Goal: Obtain resource: Download file/media

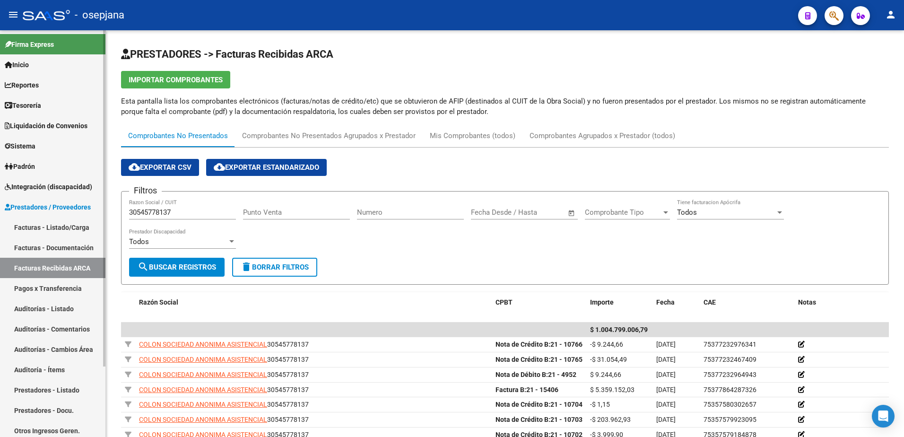
click at [53, 241] on link "Facturas - Documentación" at bounding box center [52, 247] width 105 height 20
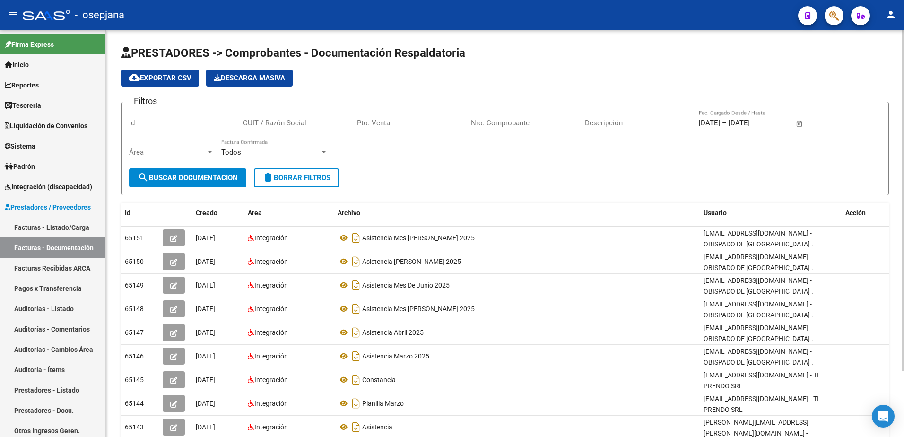
click at [314, 182] on span "delete Borrar Filtros" at bounding box center [296, 178] width 68 height 9
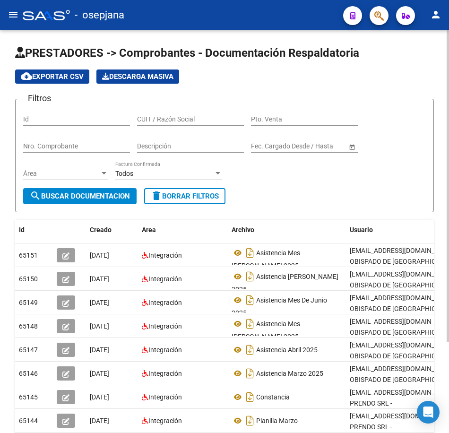
click at [418, 194] on form "Filtros Id CUIT / Razón Social Pto. Venta Nro. Comprobante Descripción Fecha in…" at bounding box center [224, 155] width 419 height 113
click at [173, 116] on input "CUIT / Razón Social" at bounding box center [190, 119] width 107 height 8
paste input "27283045264"
click at [113, 192] on span "search Buscar Documentacion" at bounding box center [80, 196] width 100 height 9
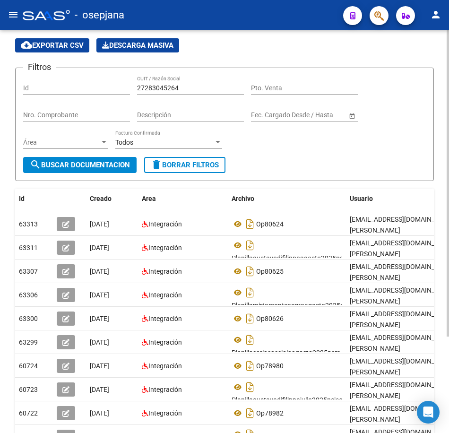
scroll to position [47, 0]
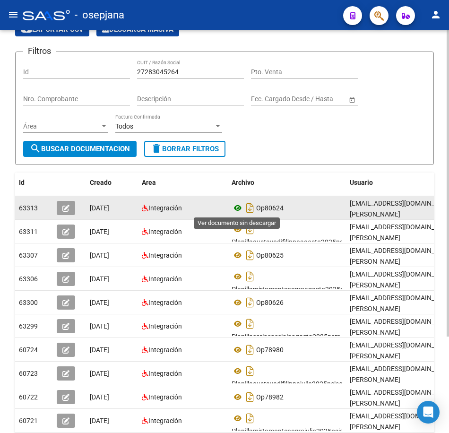
click at [238, 209] on icon at bounding box center [238, 207] width 12 height 11
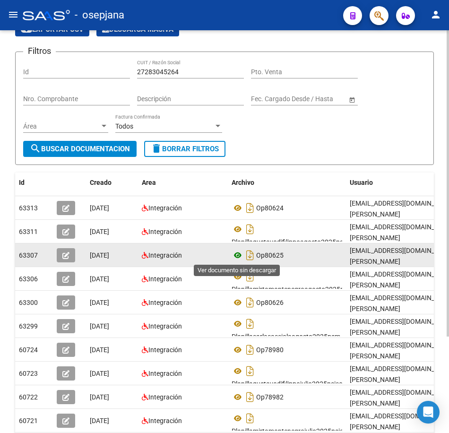
click at [235, 253] on icon at bounding box center [238, 255] width 12 height 11
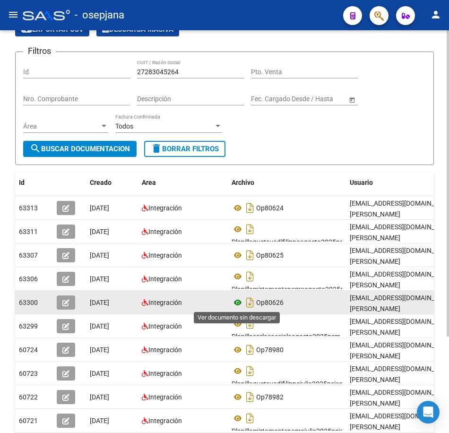
click at [235, 305] on icon at bounding box center [238, 302] width 12 height 11
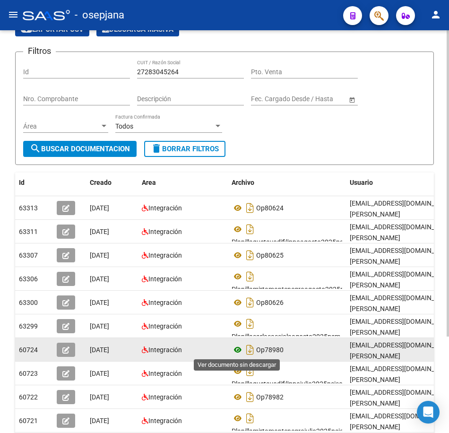
click at [237, 349] on icon at bounding box center [238, 349] width 12 height 11
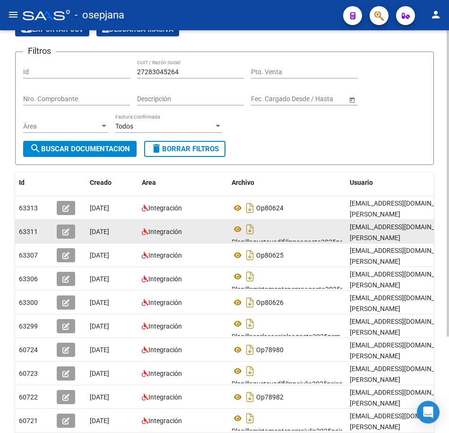
scroll to position [0, 0]
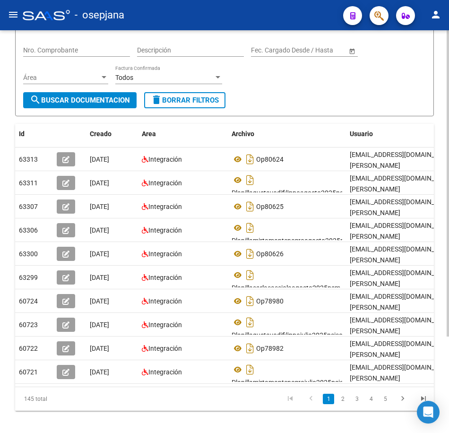
click at [443, 356] on div "PRESTADORES -> Comprobantes - Documentación Respaldatoria cloud_download Export…" at bounding box center [226, 195] width 452 height 522
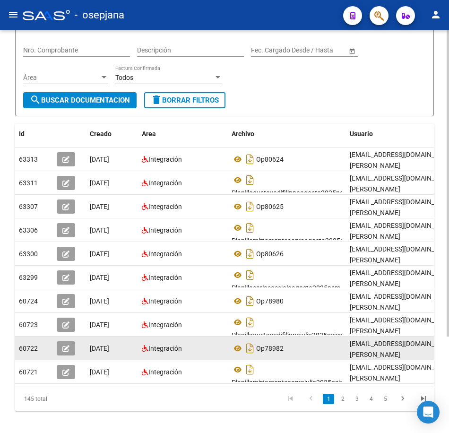
scroll to position [97, 0]
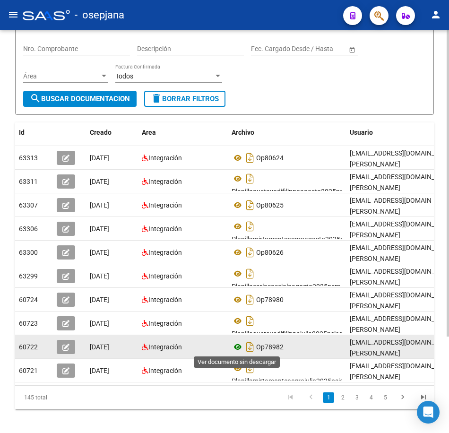
click at [236, 348] on icon at bounding box center [238, 346] width 12 height 11
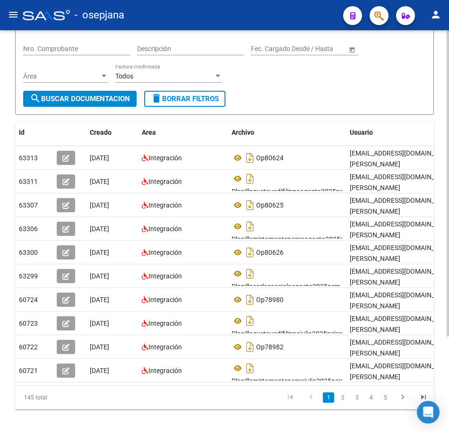
click at [279, 101] on form "Filtros Id 27283045264 CUIT / Razón Social Pto. Venta Nro. Comprobante Descripc…" at bounding box center [224, 57] width 419 height 113
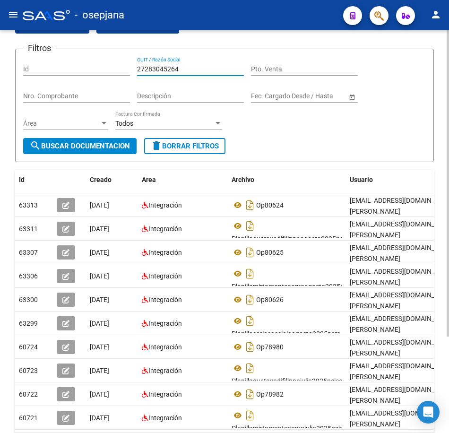
drag, startPoint x: 198, startPoint y: 68, endPoint x: 82, endPoint y: 55, distance: 117.0
click at [83, 55] on form "Filtros Id 27283045264 CUIT / Razón Social Pto. Venta Nro. Comprobante Descripc…" at bounding box center [224, 105] width 419 height 113
paste input "9636061"
click at [109, 144] on span "search Buscar Documentacion" at bounding box center [80, 146] width 100 height 9
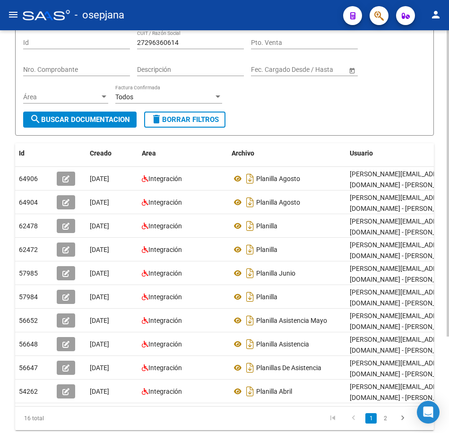
scroll to position [97, 0]
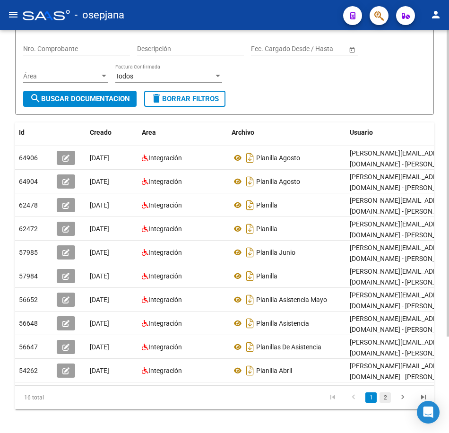
click at [383, 403] on link "2" at bounding box center [385, 397] width 11 height 10
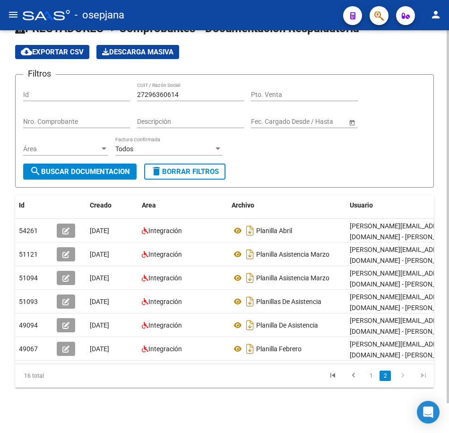
scroll to position [32, 0]
drag, startPoint x: 274, startPoint y: 183, endPoint x: 280, endPoint y: 177, distance: 8.7
click at [274, 183] on div "PRESTADORES -> Comprobantes - Documentación Respaldatoria cloud_download Export…" at bounding box center [224, 204] width 419 height 367
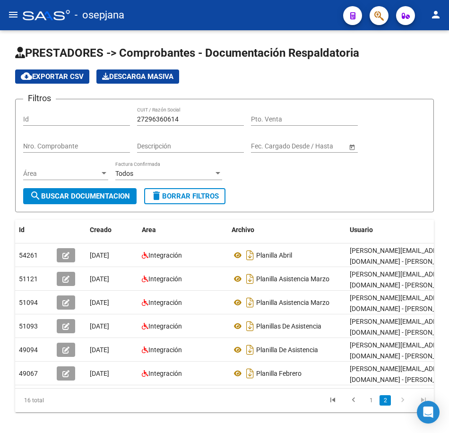
drag, startPoint x: 185, startPoint y: 119, endPoint x: 57, endPoint y: 109, distance: 128.5
click at [57, 109] on div "Filtros Id 27296360614 CUIT / Razón Social Pto. Venta Nro. Comprobante Descripc…" at bounding box center [224, 147] width 403 height 81
paste input "8670459"
click at [119, 195] on span "search Buscar Documentacion" at bounding box center [80, 196] width 100 height 9
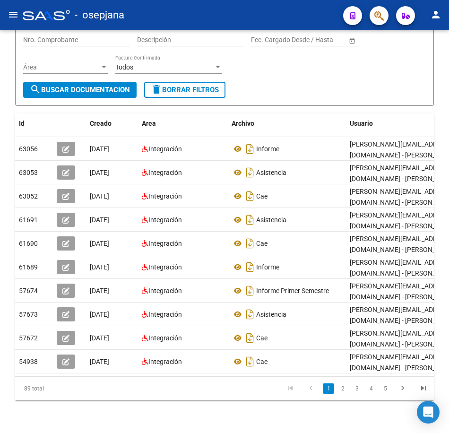
scroll to position [127, 0]
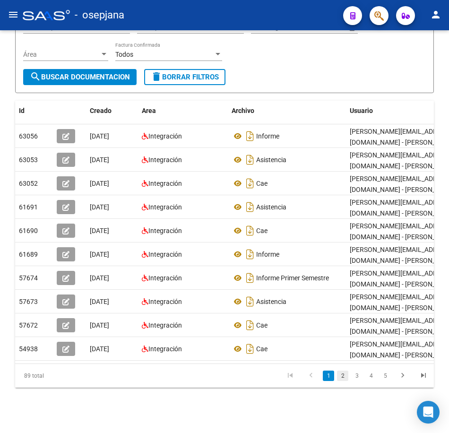
click at [345, 375] on link "2" at bounding box center [342, 376] width 11 height 10
click at [403, 380] on icon "go to next page" at bounding box center [403, 376] width 12 height 11
click at [328, 105] on div "Archivo" at bounding box center [287, 110] width 111 height 11
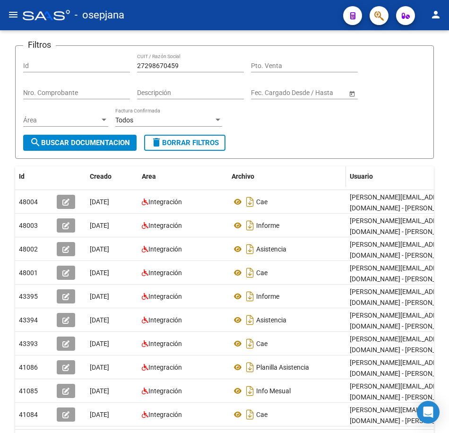
scroll to position [0, 0]
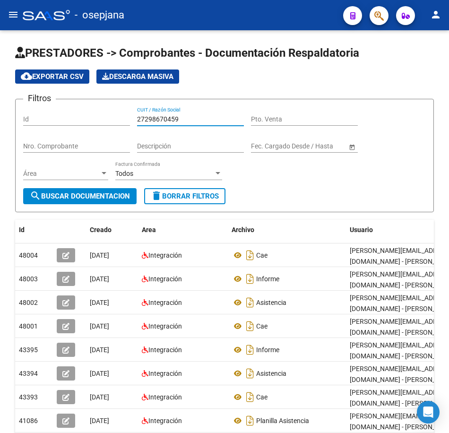
drag, startPoint x: 191, startPoint y: 119, endPoint x: 37, endPoint y: 117, distance: 153.7
click at [37, 117] on div "Filtros Id 27298670459 CUIT / Razón Social Pto. Venta Nro. Comprobante Descripc…" at bounding box center [224, 147] width 403 height 81
paste input "303675510"
click at [70, 191] on button "search Buscar Documentacion" at bounding box center [79, 196] width 113 height 16
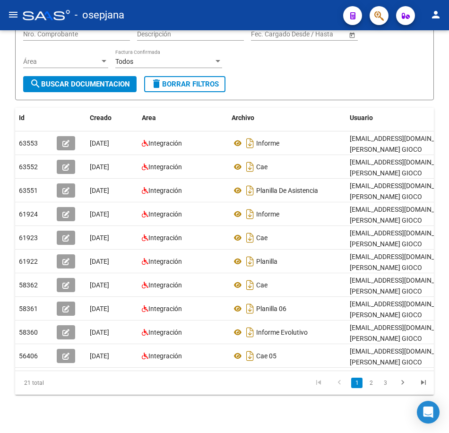
scroll to position [127, 0]
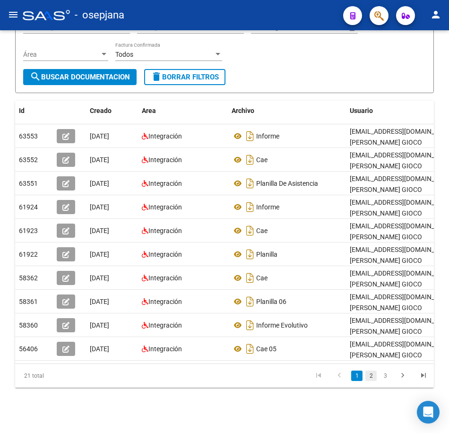
click at [367, 375] on link "2" at bounding box center [371, 376] width 11 height 10
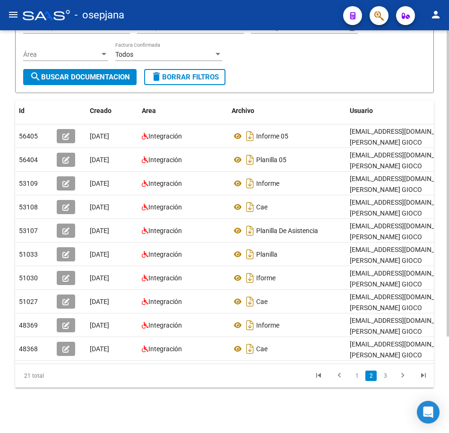
click at [385, 378] on link "3" at bounding box center [385, 376] width 11 height 10
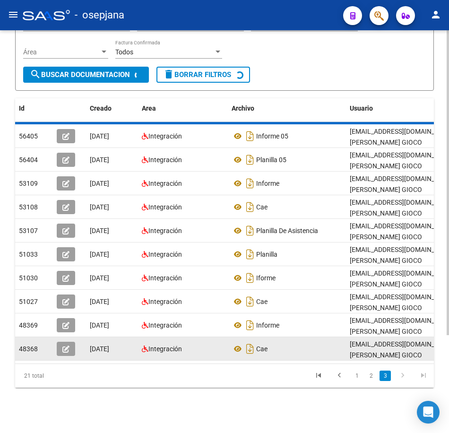
scroll to position [0, 0]
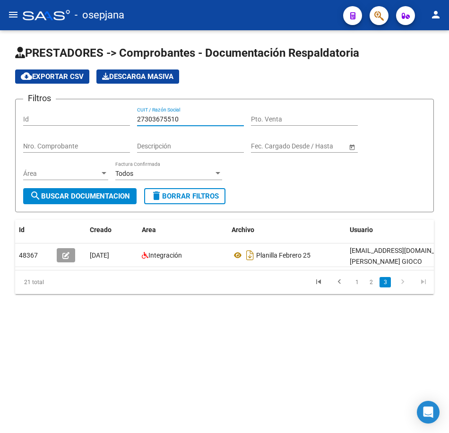
drag, startPoint x: 182, startPoint y: 119, endPoint x: 53, endPoint y: 101, distance: 129.4
click at [53, 107] on div "Filtros Id 27303675510 CUIT / Razón Social Pto. Venta Nro. Comprobante Descripc…" at bounding box center [224, 147] width 403 height 81
paste input "4220169"
click at [117, 191] on button "search Buscar Documentacion" at bounding box center [79, 196] width 113 height 16
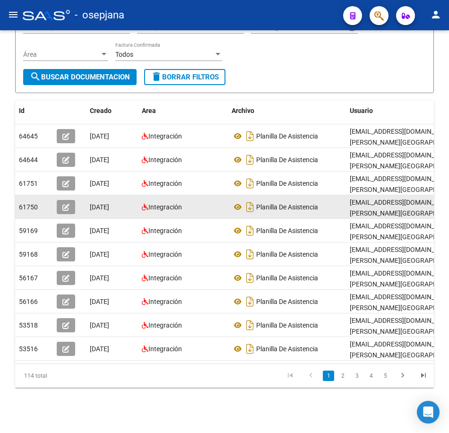
scroll to position [127, 0]
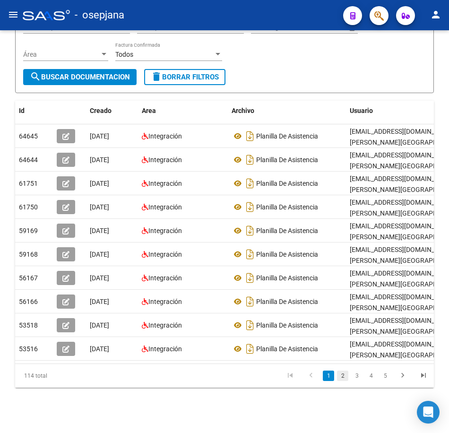
click at [345, 377] on link "2" at bounding box center [342, 376] width 11 height 10
click at [358, 377] on link "3" at bounding box center [356, 376] width 11 height 10
click at [372, 379] on link "4" at bounding box center [371, 376] width 11 height 10
click at [372, 379] on link "5" at bounding box center [371, 376] width 11 height 10
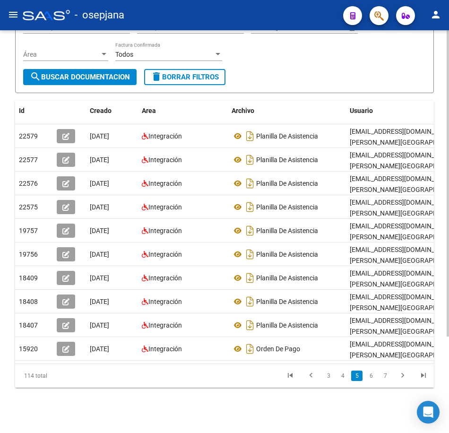
drag, startPoint x: 360, startPoint y: 60, endPoint x: 358, endPoint y: 72, distance: 12.9
click at [360, 60] on div "Filtros Id 27304220169 CUIT / Razón Social Pto. Venta Nro. Comprobante Descripc…" at bounding box center [224, 28] width 403 height 81
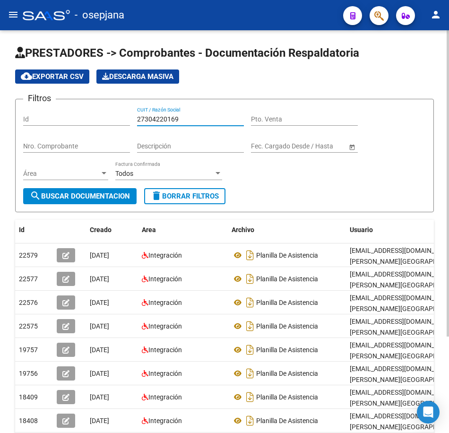
drag, startPoint x: 188, startPoint y: 118, endPoint x: 42, endPoint y: 114, distance: 146.6
click at [42, 114] on div "Filtros Id 27304220169 CUIT / Razón Social Pto. Venta Nro. Comprobante Descripc…" at bounding box center [224, 147] width 403 height 81
paste input "9225606"
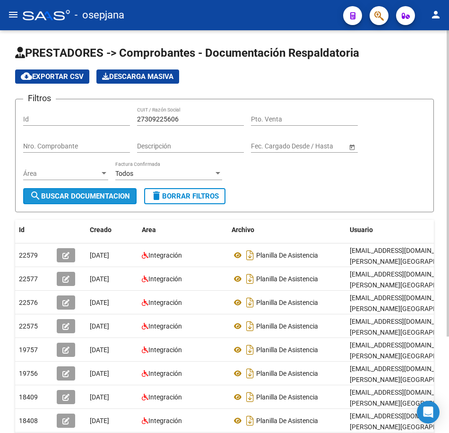
click at [106, 194] on span "search Buscar Documentacion" at bounding box center [80, 196] width 100 height 9
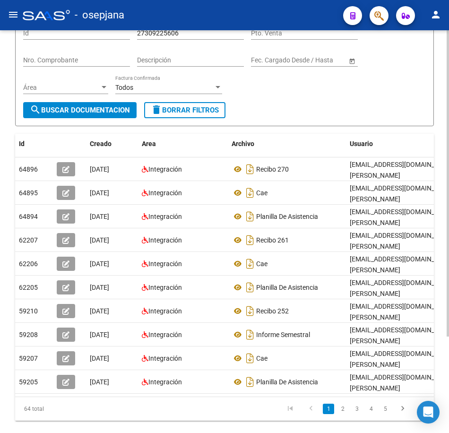
scroll to position [95, 0]
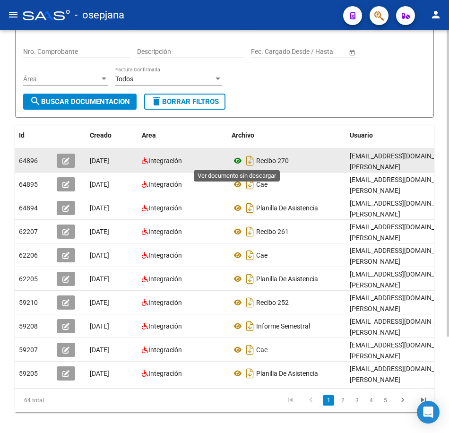
click at [237, 160] on icon at bounding box center [238, 160] width 12 height 11
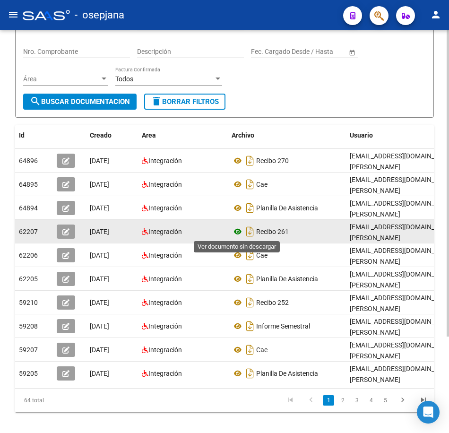
click at [236, 232] on icon at bounding box center [238, 231] width 12 height 11
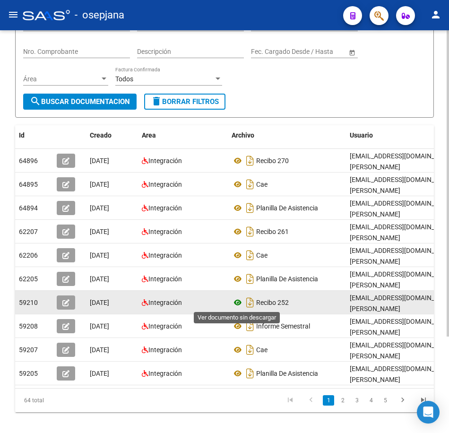
click at [235, 300] on icon at bounding box center [238, 302] width 12 height 11
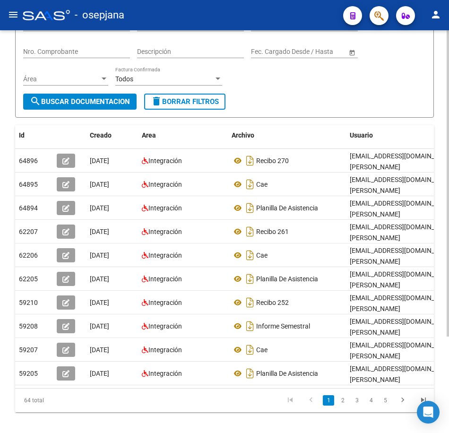
click at [319, 117] on form "Filtros Id 27309225606 CUIT / Razón Social Pto. Venta Nro. Comprobante Descripc…" at bounding box center [224, 60] width 419 height 113
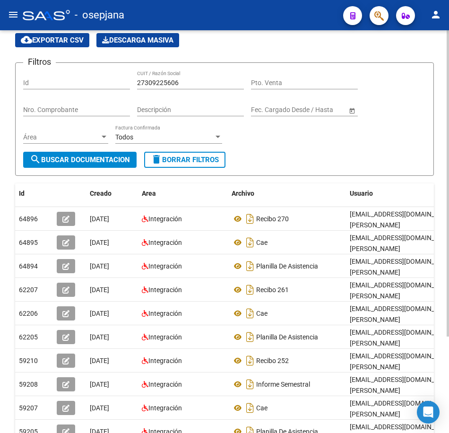
scroll to position [0, 0]
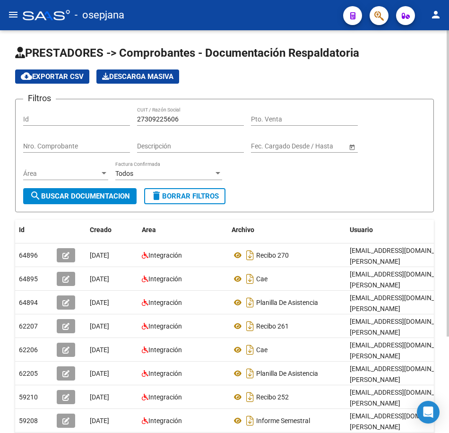
drag, startPoint x: 184, startPoint y: 119, endPoint x: 58, endPoint y: 108, distance: 126.7
click at [58, 108] on div "Filtros Id 27309225606 CUIT / Razón Social Pto. Venta Nro. Comprobante Descripc…" at bounding box center [224, 147] width 403 height 81
paste input "10131062"
click at [122, 191] on button "search Buscar Documentacion" at bounding box center [79, 196] width 113 height 16
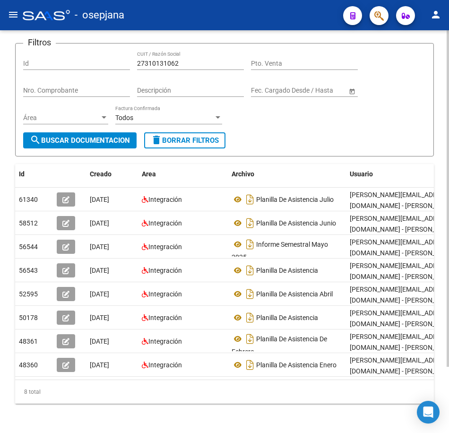
scroll to position [79, 0]
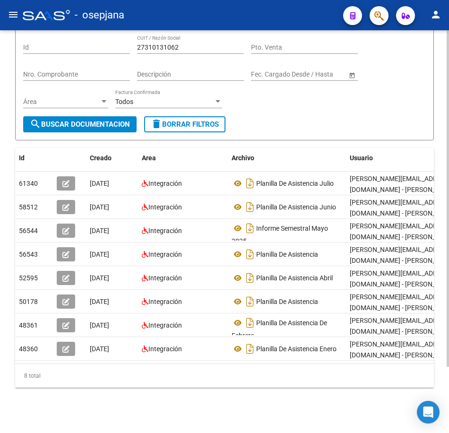
click at [351, 107] on div "Filtros Id 27310131062 CUIT / Razón Social Pto. Venta Nro. Comprobante Descripc…" at bounding box center [224, 75] width 403 height 81
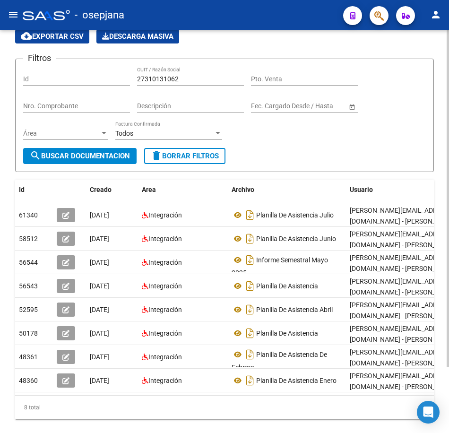
scroll to position [0, 0]
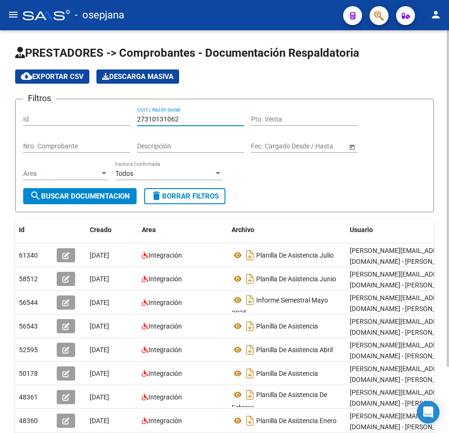
drag, startPoint x: 184, startPoint y: 120, endPoint x: 46, endPoint y: 108, distance: 139.0
click at [46, 108] on div "Filtros Id 27310131062 CUIT / Razón Social Pto. Venta Nro. Comprobante Descripc…" at bounding box center [224, 147] width 403 height 81
paste input "654383"
click at [106, 197] on span "search Buscar Documentacion" at bounding box center [80, 196] width 100 height 9
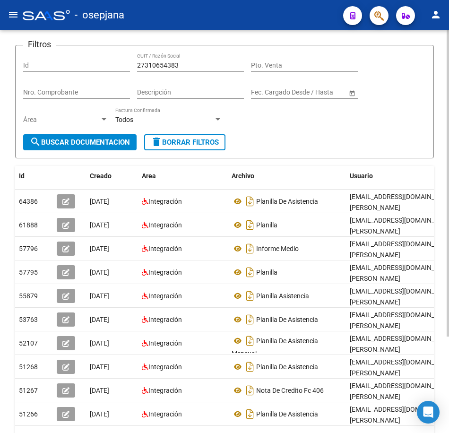
scroll to position [95, 0]
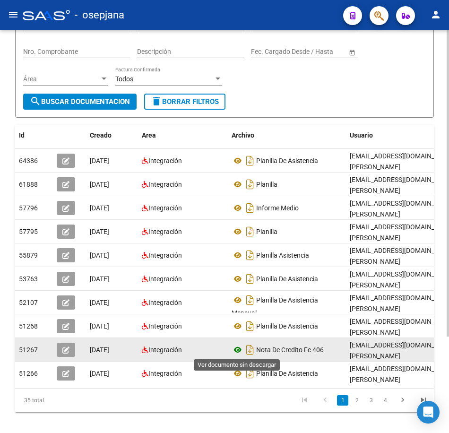
click at [238, 348] on icon at bounding box center [238, 349] width 12 height 11
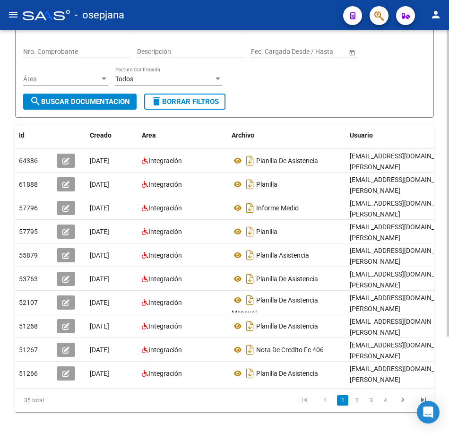
click at [259, 98] on form "Filtros Id 27310654383 CUIT / Razón Social Pto. Venta Nro. Comprobante Descripc…" at bounding box center [224, 60] width 419 height 113
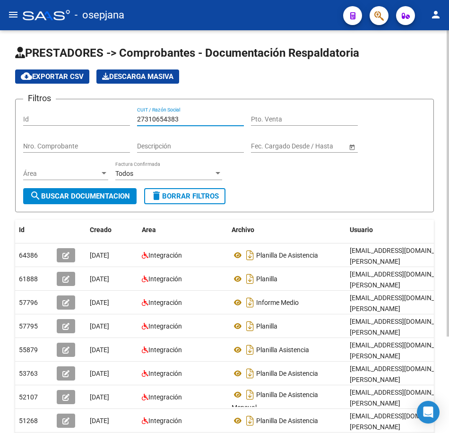
drag, startPoint x: 182, startPoint y: 117, endPoint x: 33, endPoint y: 111, distance: 148.6
click at [33, 111] on div "Filtros Id 27310654383 CUIT / Razón Social Pto. Venta Nro. Comprobante Descripc…" at bounding box center [224, 147] width 403 height 81
paste input "2597301"
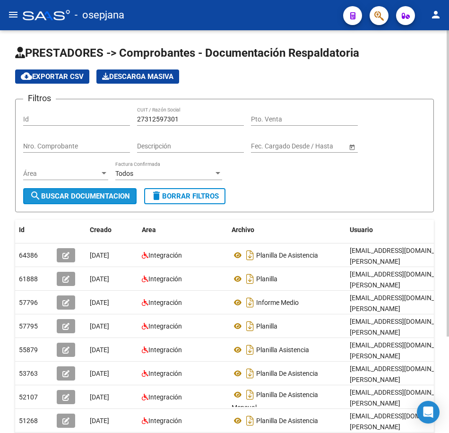
click at [77, 198] on span "search Buscar Documentacion" at bounding box center [80, 196] width 100 height 9
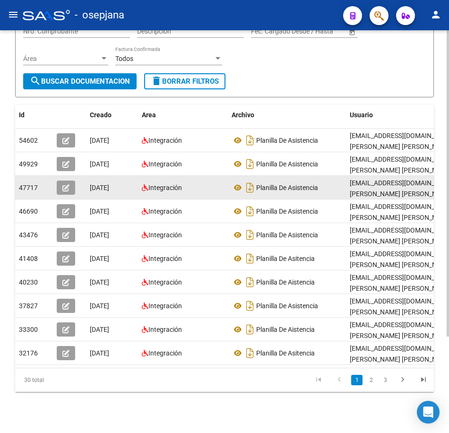
scroll to position [127, 0]
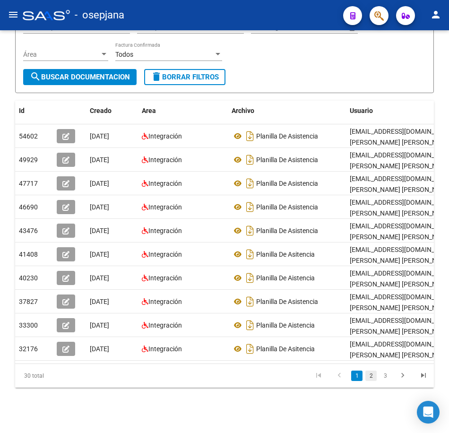
click at [374, 379] on link "2" at bounding box center [371, 376] width 11 height 10
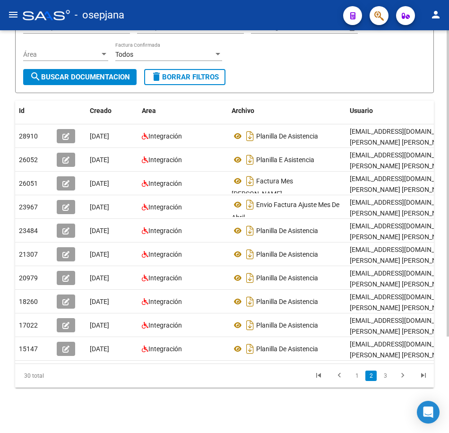
click at [384, 378] on link "3" at bounding box center [385, 376] width 11 height 10
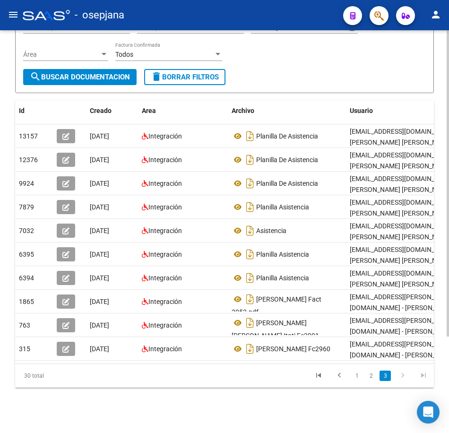
click at [299, 72] on form "Filtros Id 27312597301 CUIT / Razón Social Pto. Venta Nro. Comprobante Descripc…" at bounding box center [224, 36] width 419 height 113
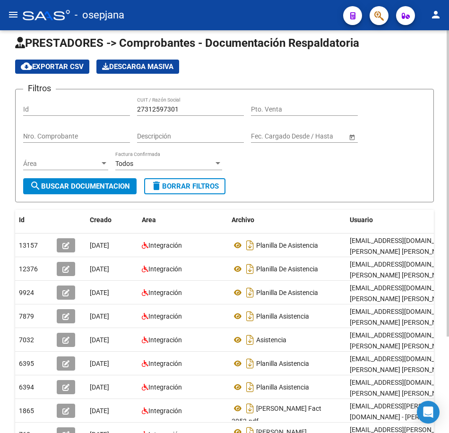
scroll to position [0, 0]
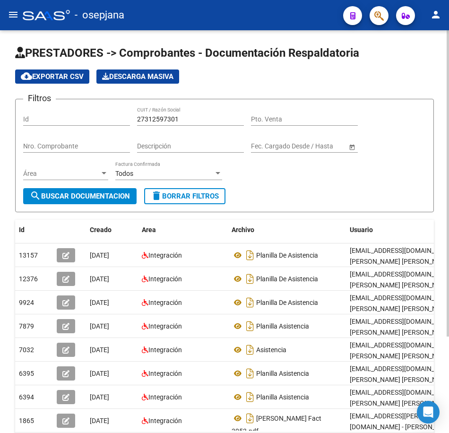
drag, startPoint x: 192, startPoint y: 121, endPoint x: 44, endPoint y: 110, distance: 148.4
click at [44, 110] on div "Filtros Id 27312597301 CUIT / Razón Social Pto. Venta Nro. Comprobante Descripc…" at bounding box center [224, 147] width 403 height 81
paste input "5293559"
click at [96, 196] on span "search Buscar Documentacion" at bounding box center [80, 196] width 100 height 9
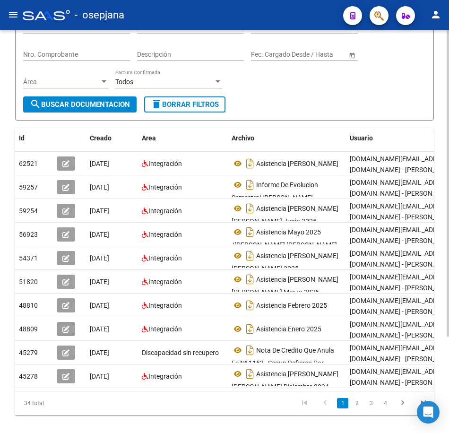
scroll to position [95, 0]
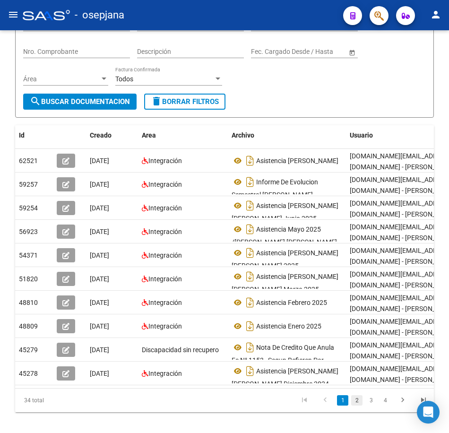
click at [357, 406] on link "2" at bounding box center [356, 400] width 11 height 10
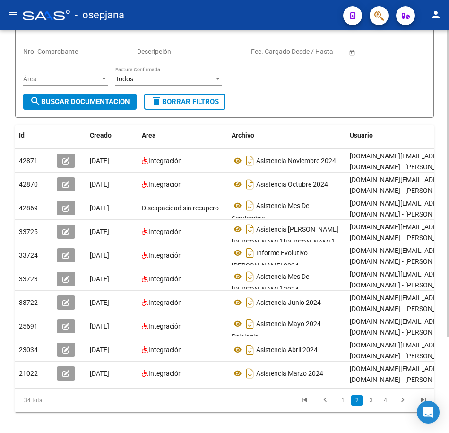
click at [371, 406] on link "3" at bounding box center [371, 400] width 11 height 10
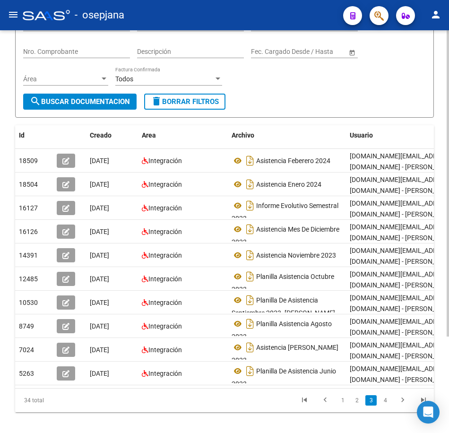
click at [353, 102] on form "Filtros Id 27315293559 CUIT / Razón Social Pto. Venta Nro. Comprobante Descripc…" at bounding box center [224, 60] width 419 height 113
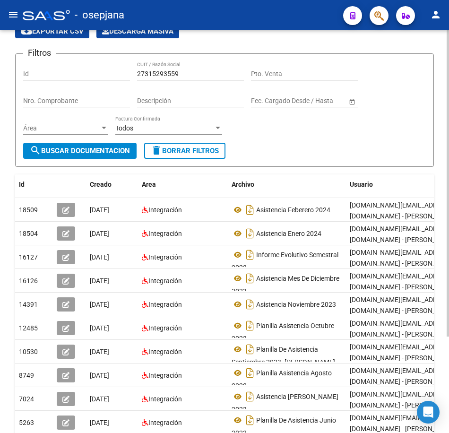
scroll to position [0, 0]
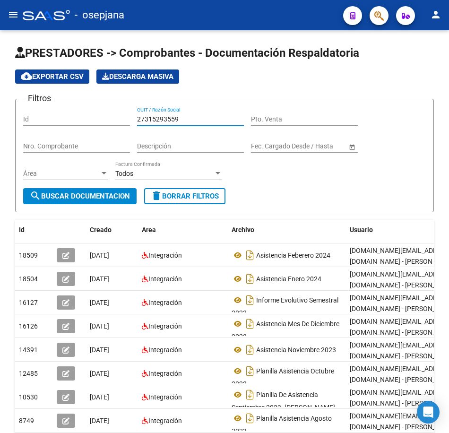
drag, startPoint x: 192, startPoint y: 119, endPoint x: -2, endPoint y: 93, distance: 196.5
click at [0, 93] on html "menu - osepjana person Firma Express Inicio Calendario SSS Instructivos Contact…" at bounding box center [224, 216] width 449 height 433
paste input "556614"
click at [110, 201] on button "search Buscar Documentacion" at bounding box center [79, 196] width 113 height 16
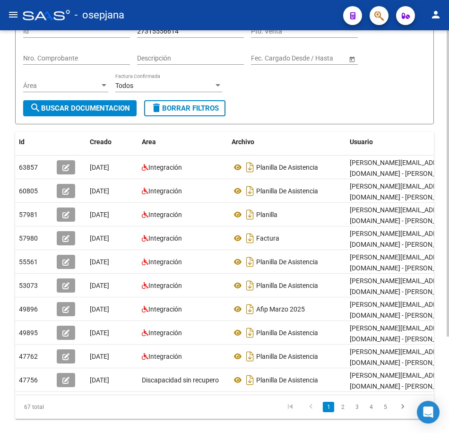
scroll to position [95, 0]
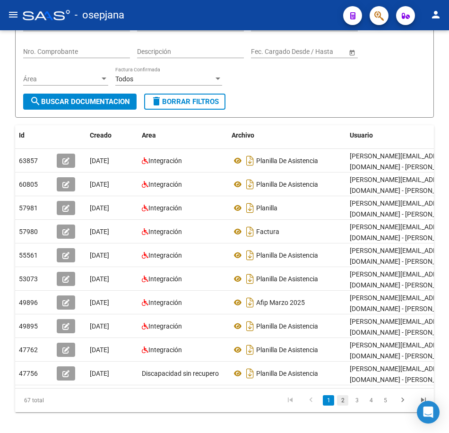
click at [341, 406] on link "2" at bounding box center [342, 400] width 11 height 10
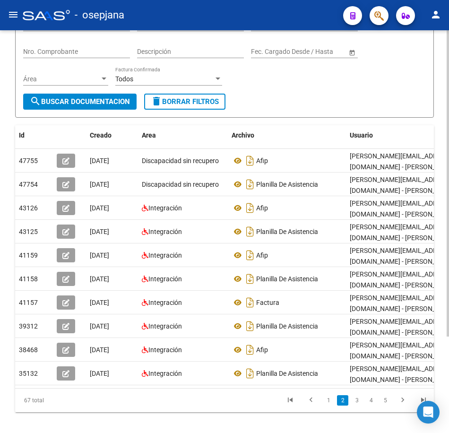
click at [335, 89] on div "Filtros Id 27315556614 CUIT / Razón Social Pto. Venta Nro. Comprobante Descripc…" at bounding box center [224, 52] width 403 height 81
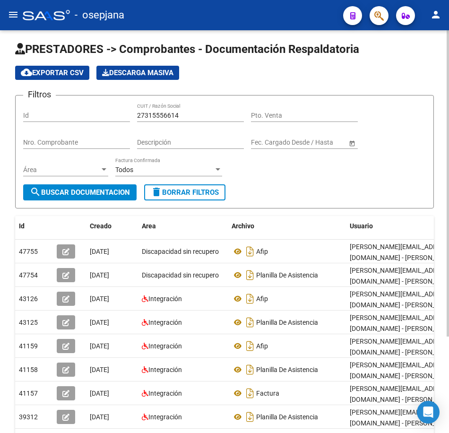
scroll to position [0, 0]
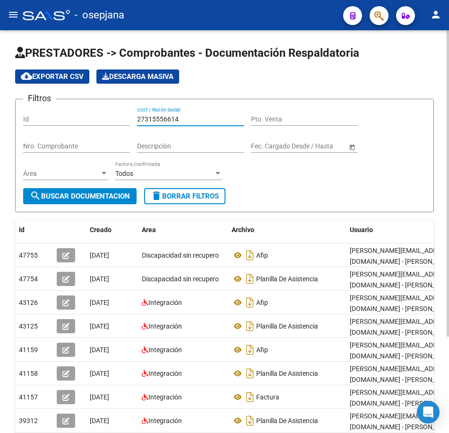
drag, startPoint x: 200, startPoint y: 118, endPoint x: 56, endPoint y: 108, distance: 144.6
click at [58, 108] on div "Filtros Id 27315556614 CUIT / Razón Social Pto. Venta Nro. Comprobante Descripc…" at bounding box center [224, 147] width 403 height 81
paste input "20221515"
click at [95, 195] on span "search Buscar Documentacion" at bounding box center [80, 196] width 100 height 9
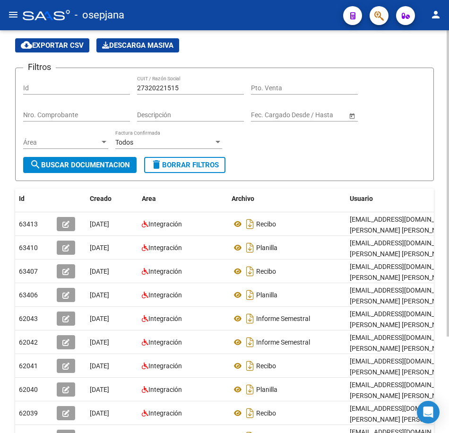
scroll to position [47, 0]
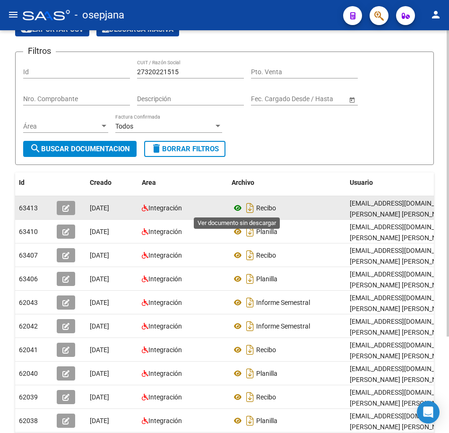
click at [238, 208] on icon at bounding box center [238, 207] width 12 height 11
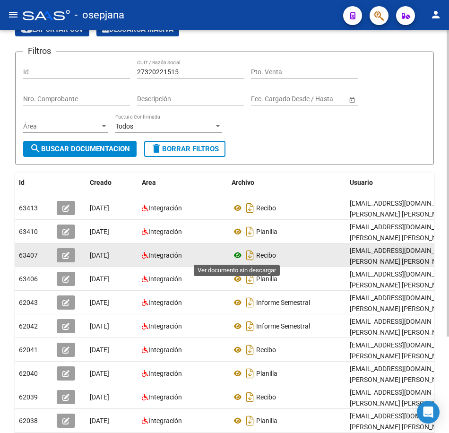
click at [235, 255] on icon at bounding box center [238, 255] width 12 height 11
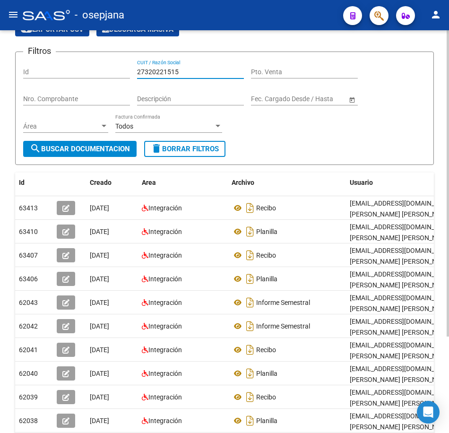
drag, startPoint x: 193, startPoint y: 73, endPoint x: 7, endPoint y: 60, distance: 186.8
click at [7, 60] on div "PRESTADORES -> Comprobantes - Documentación Respaldatoria cloud_download Export…" at bounding box center [224, 244] width 449 height 522
paste input "4243173"
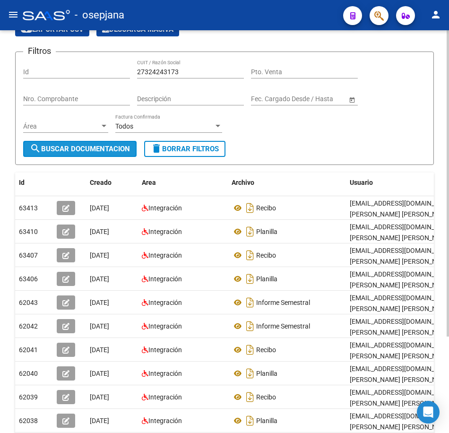
click at [83, 150] on span "search Buscar Documentacion" at bounding box center [80, 149] width 100 height 9
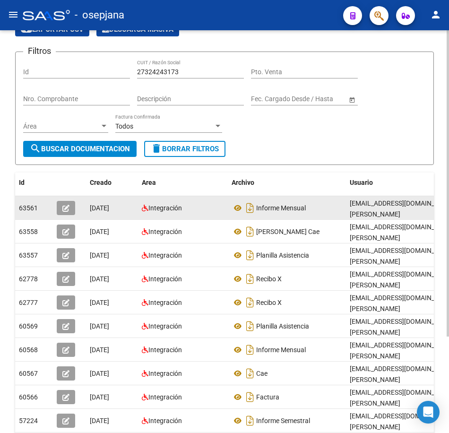
scroll to position [95, 0]
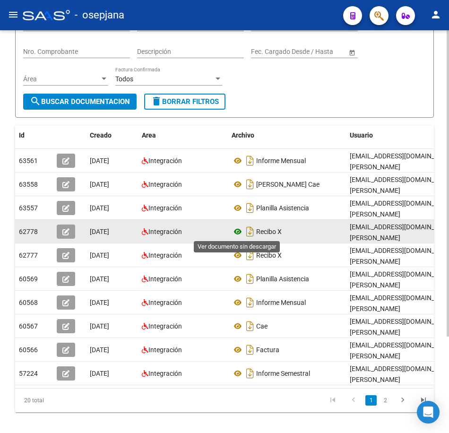
click at [238, 231] on icon at bounding box center [238, 231] width 12 height 11
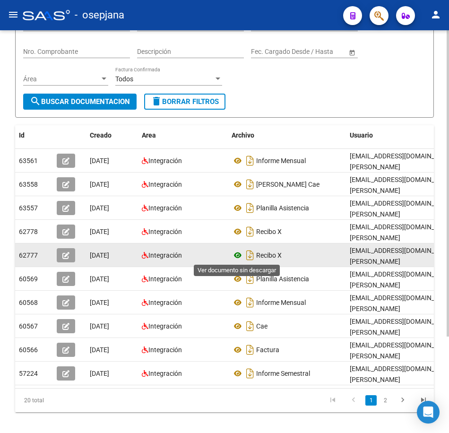
click at [235, 257] on icon at bounding box center [238, 255] width 12 height 11
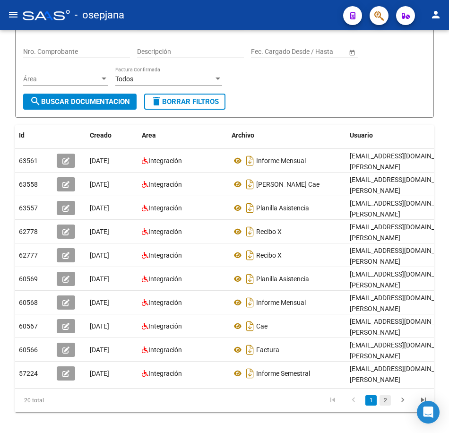
click at [385, 406] on link "2" at bounding box center [385, 400] width 11 height 10
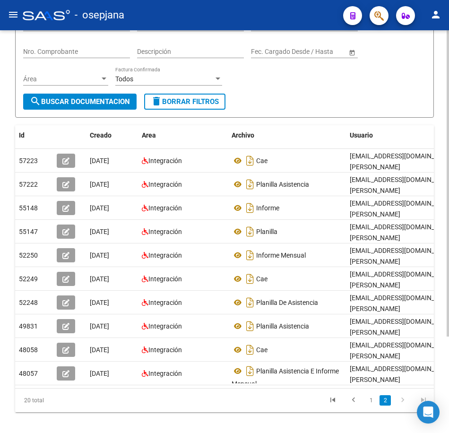
click at [340, 105] on form "Filtros Id 27324243173 CUIT / Razón Social Pto. Venta Nro. Comprobante Descripc…" at bounding box center [224, 60] width 419 height 113
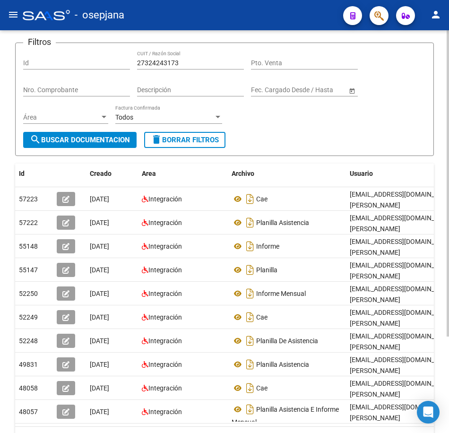
scroll to position [0, 0]
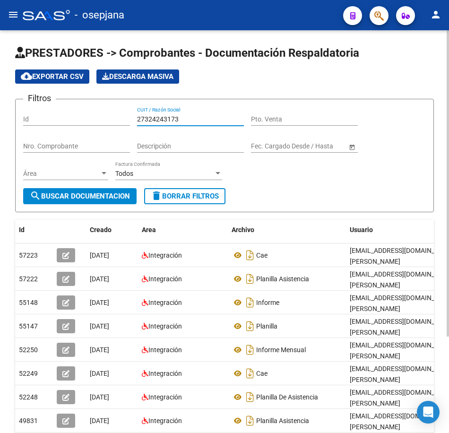
drag, startPoint x: 190, startPoint y: 119, endPoint x: 61, endPoint y: 111, distance: 129.4
click at [61, 111] on div "Filtros Id 27324243173 CUIT / Razón Social Pto. Venta Nro. Comprobante Descripc…" at bounding box center [224, 147] width 403 height 81
paste input "828384"
click at [106, 196] on span "search Buscar Documentacion" at bounding box center [80, 196] width 100 height 9
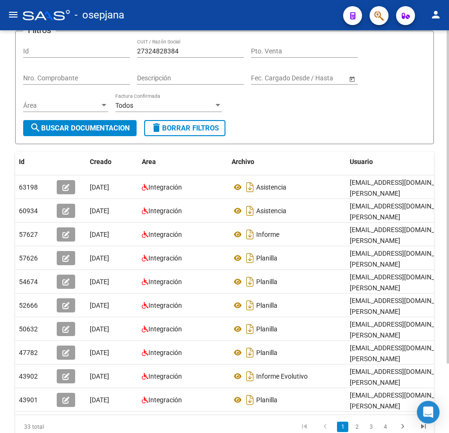
scroll to position [84, 0]
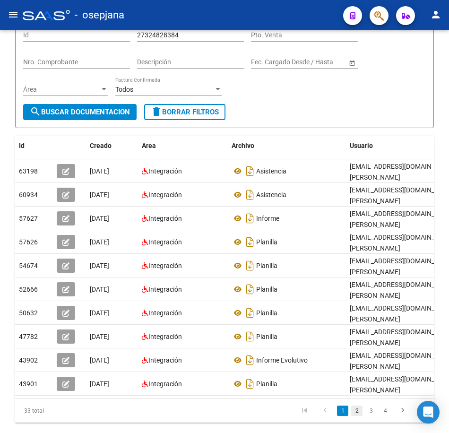
click at [360, 406] on link "2" at bounding box center [356, 411] width 11 height 10
click at [371, 406] on link "3" at bounding box center [371, 411] width 11 height 10
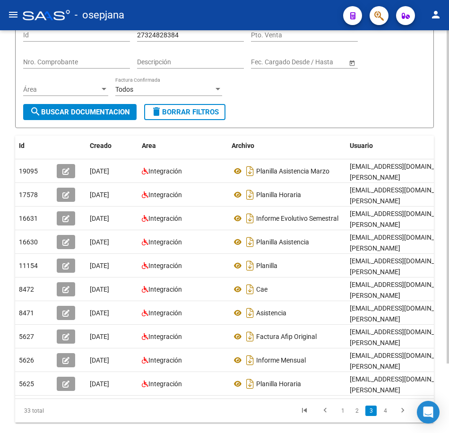
click at [383, 406] on link "4" at bounding box center [385, 411] width 11 height 10
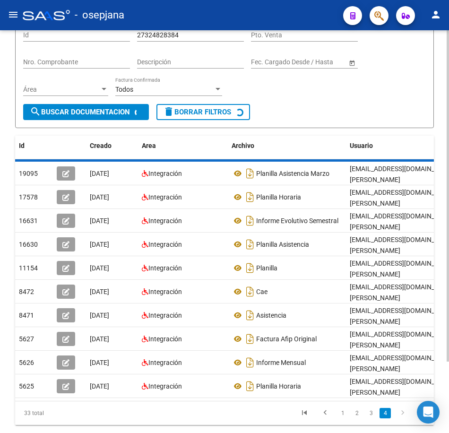
scroll to position [0, 0]
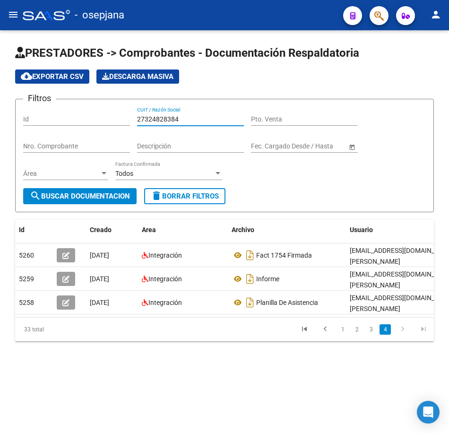
drag, startPoint x: 178, startPoint y: 115, endPoint x: 7, endPoint y: 107, distance: 171.4
click at [7, 107] on div "PRESTADORES -> Comprobantes - Documentación Respaldatoria cloud_download Export…" at bounding box center [224, 208] width 449 height 357
paste input "5154883"
click at [103, 197] on span "search Buscar Documentacion" at bounding box center [80, 196] width 100 height 9
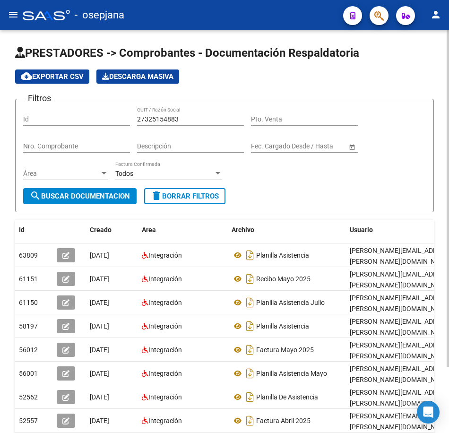
scroll to position [47, 0]
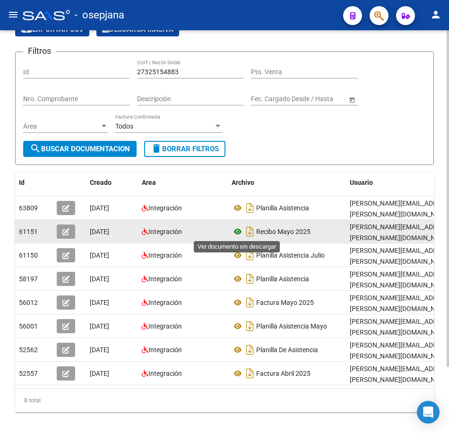
click at [237, 232] on icon at bounding box center [238, 231] width 12 height 11
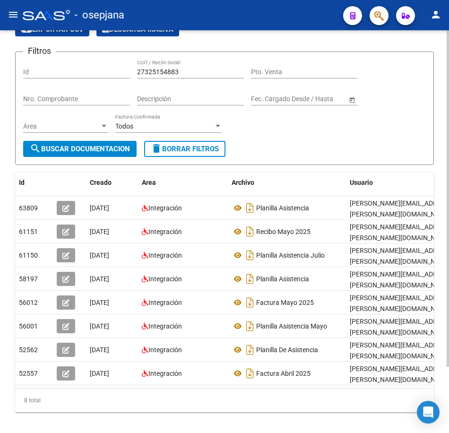
click at [301, 128] on div "Filtros Id 27325154883 CUIT / Razón Social Pto. Venta Nro. Comprobante Descripc…" at bounding box center [224, 100] width 403 height 81
drag, startPoint x: 186, startPoint y: 73, endPoint x: 72, endPoint y: 67, distance: 114.6
click at [72, 67] on div "Filtros Id 27325154883 CUIT / Razón Social Pto. Venta Nro. Comprobante Descripc…" at bounding box center [224, 100] width 403 height 81
paste input "8481419"
click at [116, 148] on span "search Buscar Documentacion" at bounding box center [80, 149] width 100 height 9
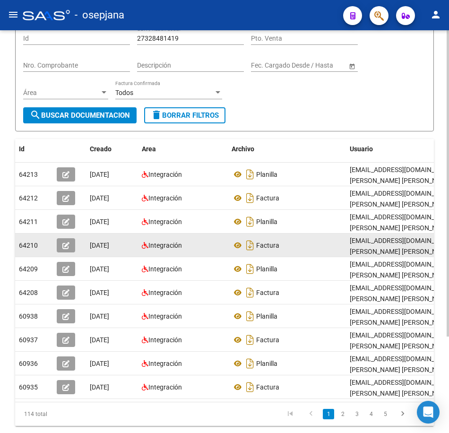
scroll to position [127, 0]
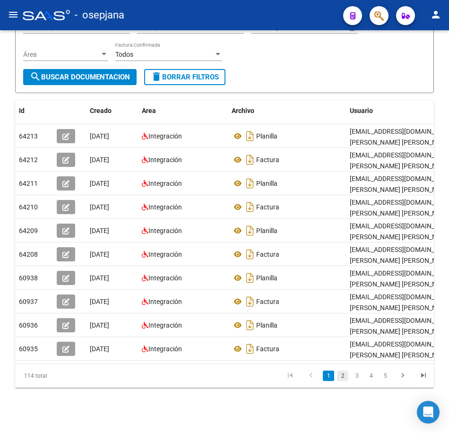
click at [343, 378] on link "2" at bounding box center [342, 376] width 11 height 10
click at [358, 380] on link "3" at bounding box center [356, 376] width 11 height 10
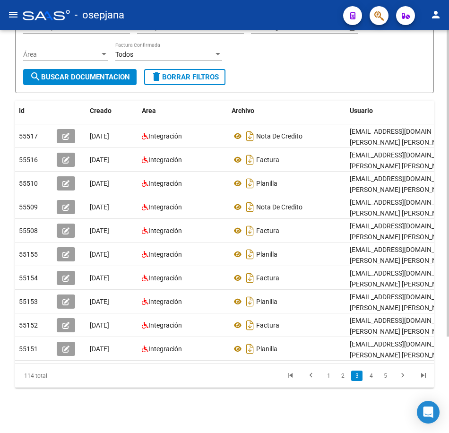
click at [400, 78] on form "Filtros Id 27328481419 CUIT / Razón Social Pto. Venta Nro. Comprobante Descripc…" at bounding box center [224, 36] width 419 height 113
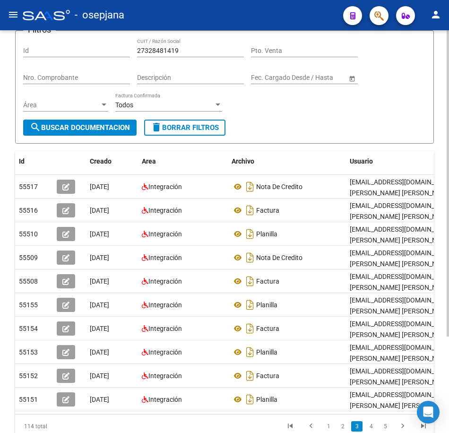
scroll to position [0, 0]
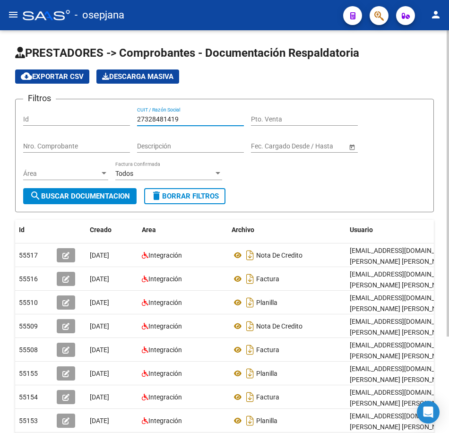
drag, startPoint x: 190, startPoint y: 118, endPoint x: 65, endPoint y: 114, distance: 124.4
click at [69, 113] on div "Filtros Id 27328481419 CUIT / Razón Social Pto. Venta Nro. Comprobante Descripc…" at bounding box center [224, 147] width 403 height 81
paste input "708308"
drag, startPoint x: 119, startPoint y: 192, endPoint x: 137, endPoint y: 190, distance: 17.7
click at [120, 192] on span "search Buscar Documentacion" at bounding box center [80, 196] width 100 height 9
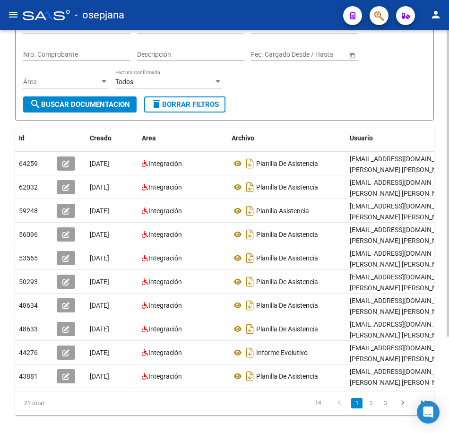
scroll to position [95, 0]
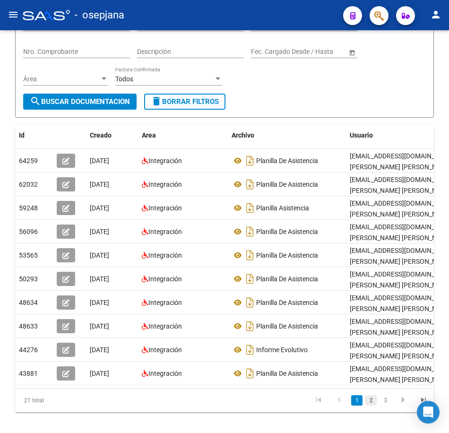
click at [371, 406] on link "2" at bounding box center [371, 400] width 11 height 10
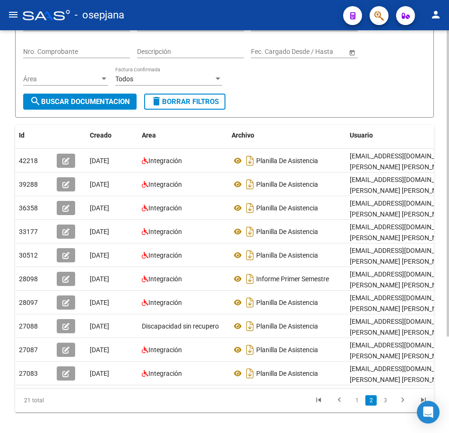
click at [383, 406] on link "3" at bounding box center [385, 400] width 11 height 10
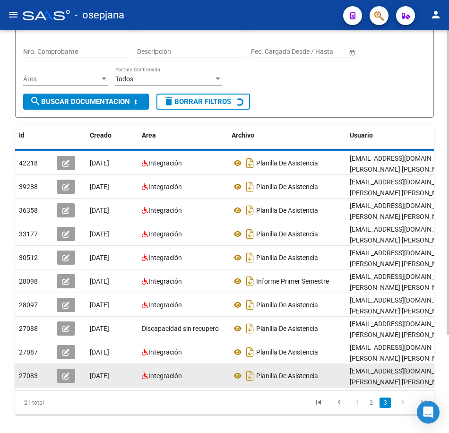
scroll to position [0, 0]
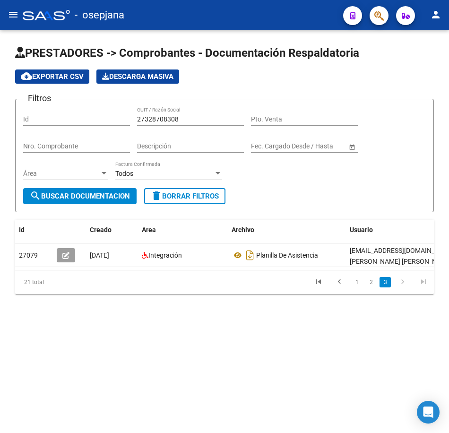
drag, startPoint x: 197, startPoint y: 119, endPoint x: 40, endPoint y: 113, distance: 157.1
click at [40, 113] on div "Filtros Id 27328708308 CUIT / Razón Social Pto. Venta Nro. Comprobante Descripc…" at bounding box center [224, 147] width 403 height 81
paste input "9457783"
click at [122, 197] on span "search Buscar Documentacion" at bounding box center [80, 196] width 100 height 9
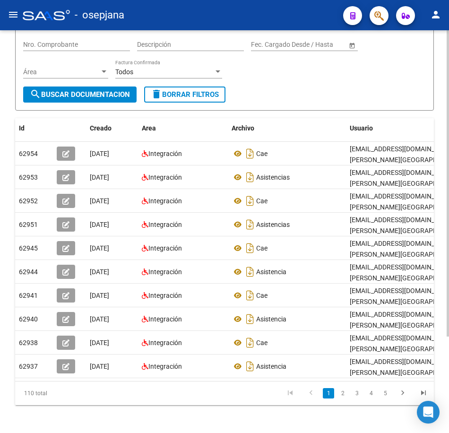
scroll to position [127, 0]
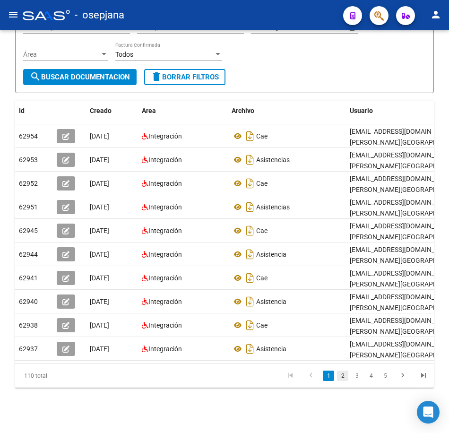
click at [339, 378] on link "2" at bounding box center [342, 376] width 11 height 10
click at [356, 381] on link "3" at bounding box center [356, 376] width 11 height 10
click at [305, 57] on div "Filtros Id 27329457783 CUIT / Razón Social Pto. Venta Nro. Comprobante Descripc…" at bounding box center [224, 28] width 403 height 81
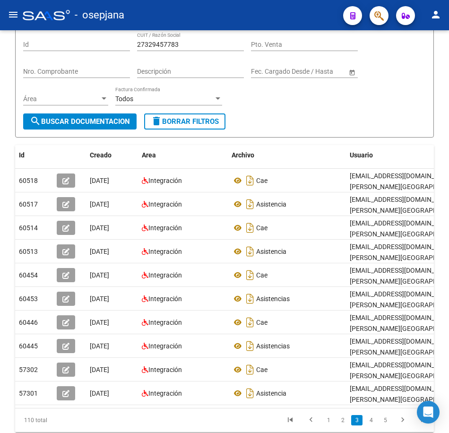
scroll to position [0, 0]
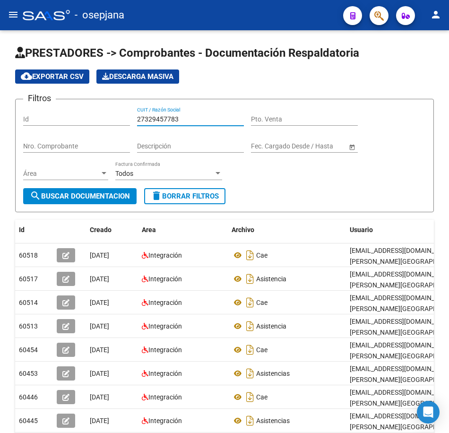
drag, startPoint x: 188, startPoint y: 120, endPoint x: 77, endPoint y: 107, distance: 112.3
click at [80, 110] on div "Filtros Id 27329457783 CUIT / Razón Social Pto. Venta Nro. Comprobante Descripc…" at bounding box center [224, 147] width 403 height 81
paste input "30267696"
click at [108, 195] on span "search Buscar Documentacion" at bounding box center [80, 196] width 100 height 9
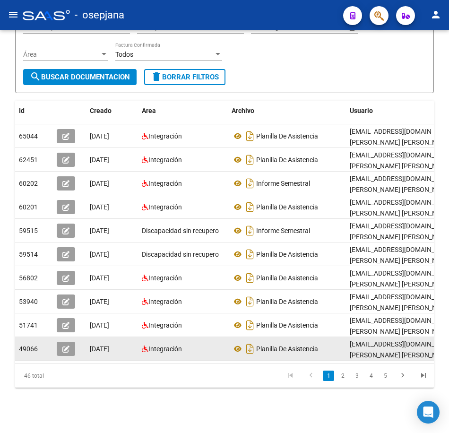
scroll to position [127, 0]
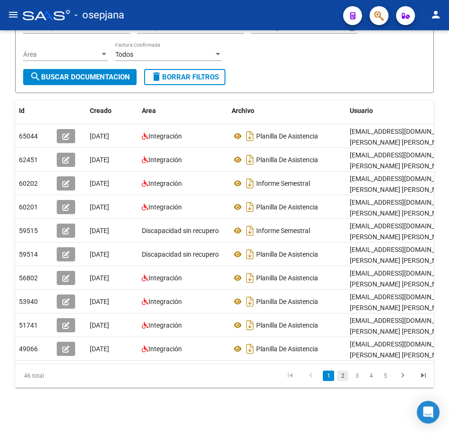
click at [346, 378] on link "2" at bounding box center [342, 376] width 11 height 10
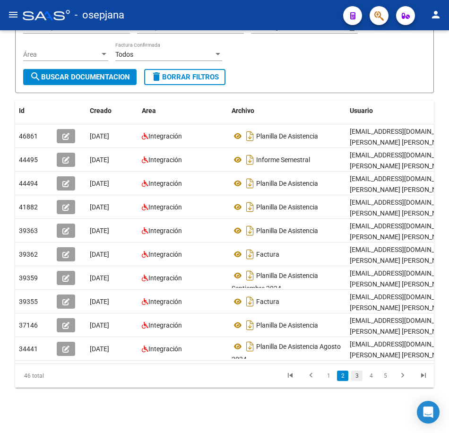
click at [356, 377] on link "3" at bounding box center [356, 376] width 11 height 10
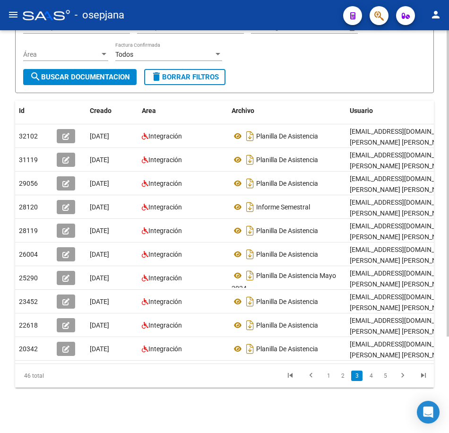
drag, startPoint x: 301, startPoint y: 70, endPoint x: 305, endPoint y: 76, distance: 7.9
click at [301, 70] on form "Filtros Id 27330267696 CUIT / Razón Social Pto. Venta Nro. Comprobante Descripc…" at bounding box center [224, 36] width 419 height 113
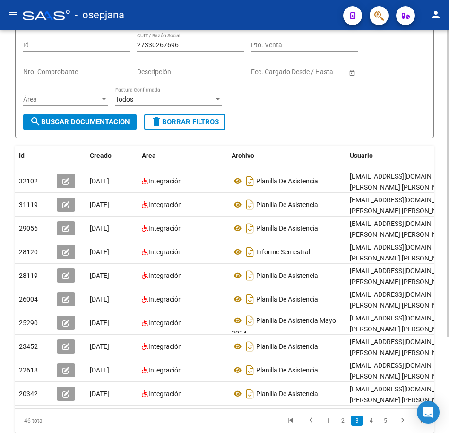
scroll to position [0, 0]
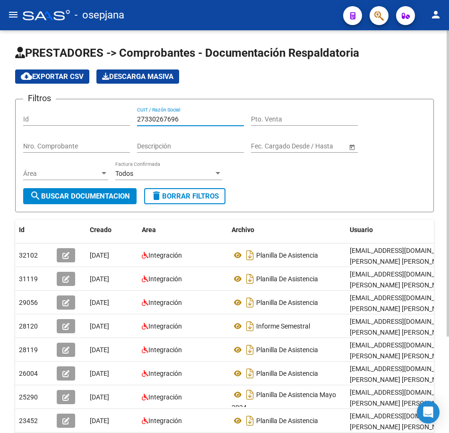
drag, startPoint x: 186, startPoint y: 117, endPoint x: 68, endPoint y: 112, distance: 118.3
click at [71, 112] on div "Filtros Id 27330267696 CUIT / Razón Social Pto. Venta Nro. Comprobante Descripc…" at bounding box center [224, 147] width 403 height 81
paste input "2023808"
click at [104, 194] on span "search Buscar Documentacion" at bounding box center [80, 196] width 100 height 9
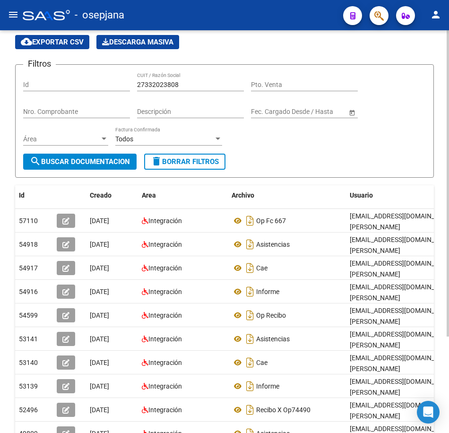
scroll to position [47, 0]
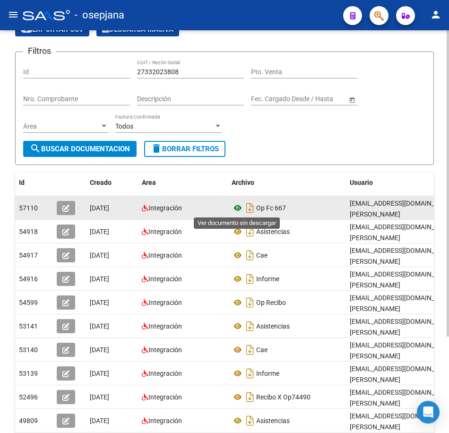
click at [239, 208] on icon at bounding box center [238, 207] width 12 height 11
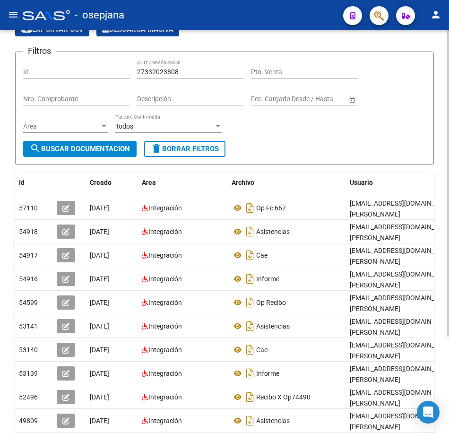
click at [346, 149] on form "Filtros Id 27332023808 CUIT / Razón Social Pto. Venta Nro. Comprobante Descripc…" at bounding box center [224, 108] width 419 height 113
drag, startPoint x: 115, startPoint y: 70, endPoint x: 103, endPoint y: 70, distance: 11.8
click at [103, 70] on div "Filtros Id 27332023808 CUIT / Razón Social Pto. Venta Nro. Comprobante Descripc…" at bounding box center [224, 100] width 403 height 81
paste input "42130270"
click at [110, 145] on span "search Buscar Documentacion" at bounding box center [80, 149] width 100 height 9
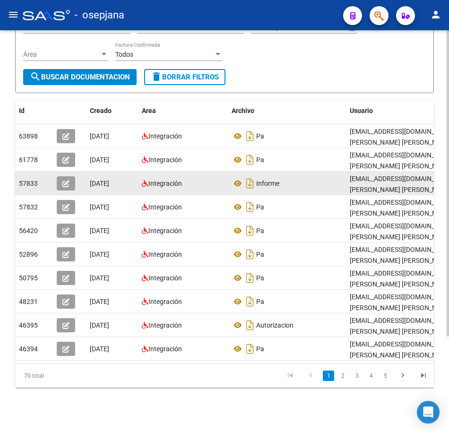
scroll to position [127, 0]
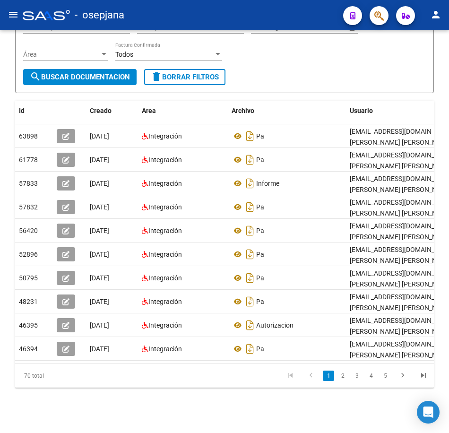
drag, startPoint x: 346, startPoint y: 377, endPoint x: 352, endPoint y: 374, distance: 6.8
click at [346, 377] on link "2" at bounding box center [342, 376] width 11 height 10
click at [345, 80] on form "Filtros Id 27342130270 CUIT / Razón Social Pto. Venta Nro. Comprobante Descripc…" at bounding box center [224, 36] width 419 height 113
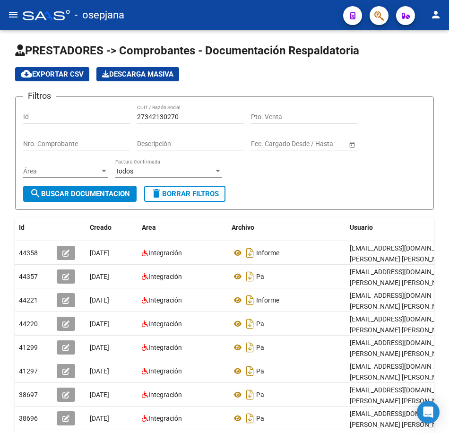
scroll to position [0, 0]
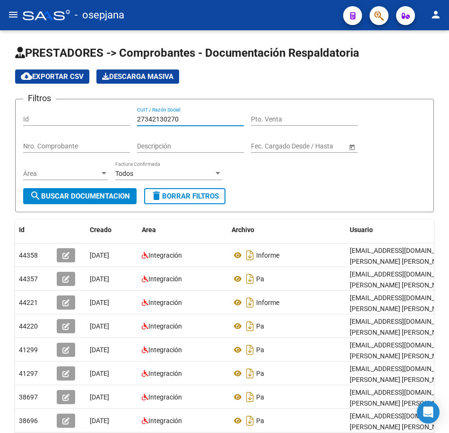
drag, startPoint x: 191, startPoint y: 119, endPoint x: 46, endPoint y: 109, distance: 145.5
click at [50, 109] on div "Filtros Id 27342130270 CUIT / Razón Social Pto. Venta Nro. Comprobante Descripc…" at bounding box center [224, 147] width 403 height 81
paste input "5238862"
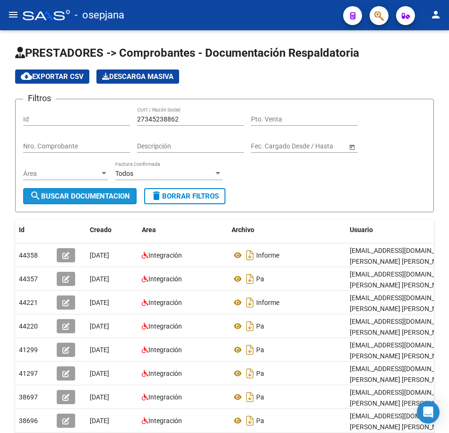
click at [105, 198] on span "search Buscar Documentacion" at bounding box center [80, 196] width 100 height 9
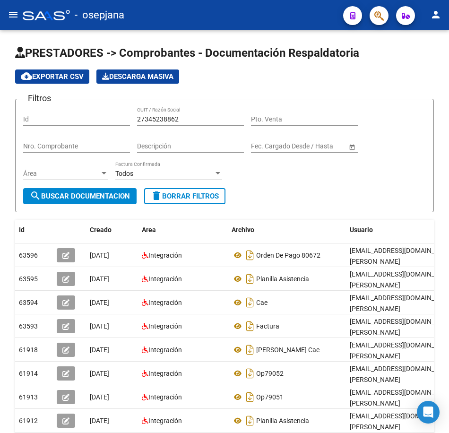
scroll to position [47, 0]
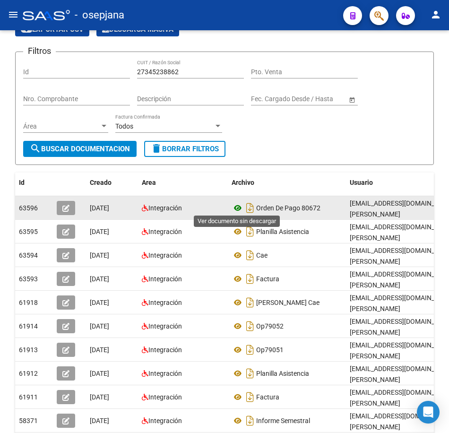
click at [237, 204] on icon at bounding box center [238, 207] width 12 height 11
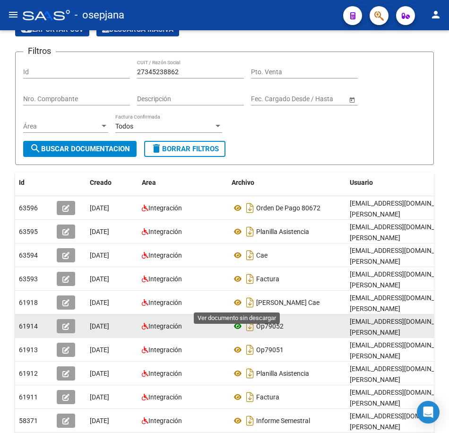
click at [237, 321] on icon at bounding box center [238, 326] width 12 height 11
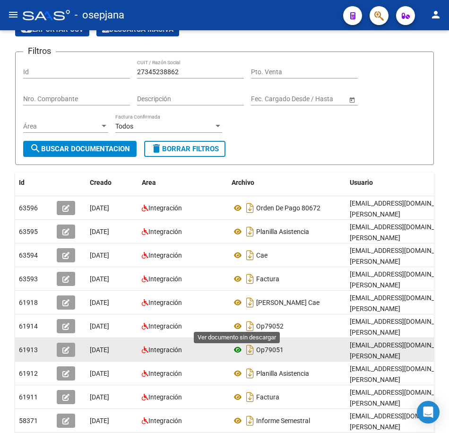
click at [235, 344] on icon at bounding box center [238, 349] width 12 height 11
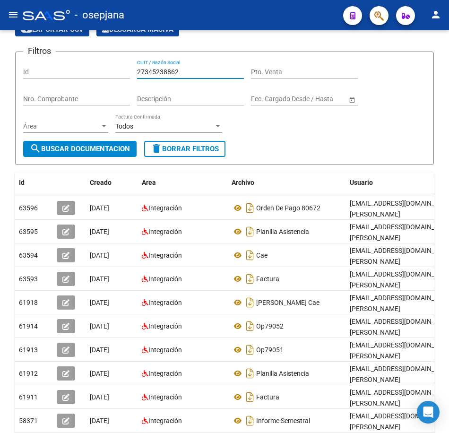
drag, startPoint x: 191, startPoint y: 70, endPoint x: -2, endPoint y: 62, distance: 193.1
click at [0, 62] on html "menu - osepjana person Firma Express Inicio Calendario SSS Instructivos Contact…" at bounding box center [224, 216] width 449 height 433
paste input "8450706"
click at [80, 151] on span "search Buscar Documentacion" at bounding box center [80, 149] width 100 height 9
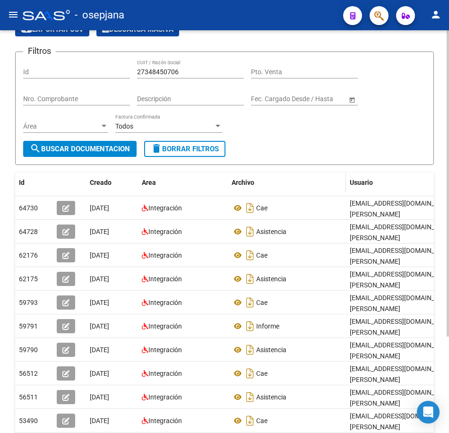
scroll to position [127, 0]
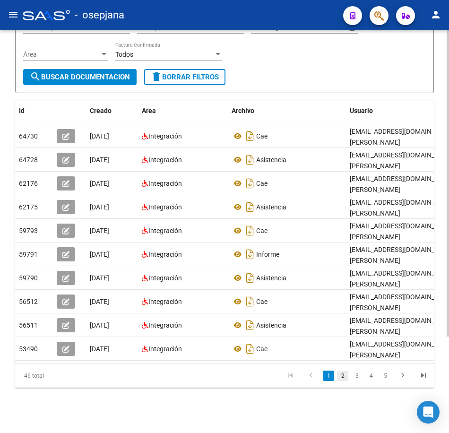
click at [342, 379] on link "2" at bounding box center [342, 376] width 11 height 10
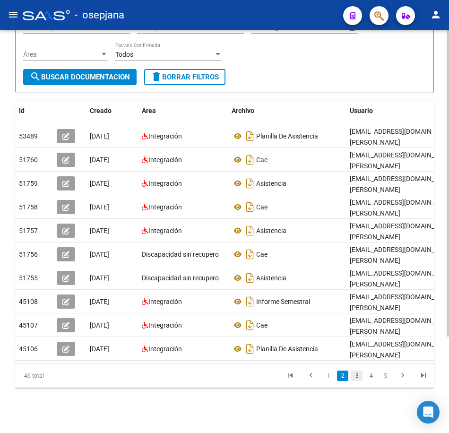
click at [352, 379] on link "3" at bounding box center [356, 376] width 11 height 10
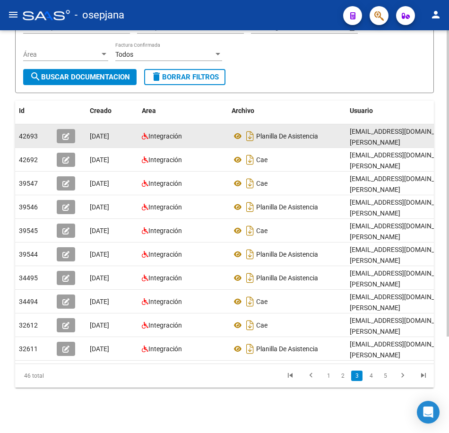
click at [307, 129] on div "Planilla De Asistencia" at bounding box center [287, 136] width 111 height 15
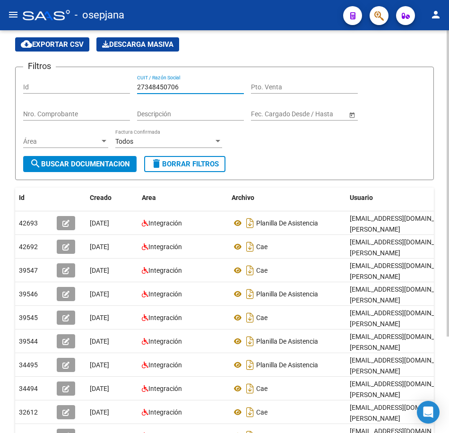
drag, startPoint x: 159, startPoint y: 84, endPoint x: 72, endPoint y: 74, distance: 87.6
click at [73, 74] on form "Filtros Id 27348450706 CUIT / Razón Social Pto. Venta Nro. Comprobante Descripc…" at bounding box center [224, 123] width 419 height 113
paste input "9239391"
click at [101, 165] on span "search Buscar Documentacion" at bounding box center [80, 164] width 100 height 9
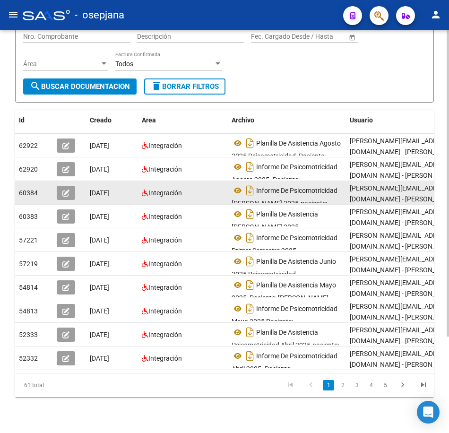
scroll to position [127, 0]
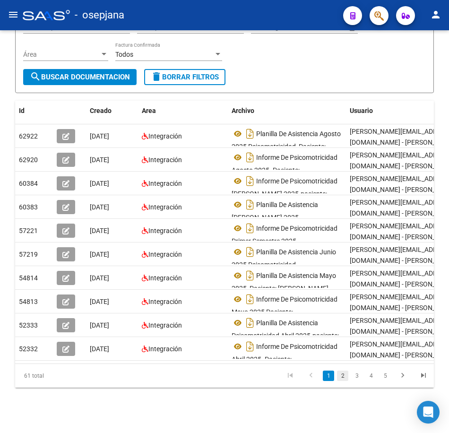
click at [343, 378] on link "2" at bounding box center [342, 376] width 11 height 10
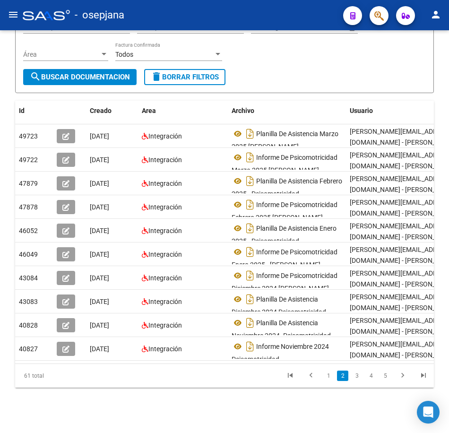
click at [402, 380] on icon "go to next page" at bounding box center [403, 376] width 12 height 11
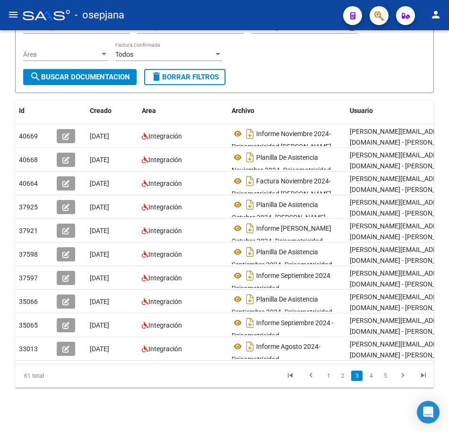
click at [310, 53] on div "Filtros Id 27349239391 CUIT / Razón Social Pto. Venta Nro. Comprobante Descripc…" at bounding box center [224, 28] width 403 height 81
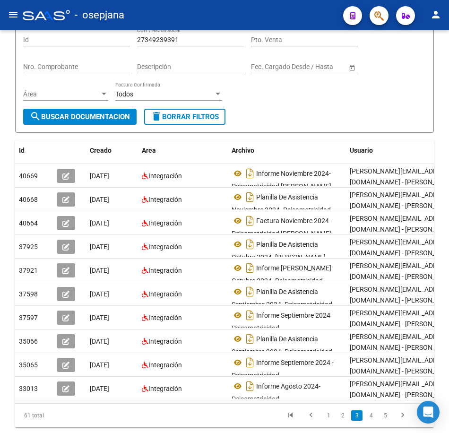
scroll to position [0, 0]
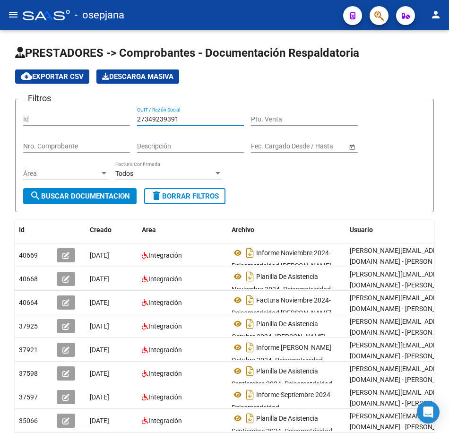
drag, startPoint x: 196, startPoint y: 118, endPoint x: 16, endPoint y: 113, distance: 180.2
click at [19, 113] on form "Filtros Id 27349239391 CUIT / Razón Social Pto. Venta Nro. Comprobante Descripc…" at bounding box center [224, 155] width 419 height 113
paste input "54283463"
click at [107, 194] on span "search Buscar Documentacion" at bounding box center [80, 196] width 100 height 9
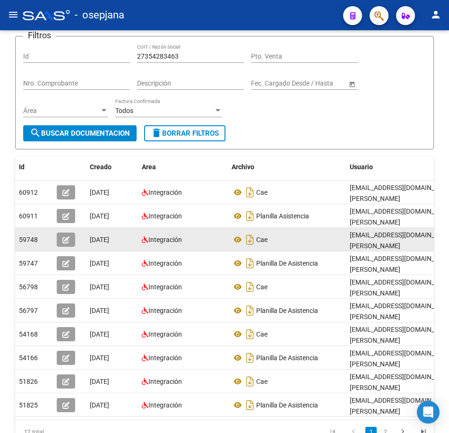
scroll to position [95, 0]
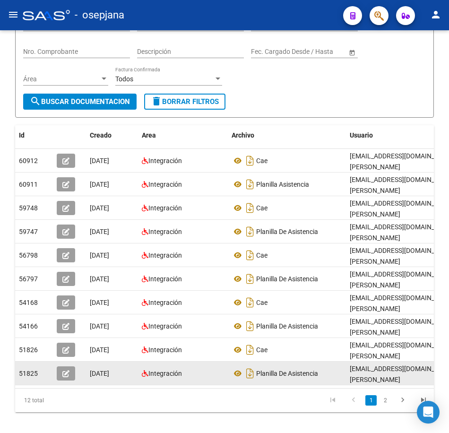
drag, startPoint x: 386, startPoint y: 409, endPoint x: 430, endPoint y: 383, distance: 51.3
click at [386, 406] on link "2" at bounding box center [385, 400] width 11 height 10
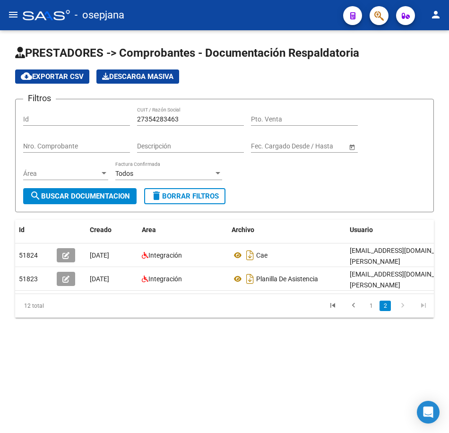
scroll to position [0, 0]
drag, startPoint x: 183, startPoint y: 119, endPoint x: 65, endPoint y: 113, distance: 117.9
click at [65, 113] on div "Filtros Id 27354283463 CUIT / Razón Social Pto. Venta Nro. Comprobante Descripc…" at bounding box center [224, 147] width 403 height 81
paste input "60761962"
click at [82, 196] on span "search Buscar Documentacion" at bounding box center [80, 196] width 100 height 9
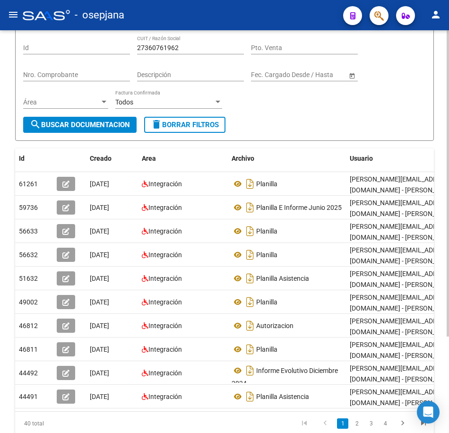
scroll to position [95, 0]
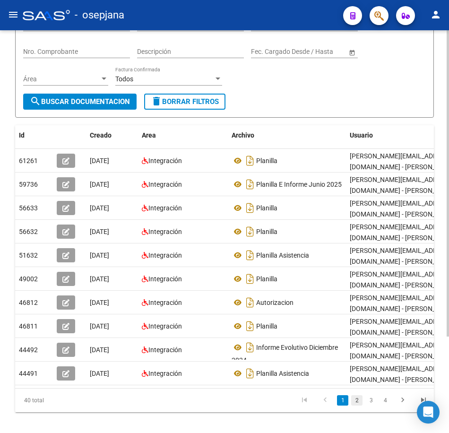
drag, startPoint x: 359, startPoint y: 409, endPoint x: 366, endPoint y: 411, distance: 6.9
click at [359, 406] on link "2" at bounding box center [356, 400] width 11 height 10
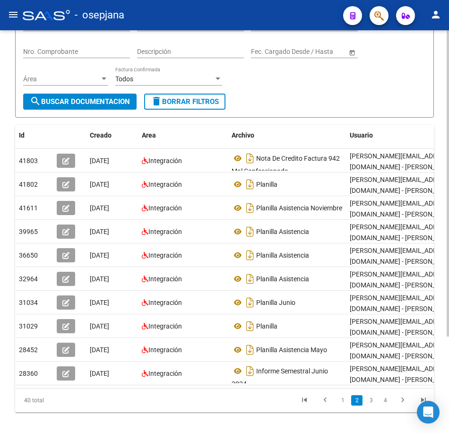
click at [403, 407] on icon "go to next page" at bounding box center [403, 401] width 12 height 11
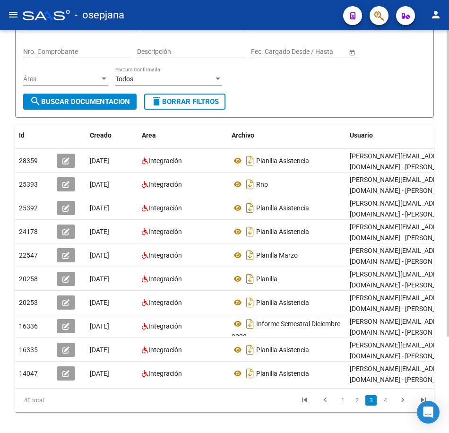
click at [331, 110] on form "Filtros Id 27360761962 CUIT / Razón Social Pto. Venta Nro. Comprobante Descripc…" at bounding box center [224, 60] width 419 height 113
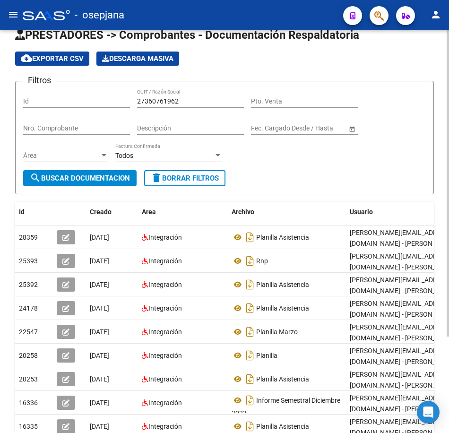
scroll to position [0, 0]
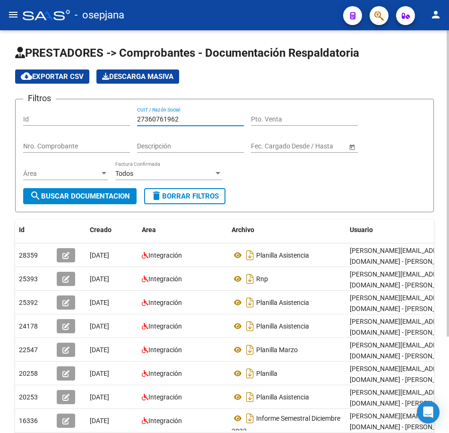
drag, startPoint x: 190, startPoint y: 116, endPoint x: 55, endPoint y: 100, distance: 135.7
click at [56, 107] on div "Filtros Id 27360761962 CUIT / Razón Social Pto. Venta Nro. Comprobante Descripc…" at bounding box center [224, 147] width 403 height 81
paste input "3369125"
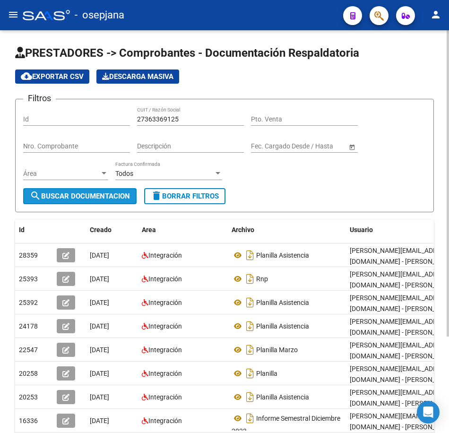
click at [118, 195] on span "search Buscar Documentacion" at bounding box center [80, 196] width 100 height 9
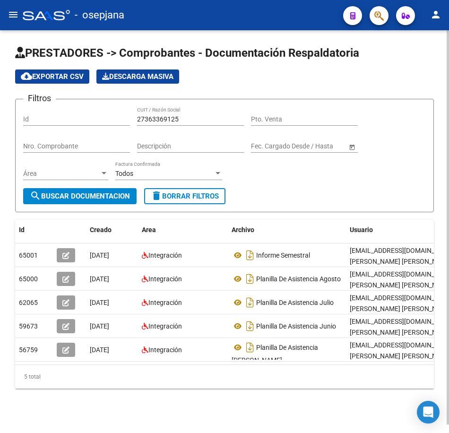
drag, startPoint x: 179, startPoint y: 117, endPoint x: 52, endPoint y: 101, distance: 127.8
click at [52, 107] on div "Filtros Id 27363369125 CUIT / Razón Social Pto. Venta Nro. Comprobante Descripc…" at bounding box center [224, 147] width 403 height 81
paste input "8825714"
click at [122, 196] on span "search Buscar Documentacion" at bounding box center [80, 196] width 100 height 9
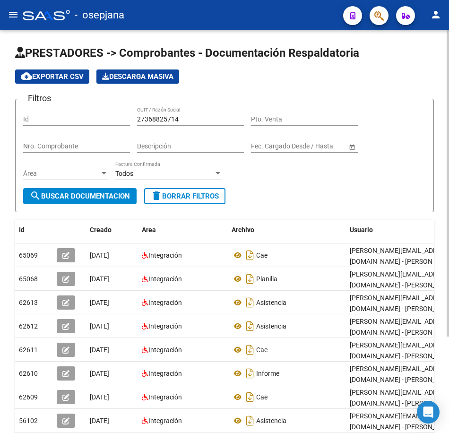
click at [383, 183] on div "Filtros Id 27368825714 CUIT / Razón Social Pto. Venta Nro. Comprobante Descripc…" at bounding box center [224, 147] width 403 height 81
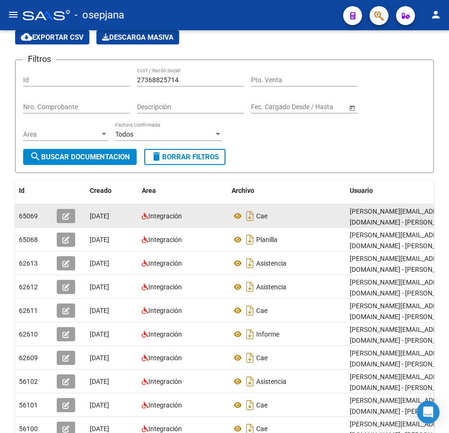
scroll to position [127, 0]
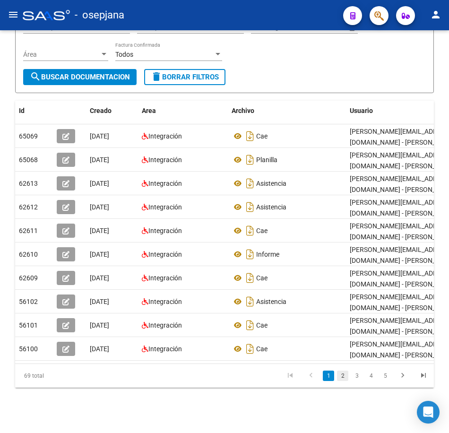
click at [345, 376] on link "2" at bounding box center [342, 376] width 11 height 10
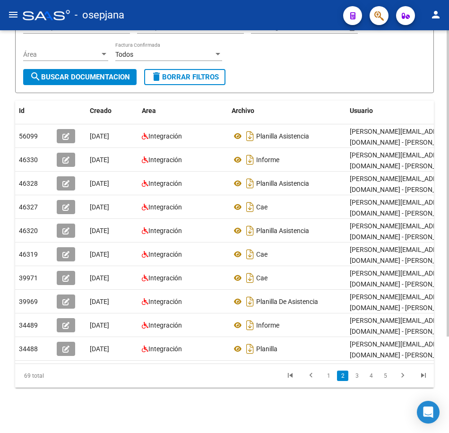
click at [360, 78] on form "Filtros Id 27368825714 CUIT / Razón Social Pto. Venta Nro. Comprobante Descripc…" at bounding box center [224, 36] width 419 height 113
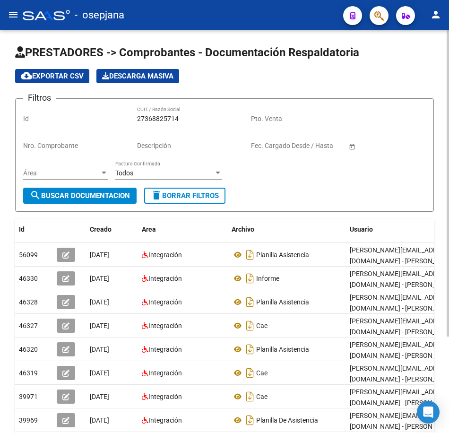
scroll to position [0, 0]
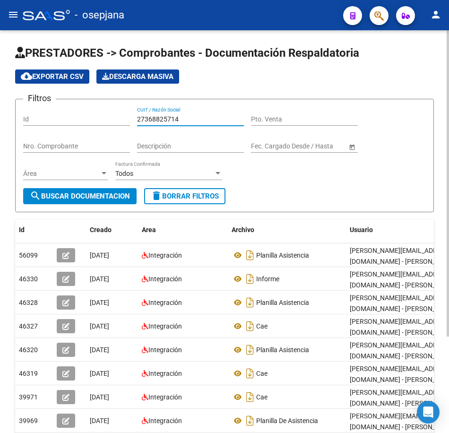
drag, startPoint x: 192, startPoint y: 119, endPoint x: 48, endPoint y: 117, distance: 144.2
click at [50, 117] on div "Filtros Id 27368825714 CUIT / Razón Social Pto. Venta Nro. Comprobante Descripc…" at bounding box center [224, 147] width 403 height 81
paste input "2888560"
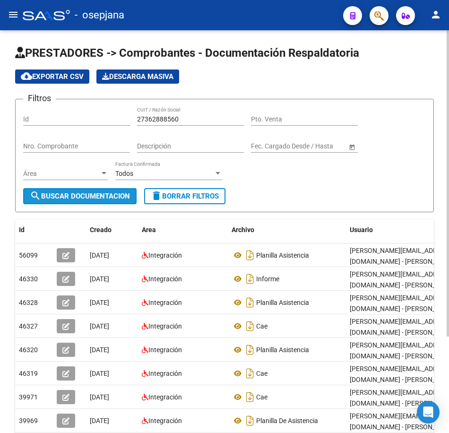
click at [104, 195] on span "search Buscar Documentacion" at bounding box center [80, 196] width 100 height 9
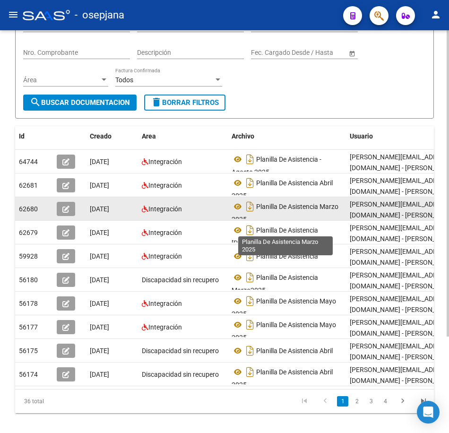
scroll to position [95, 0]
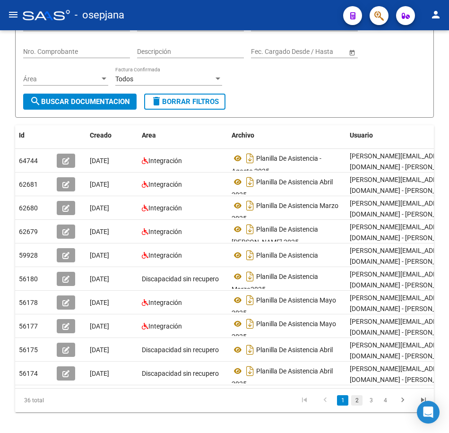
click at [358, 406] on link "2" at bounding box center [356, 400] width 11 height 10
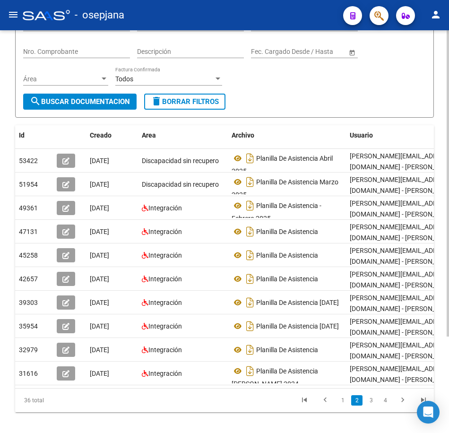
click at [370, 406] on link "3" at bounding box center [371, 400] width 11 height 10
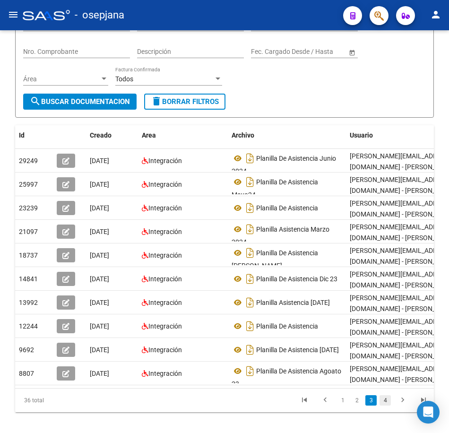
click at [384, 406] on link "4" at bounding box center [385, 400] width 11 height 10
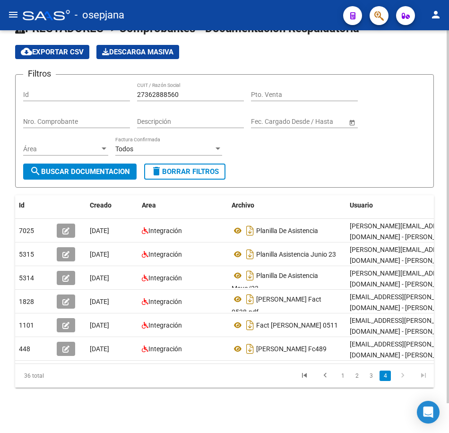
scroll to position [32, 0]
click at [331, 138] on div "Filtros Id 27362888560 CUIT / Razón Social Pto. Venta Nro. Comprobante Descripc…" at bounding box center [224, 122] width 403 height 81
drag, startPoint x: 183, startPoint y: 86, endPoint x: 100, endPoint y: 78, distance: 83.1
click at [95, 82] on div "Filtros Id 27362888560 CUIT / Razón Social Pto. Venta Nro. Comprobante Descripc…" at bounding box center [224, 122] width 403 height 81
paste input "9820287"
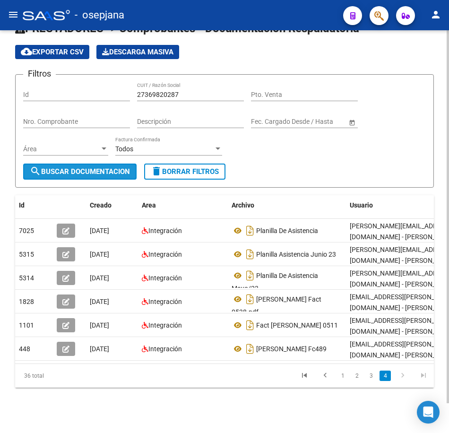
click at [106, 167] on span "search Buscar Documentacion" at bounding box center [80, 171] width 100 height 9
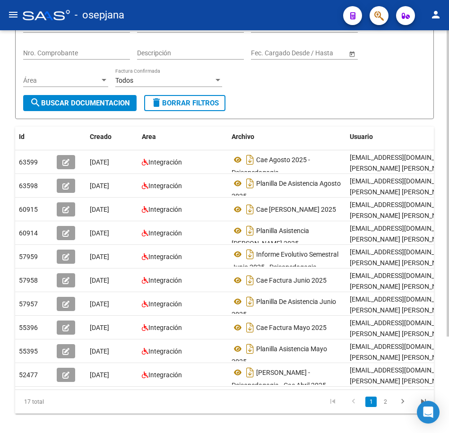
scroll to position [127, 0]
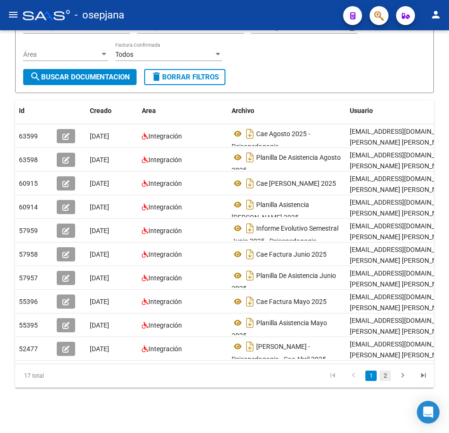
click at [383, 378] on link "2" at bounding box center [385, 376] width 11 height 10
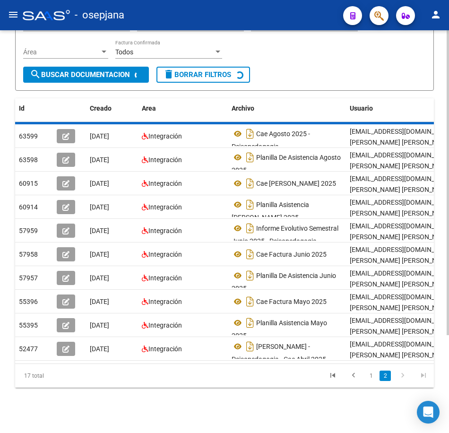
scroll to position [56, 0]
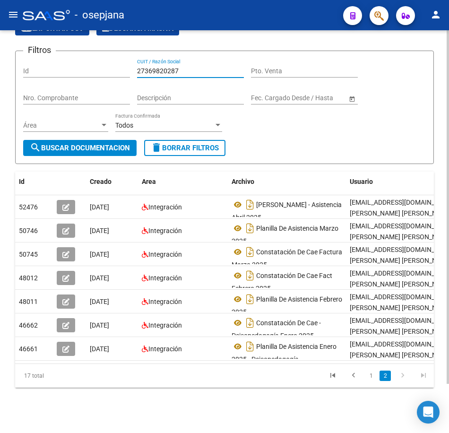
drag, startPoint x: 169, startPoint y: 61, endPoint x: 74, endPoint y: 58, distance: 94.6
click at [74, 59] on div "Filtros Id 27369820287 CUIT / Razón Social Pto. Venta Nro. Comprobante Descripc…" at bounding box center [224, 99] width 403 height 81
paste input "2883"
click at [122, 144] on span "search Buscar Documentacion" at bounding box center [80, 148] width 100 height 9
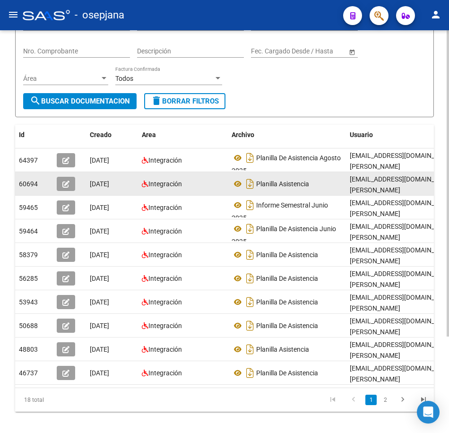
scroll to position [103, 0]
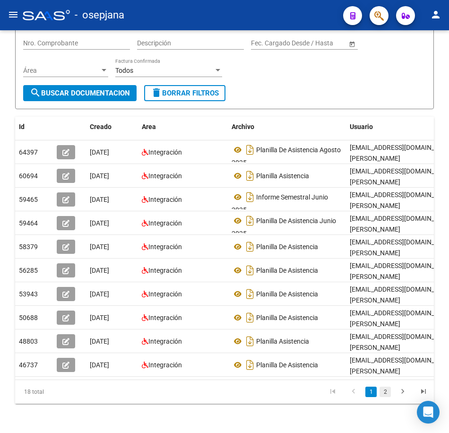
click at [387, 397] on link "2" at bounding box center [385, 392] width 11 height 10
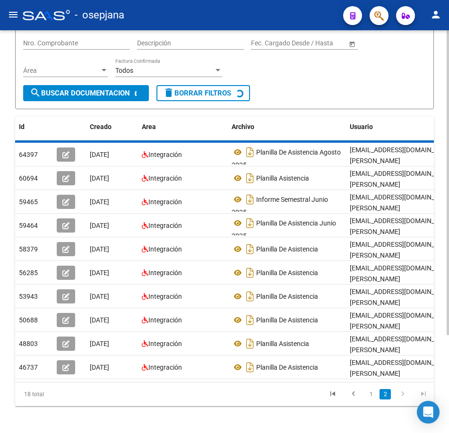
scroll to position [79, 0]
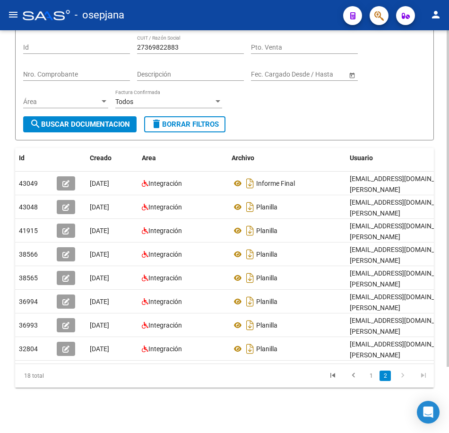
click at [352, 105] on div "Filtros Id 27369822883 CUIT / Razón Social Pto. Venta Nro. Comprobante Descripc…" at bounding box center [224, 75] width 403 height 81
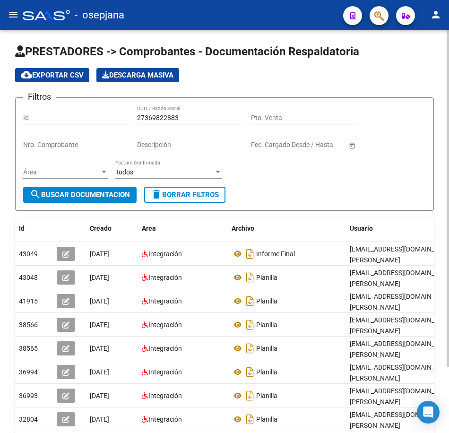
scroll to position [0, 0]
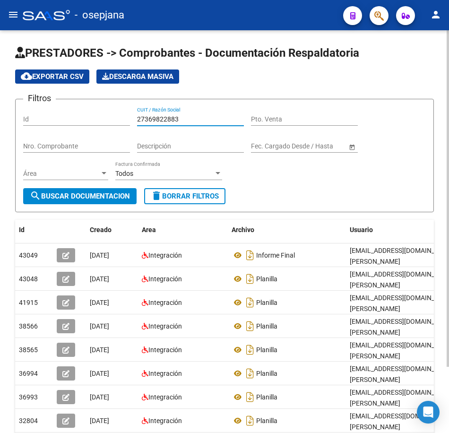
drag, startPoint x: 180, startPoint y: 115, endPoint x: 50, endPoint y: 115, distance: 130.0
click at [49, 115] on div "Filtros Id 27369822883 CUIT / Razón Social Pto. Venta Nro. Comprobante Descripc…" at bounding box center [224, 147] width 403 height 81
paste input "933855"
click at [121, 194] on span "search Buscar Documentacion" at bounding box center [80, 196] width 100 height 9
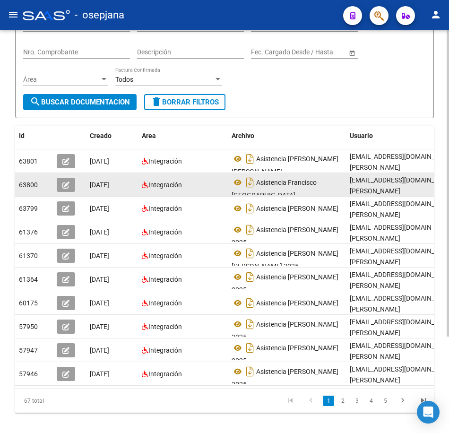
scroll to position [95, 0]
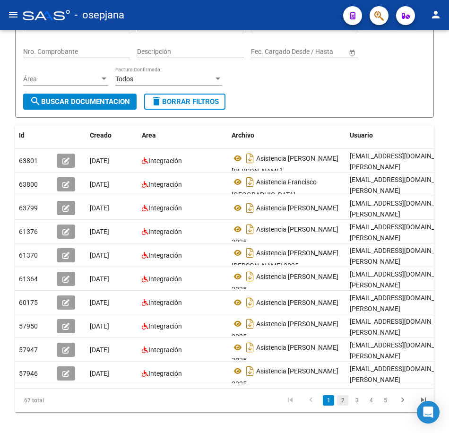
click at [345, 406] on link "2" at bounding box center [342, 400] width 11 height 10
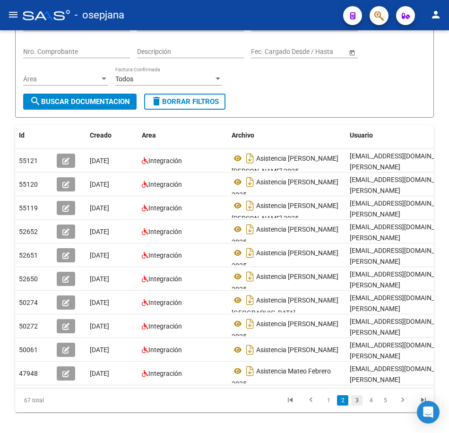
click at [357, 406] on link "3" at bounding box center [356, 400] width 11 height 10
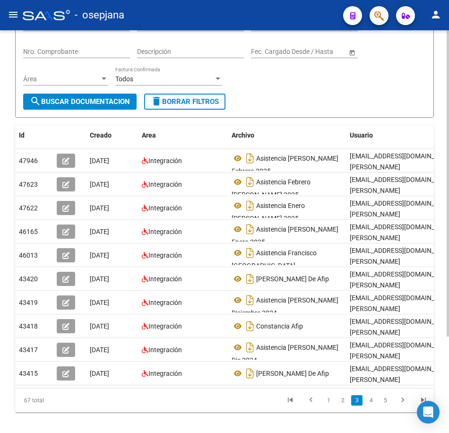
click at [265, 91] on div "Filtros Id 27369933855 CUIT / Razón Social Pto. Venta Nro. Comprobante Descripc…" at bounding box center [224, 52] width 403 height 81
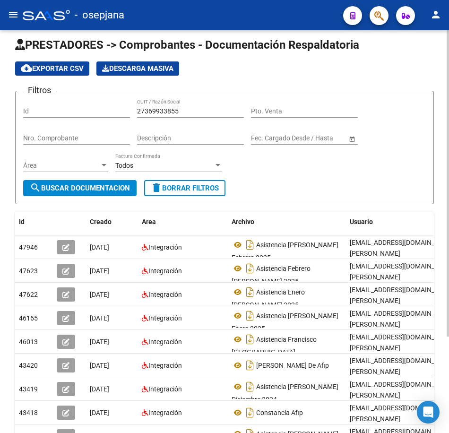
scroll to position [0, 0]
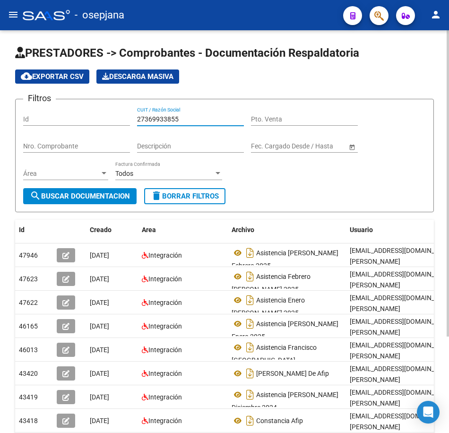
drag, startPoint x: 188, startPoint y: 119, endPoint x: 58, endPoint y: 110, distance: 129.9
click at [58, 110] on div "Filtros Id 27369933855 CUIT / Razón Social Pto. Venta Nro. Comprobante Descripc…" at bounding box center [224, 147] width 403 height 81
paste input "7453369"
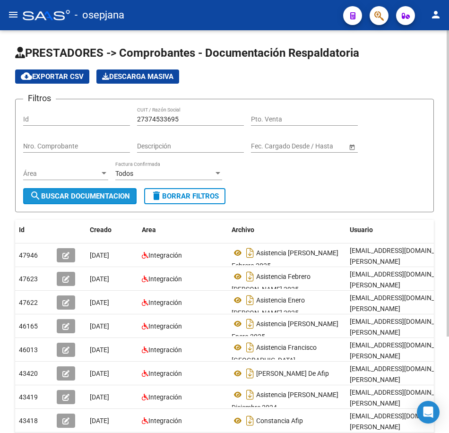
click at [118, 196] on span "search Buscar Documentacion" at bounding box center [80, 196] width 100 height 9
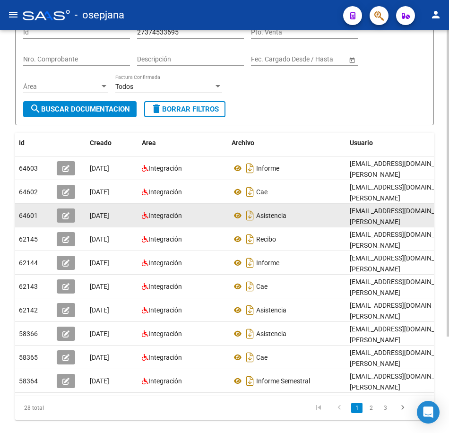
scroll to position [95, 0]
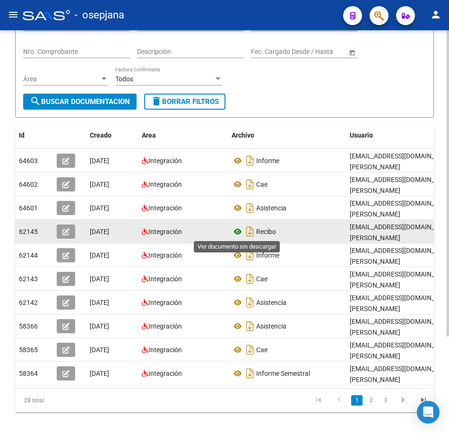
click at [235, 233] on icon at bounding box center [238, 231] width 12 height 11
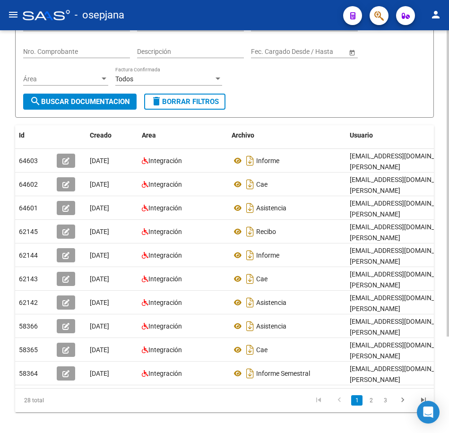
drag, startPoint x: 295, startPoint y: 87, endPoint x: 290, endPoint y: 88, distance: 5.5
click at [295, 87] on div "Filtros Id 27374533695 CUIT / Razón Social Pto. Venta Nro. Comprobante Descripc…" at bounding box center [224, 52] width 403 height 81
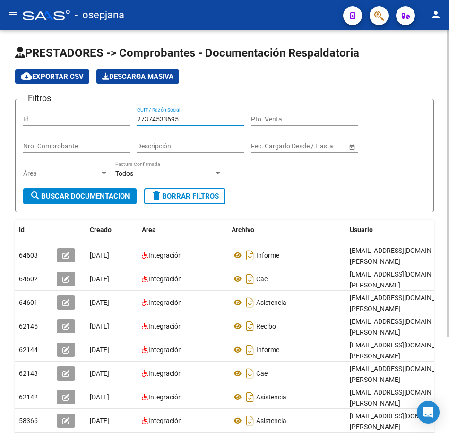
drag, startPoint x: 49, startPoint y: 104, endPoint x: 31, endPoint y: 104, distance: 18.0
click at [34, 107] on div "Filtros Id 27374533695 CUIT / Razón Social Pto. Venta Nro. Comprobante Descripc…" at bounding box center [224, 147] width 403 height 81
paste input "6415983"
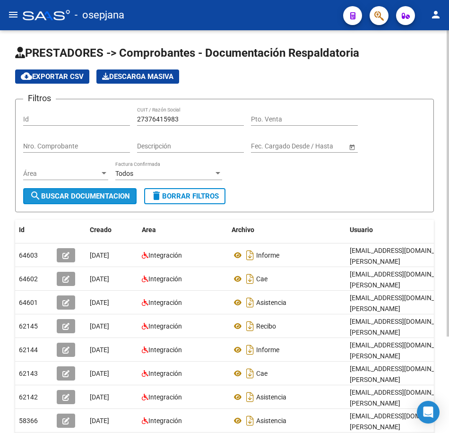
click at [95, 200] on span "search Buscar Documentacion" at bounding box center [80, 196] width 100 height 9
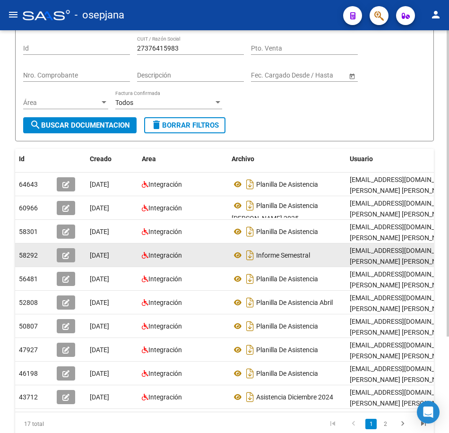
scroll to position [95, 0]
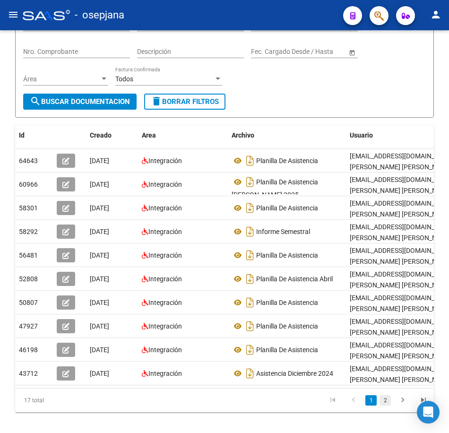
click at [386, 406] on link "2" at bounding box center [385, 400] width 11 height 10
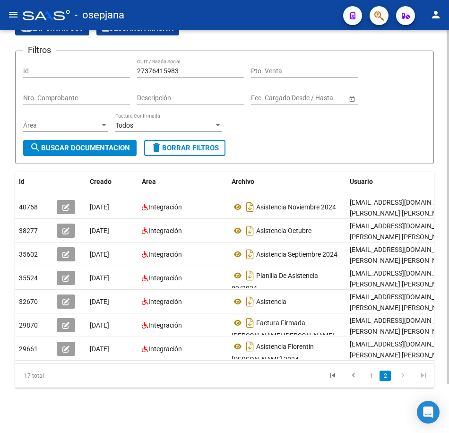
scroll to position [56, 0]
click at [363, 119] on div "Filtros Id 27376415983 CUIT / Razón Social Pto. Venta Nro. Comprobante Descripc…" at bounding box center [224, 99] width 403 height 81
drag, startPoint x: 70, startPoint y: 53, endPoint x: 48, endPoint y: 50, distance: 21.5
click at [48, 51] on form "Filtros Id 27376415983 CUIT / Razón Social Pto. Venta Nro. Comprobante Descripc…" at bounding box center [224, 107] width 419 height 113
paste input "7792292"
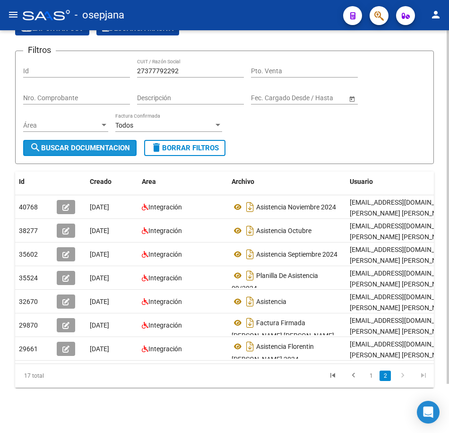
click at [127, 145] on button "search Buscar Documentacion" at bounding box center [79, 148] width 113 height 16
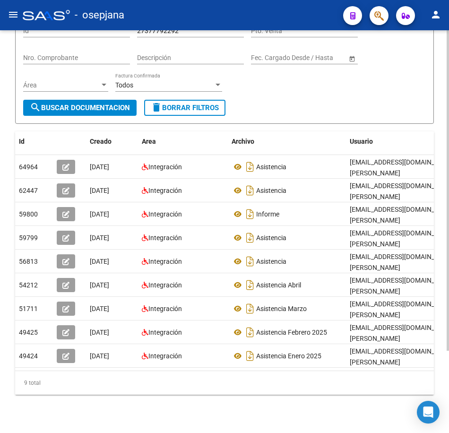
scroll to position [103, 0]
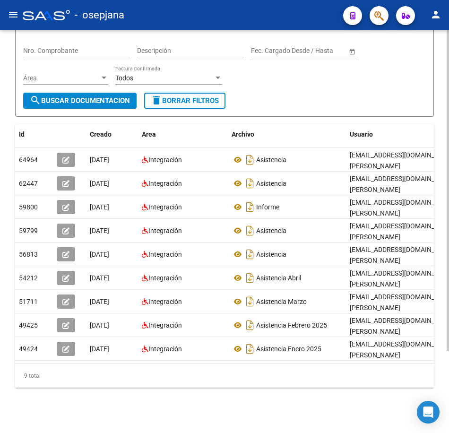
click at [312, 78] on div "Filtros Id 27377792292 CUIT / Razón Social Pto. Venta Nro. Comprobante Descripc…" at bounding box center [224, 51] width 403 height 81
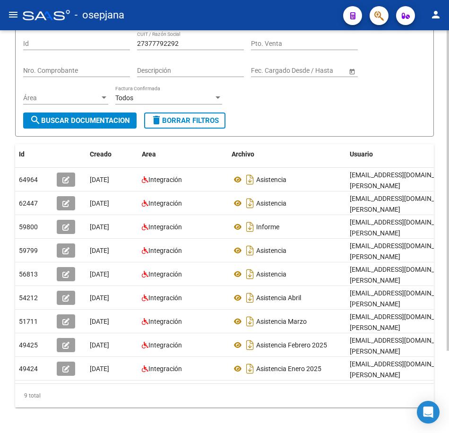
scroll to position [9, 0]
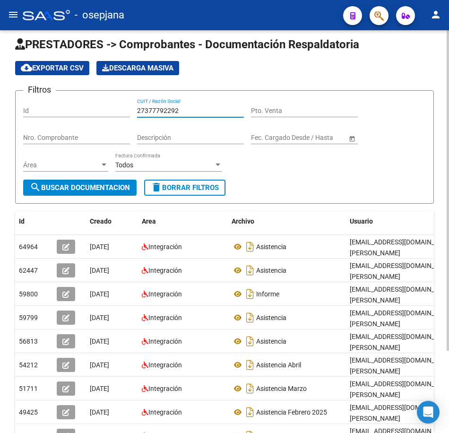
drag, startPoint x: 200, startPoint y: 110, endPoint x: 64, endPoint y: 106, distance: 136.2
click at [49, 102] on div "Filtros Id 27377792292 CUIT / Razón Social Pto. Venta Nro. Comprobante Descripc…" at bounding box center [224, 138] width 403 height 81
paste input "9877031"
click at [112, 187] on span "search Buscar Documentacion" at bounding box center [80, 187] width 100 height 9
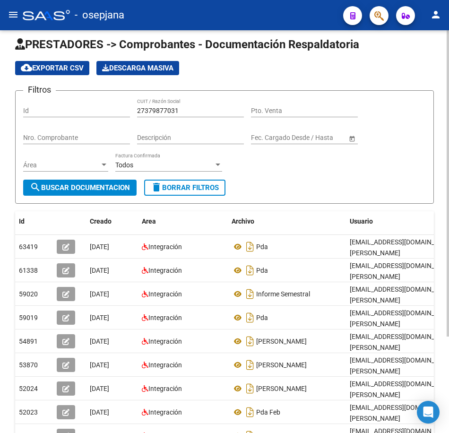
click at [356, 216] on datatable-header-cell "Usuario" at bounding box center [417, 221] width 142 height 20
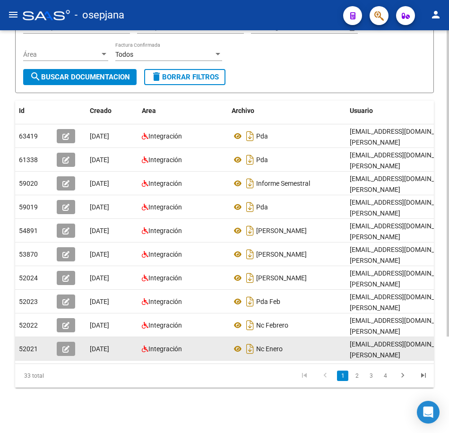
scroll to position [127, 0]
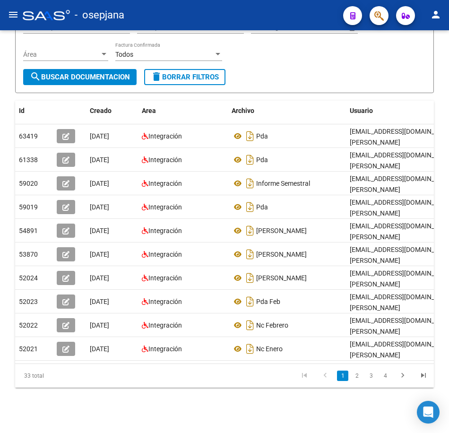
click at [354, 377] on link "2" at bounding box center [356, 376] width 11 height 10
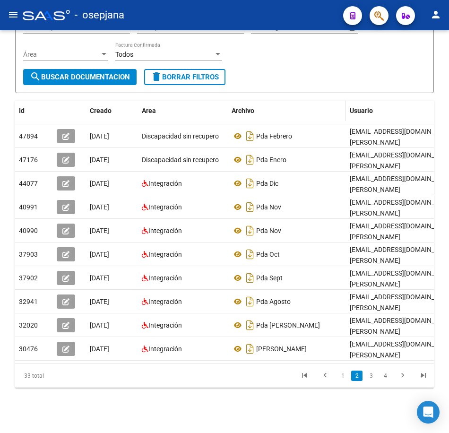
click at [298, 113] on datatable-header-cell "Archivo" at bounding box center [287, 111] width 118 height 20
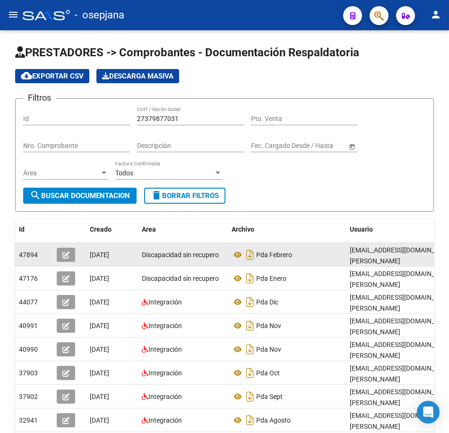
scroll to position [0, 0]
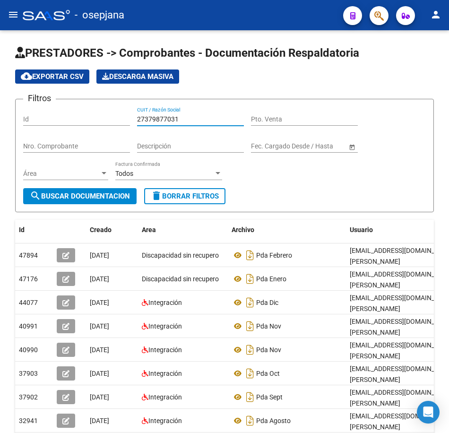
drag, startPoint x: 193, startPoint y: 116, endPoint x: 74, endPoint y: 112, distance: 119.2
click at [74, 112] on div "Filtros Id 27379877031 CUIT / Razón Social Pto. Venta Nro. Comprobante Descripc…" at bounding box center [224, 147] width 403 height 81
paste input "90046"
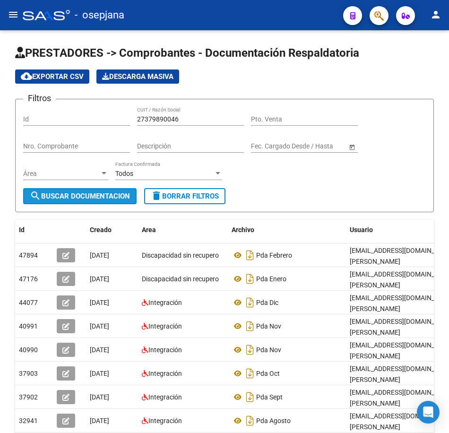
click at [106, 198] on span "search Buscar Documentacion" at bounding box center [80, 196] width 100 height 9
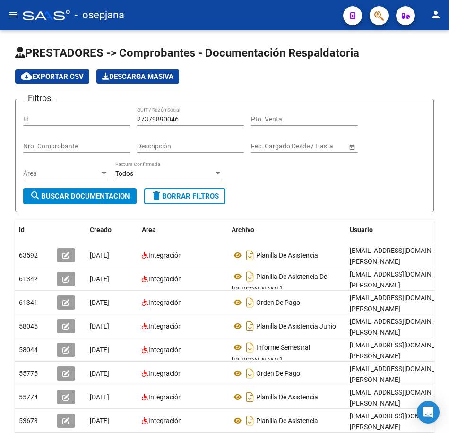
scroll to position [47, 0]
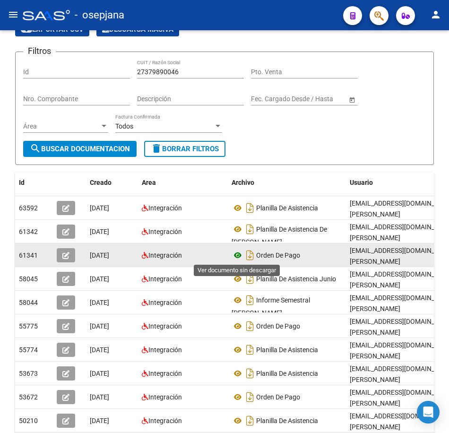
click at [236, 255] on icon at bounding box center [238, 255] width 12 height 11
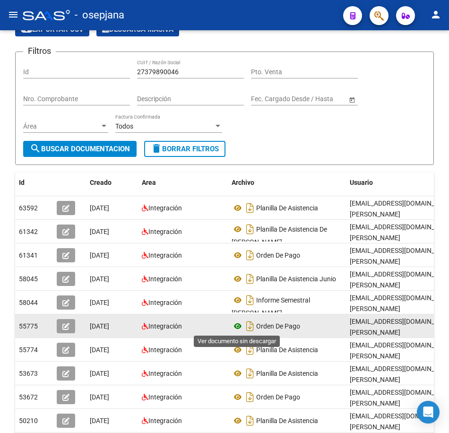
click at [241, 325] on icon at bounding box center [238, 326] width 12 height 11
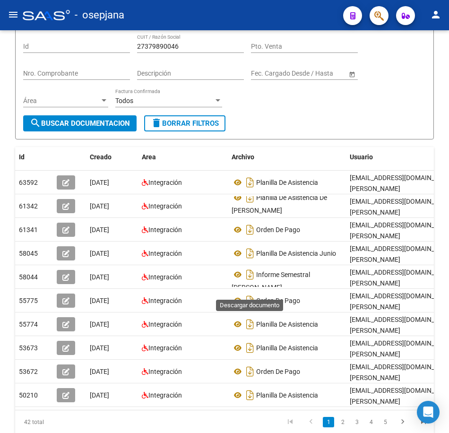
scroll to position [95, 0]
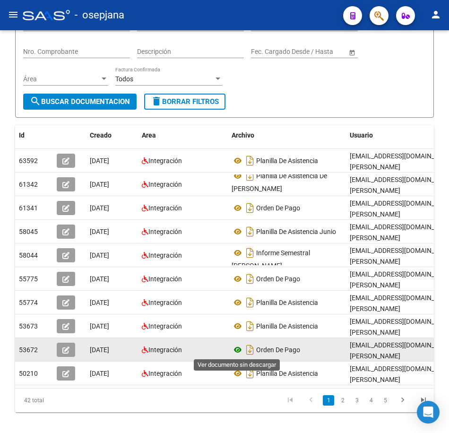
click at [237, 349] on icon at bounding box center [238, 349] width 12 height 11
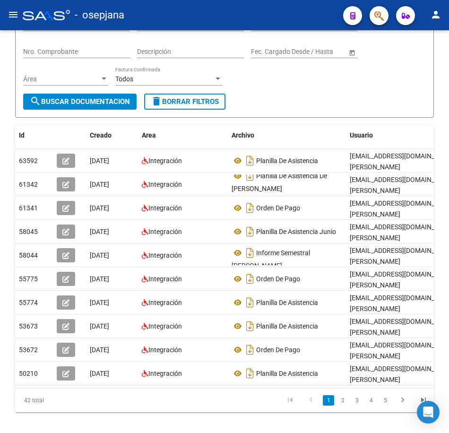
click at [354, 99] on form "Filtros Id 27379890046 CUIT / Razón Social Pto. Venta Nro. Comprobante Descripc…" at bounding box center [224, 60] width 419 height 113
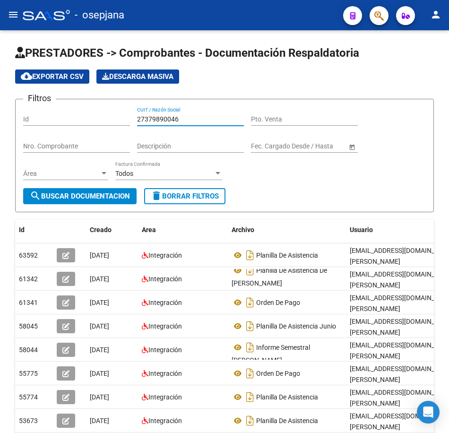
drag, startPoint x: 189, startPoint y: 120, endPoint x: 27, endPoint y: 113, distance: 161.8
click at [43, 113] on div "Filtros Id 27379890046 CUIT / Razón Social Pto. Venta Nro. Comprobante Descripc…" at bounding box center [224, 147] width 403 height 81
paste input "83470639"
click at [76, 199] on span "search Buscar Documentacion" at bounding box center [80, 196] width 100 height 9
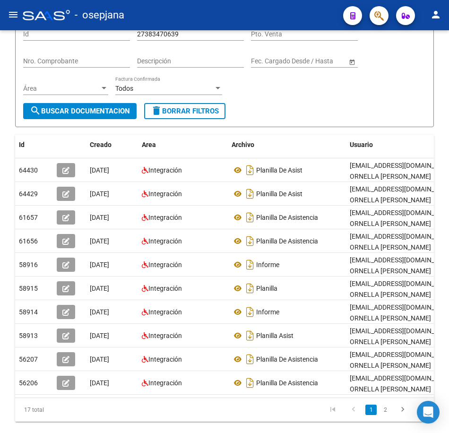
scroll to position [95, 0]
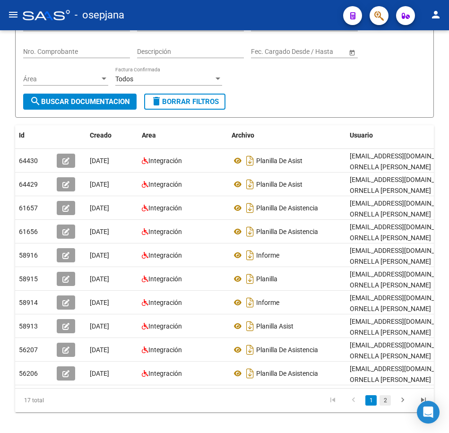
click at [383, 406] on link "2" at bounding box center [385, 400] width 11 height 10
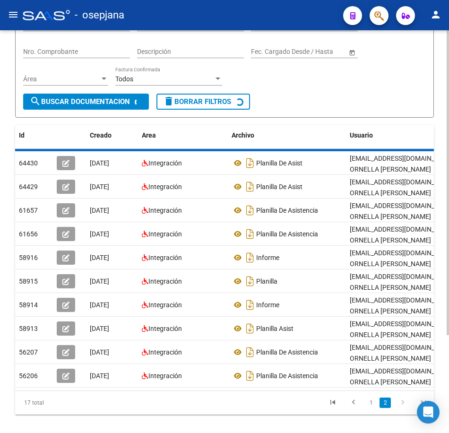
scroll to position [56, 0]
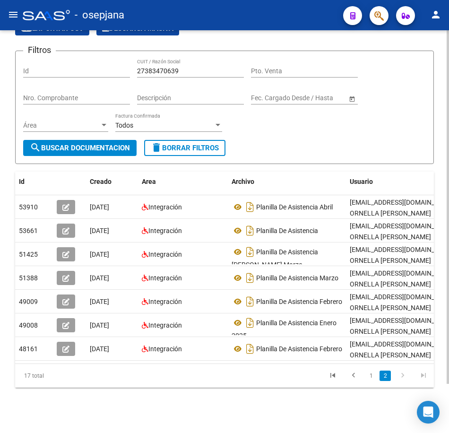
click at [288, 128] on div "Filtros Id 27383470639 CUIT / Razón Social Pto. Venta Nro. Comprobante Descripc…" at bounding box center [224, 99] width 403 height 81
drag, startPoint x: 185, startPoint y: 65, endPoint x: 64, endPoint y: 58, distance: 121.7
click at [70, 59] on div "Filtros Id 27383470639 CUIT / Razón Social Pto. Venta Nro. Comprobante Descripc…" at bounding box center [224, 99] width 403 height 81
paste input "54731"
click at [95, 146] on button "search Buscar Documentacion" at bounding box center [79, 148] width 113 height 16
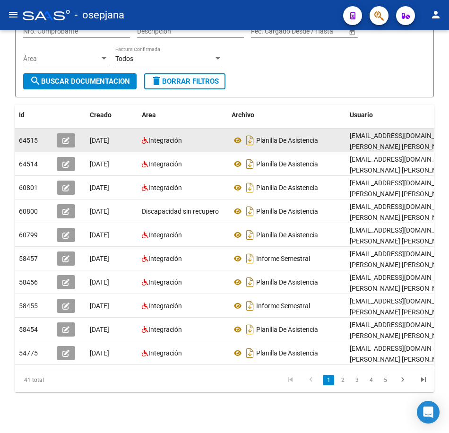
scroll to position [127, 0]
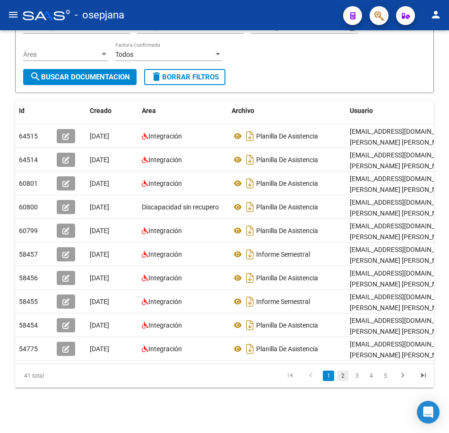
click at [345, 375] on link "2" at bounding box center [342, 376] width 11 height 10
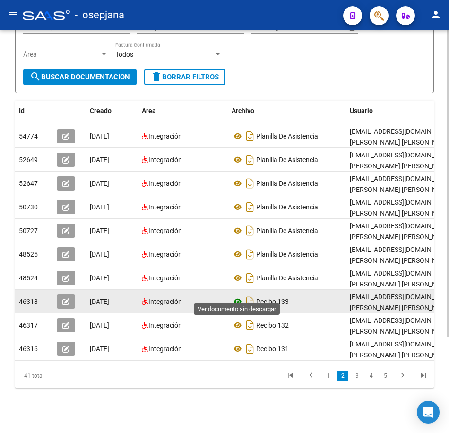
click at [240, 296] on icon at bounding box center [238, 301] width 12 height 11
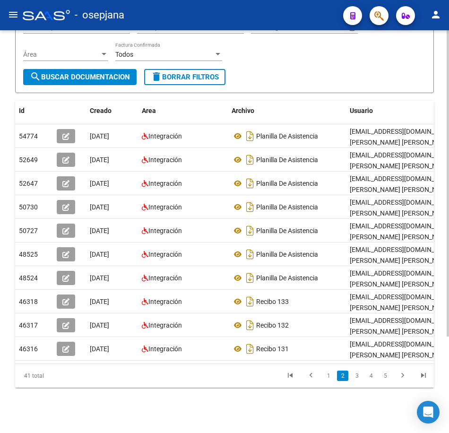
click at [344, 76] on form "Filtros Id 27385473139 CUIT / Razón Social Pto. Venta Nro. Comprobante Descripc…" at bounding box center [224, 36] width 419 height 113
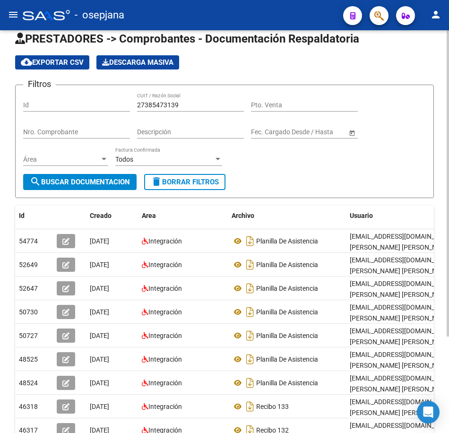
scroll to position [0, 0]
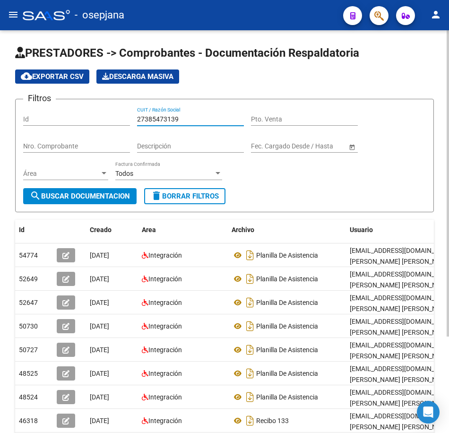
drag, startPoint x: 186, startPoint y: 121, endPoint x: 55, endPoint y: 102, distance: 132.4
click at [54, 107] on div "Filtros Id 27385473139 CUIT / Razón Social Pto. Venta Nro. Comprobante Descripc…" at bounding box center [224, 147] width 403 height 81
paste input "6569296"
click at [96, 199] on span "search Buscar Documentacion" at bounding box center [80, 196] width 100 height 9
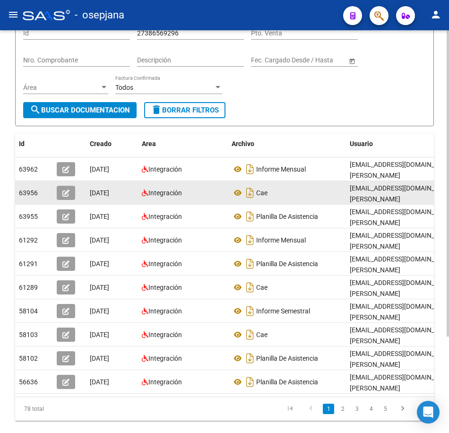
scroll to position [95, 0]
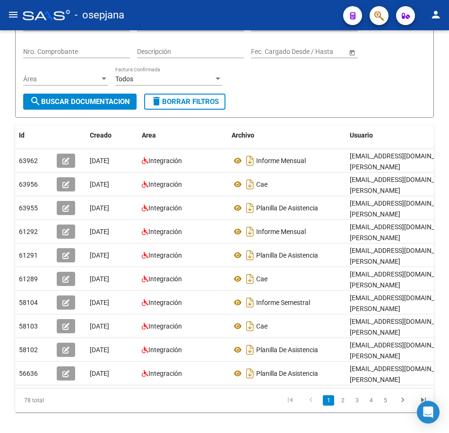
click at [338, 406] on link "2" at bounding box center [342, 400] width 11 height 10
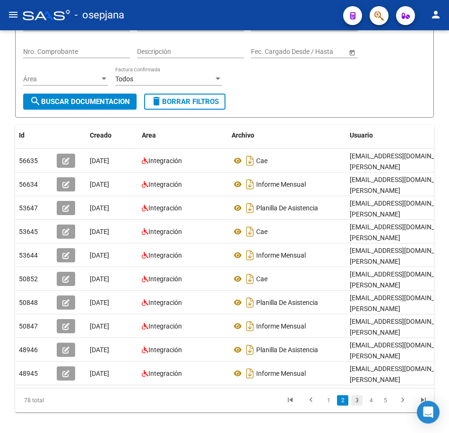
click at [357, 406] on link "3" at bounding box center [356, 400] width 11 height 10
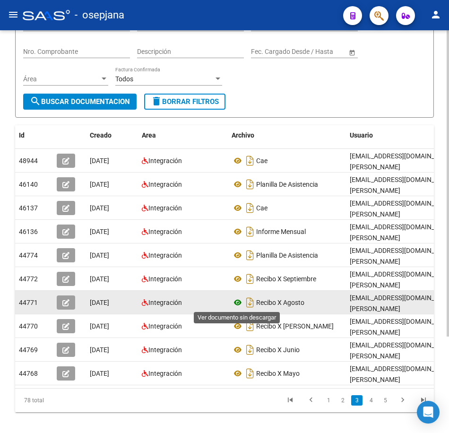
click at [238, 303] on icon at bounding box center [238, 302] width 12 height 11
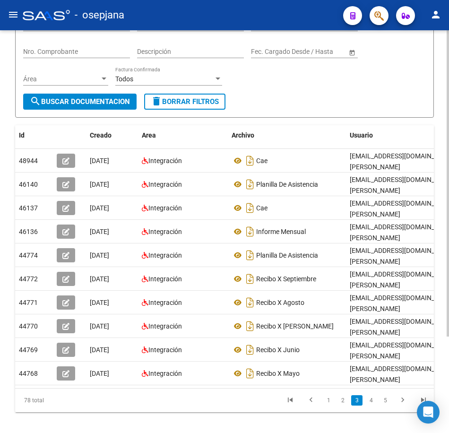
click at [359, 108] on form "Filtros Id 27386569296 CUIT / Razón Social Pto. Venta Nro. Comprobante Descripc…" at bounding box center [224, 60] width 419 height 113
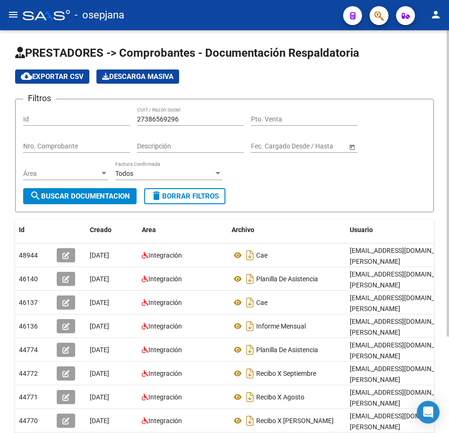
drag, startPoint x: 189, startPoint y: 118, endPoint x: 65, endPoint y: 116, distance: 123.4
click at [66, 116] on div "Filtros Id 27386569296 CUIT / Razón Social Pto. Venta Nro. Comprobante Descripc…" at bounding box center [224, 147] width 403 height 81
paste input "8513069"
click at [82, 193] on span "search Buscar Documentacion" at bounding box center [80, 196] width 100 height 9
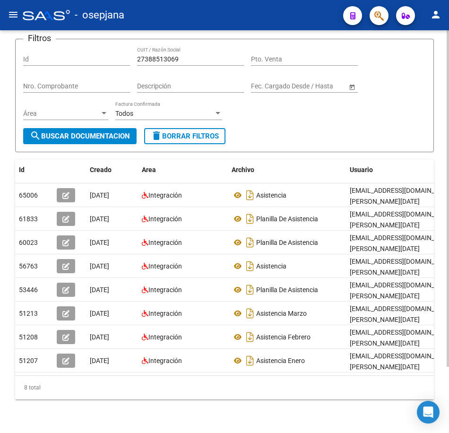
scroll to position [79, 0]
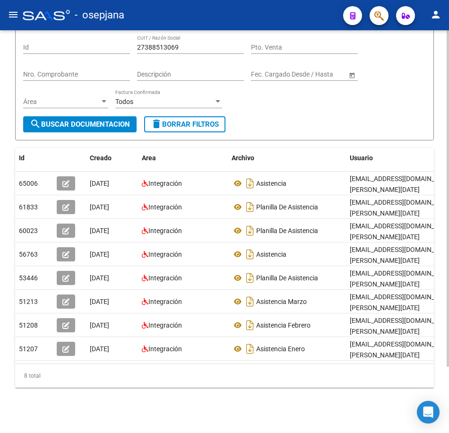
click at [270, 129] on form "Filtros Id 27388513069 CUIT / Razón Social Pto. Venta Nro. Comprobante Descripc…" at bounding box center [224, 83] width 419 height 113
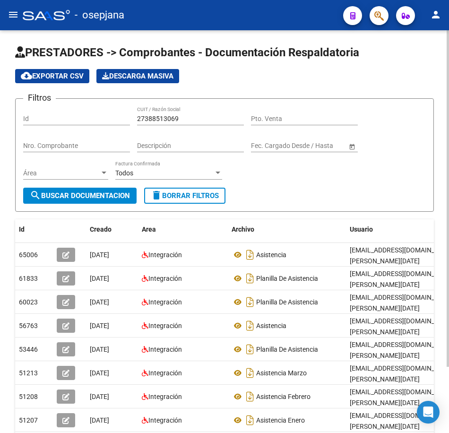
scroll to position [0, 0]
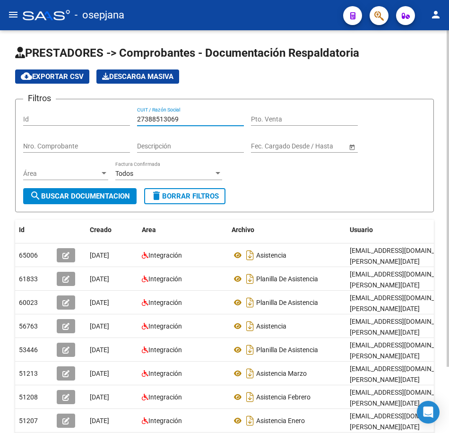
drag, startPoint x: 180, startPoint y: 121, endPoint x: 8, endPoint y: 107, distance: 172.7
click at [8, 107] on div "PRESTADORES -> Comprobantes - Documentación Respaldatoria cloud_download Export…" at bounding box center [224, 267] width 449 height 475
paste input "91136705"
click at [83, 191] on button "search Buscar Documentacion" at bounding box center [79, 196] width 113 height 16
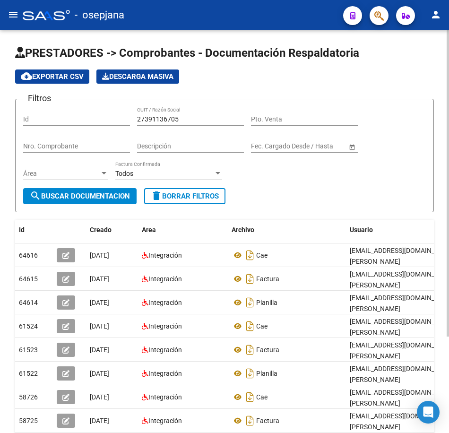
click at [331, 191] on form "Filtros Id 27391136705 CUIT / Razón Social Pto. Venta Nro. Comprobante Descripc…" at bounding box center [224, 155] width 419 height 113
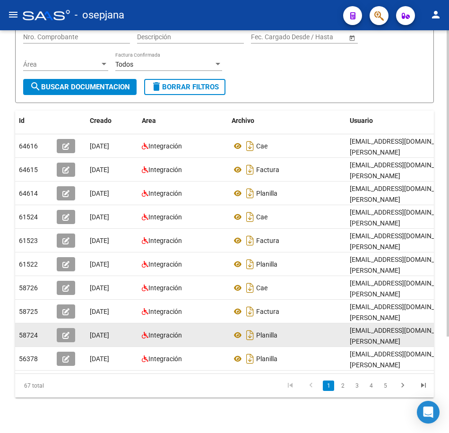
scroll to position [127, 0]
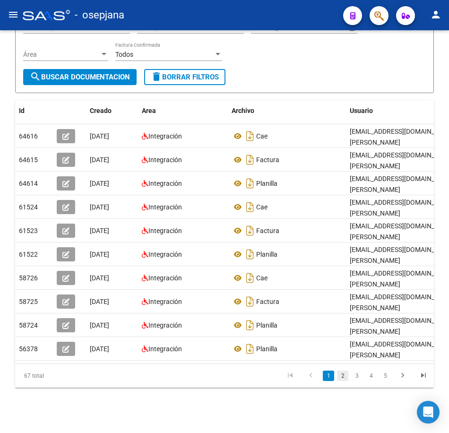
click at [342, 380] on link "2" at bounding box center [342, 376] width 11 height 10
click at [357, 381] on link "3" at bounding box center [356, 376] width 11 height 10
click at [371, 375] on link "4" at bounding box center [371, 376] width 11 height 10
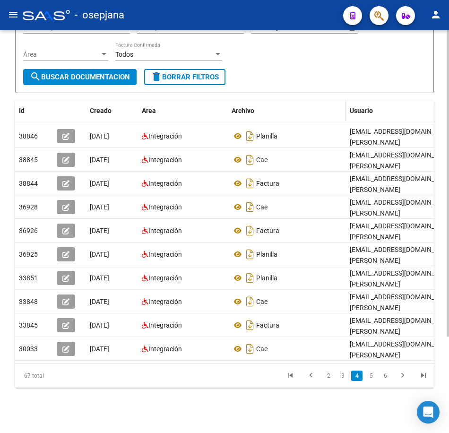
click at [314, 105] on div "Archivo" at bounding box center [287, 110] width 111 height 11
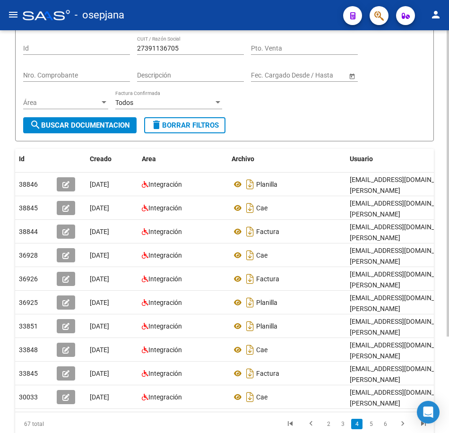
scroll to position [0, 0]
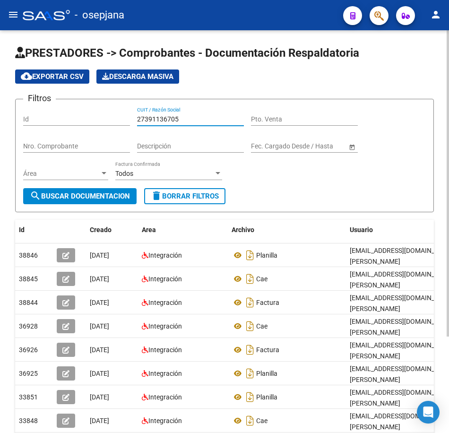
drag, startPoint x: 123, startPoint y: 117, endPoint x: 29, endPoint y: 106, distance: 94.7
click at [25, 110] on div "Filtros Id 27391136705 CUIT / Razón Social Pto. Venta Nro. Comprobante Descripc…" at bounding box center [224, 147] width 403 height 81
paste input "2627311"
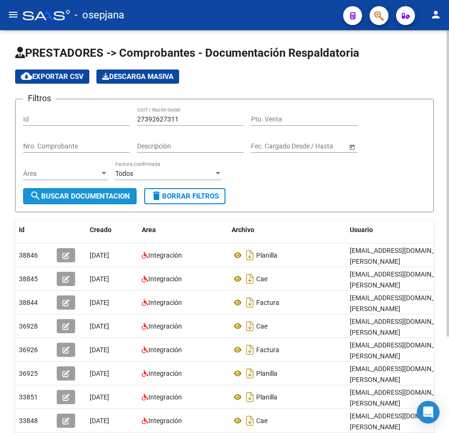
click at [83, 195] on span "search Buscar Documentacion" at bounding box center [80, 196] width 100 height 9
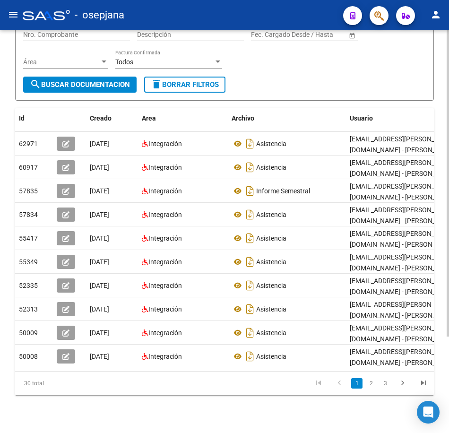
scroll to position [127, 0]
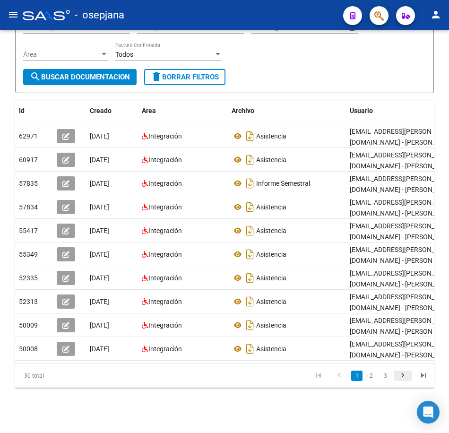
click at [406, 375] on icon "go to next page" at bounding box center [403, 376] width 12 height 11
click at [403, 379] on icon "go to next page" at bounding box center [403, 376] width 12 height 11
click at [353, 70] on form "Filtros Id 27392627311 CUIT / Razón Social Pto. Venta Nro. Comprobante Descripc…" at bounding box center [224, 36] width 419 height 113
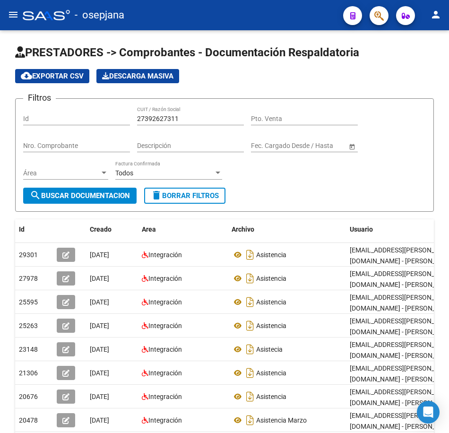
scroll to position [0, 0]
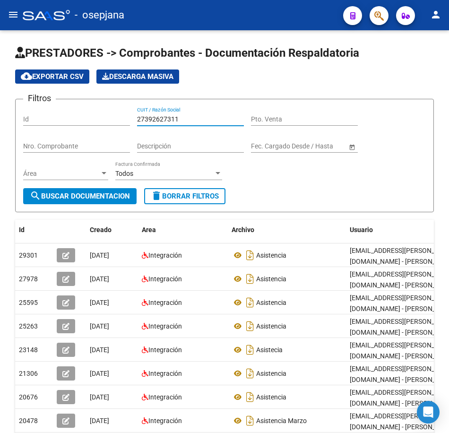
drag, startPoint x: 184, startPoint y: 119, endPoint x: 75, endPoint y: 112, distance: 109.4
click at [75, 112] on div "Filtros Id 27392627311 CUIT / Razón Social Pto. Venta Nro. Comprobante Descripc…" at bounding box center [224, 147] width 403 height 81
paste input "7118806"
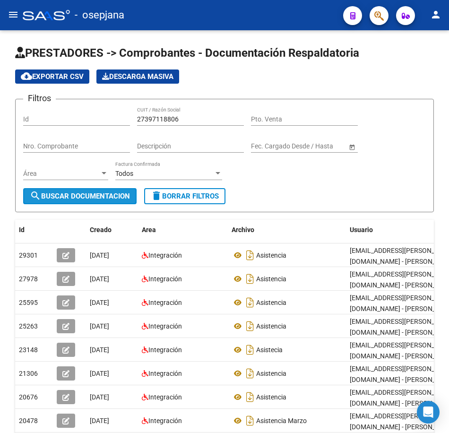
click at [114, 197] on span "search Buscar Documentacion" at bounding box center [80, 196] width 100 height 9
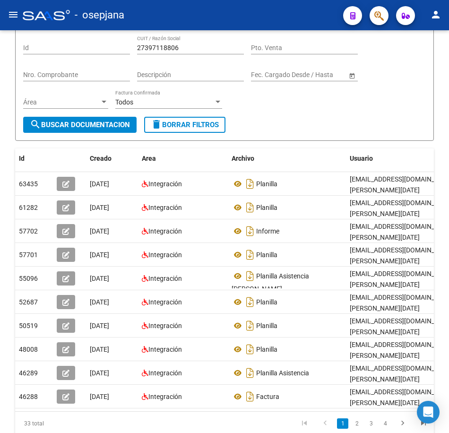
scroll to position [95, 0]
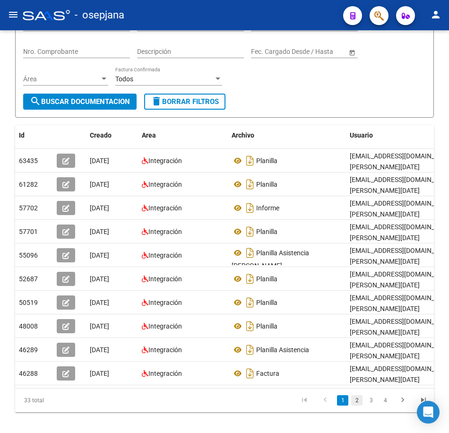
click at [358, 406] on link "2" at bounding box center [356, 400] width 11 height 10
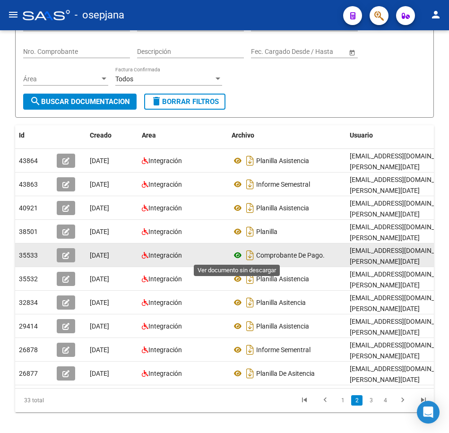
click at [241, 254] on icon at bounding box center [238, 255] width 12 height 11
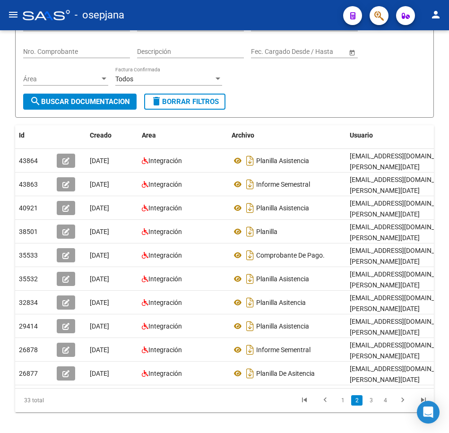
drag, startPoint x: 302, startPoint y: 81, endPoint x: 306, endPoint y: 87, distance: 7.8
click at [302, 81] on div "Filtros Id 27397118806 CUIT / Razón Social Pto. Venta Nro. Comprobante Descripc…" at bounding box center [224, 52] width 403 height 81
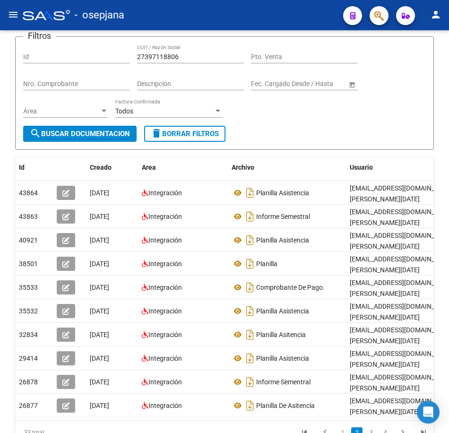
scroll to position [0, 0]
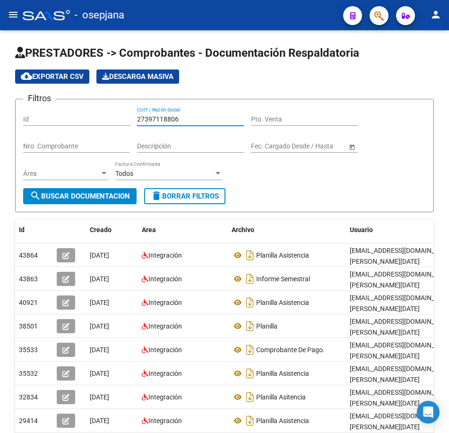
drag, startPoint x: 196, startPoint y: 120, endPoint x: 68, endPoint y: 114, distance: 128.3
click at [68, 114] on div "Filtros Id 27397118806 CUIT / Razón Social Pto. Venta Nro. Comprobante Descripc…" at bounding box center [224, 147] width 403 height 81
paste input "912596"
click at [80, 199] on span "search Buscar Documentacion" at bounding box center [80, 196] width 100 height 9
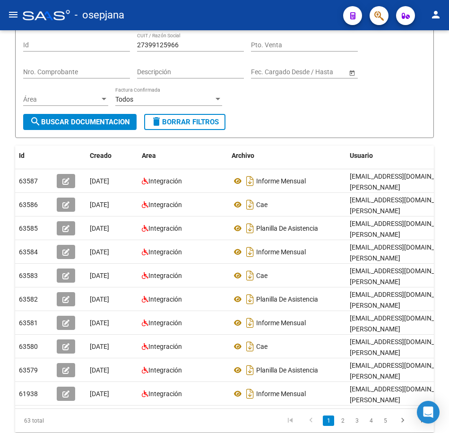
scroll to position [95, 0]
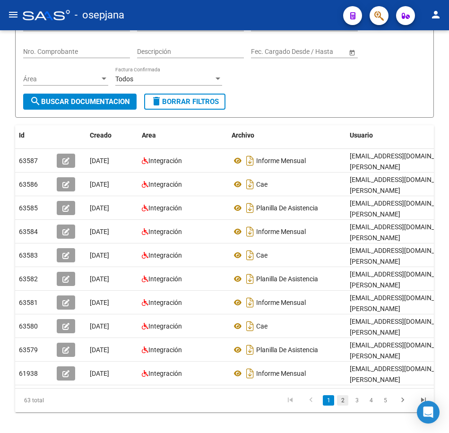
click at [339, 406] on link "2" at bounding box center [342, 400] width 11 height 10
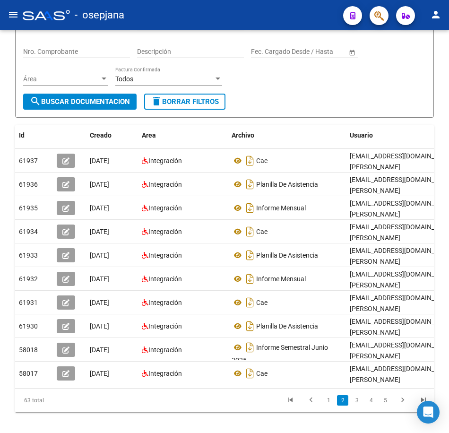
click at [355, 406] on link "3" at bounding box center [356, 400] width 11 height 10
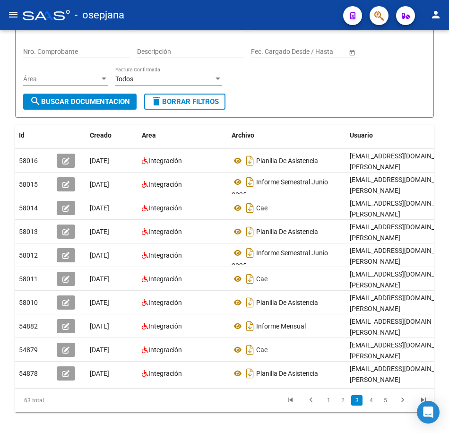
click at [303, 85] on div "Filtros Id 27399125966 CUIT / Razón Social Pto. Venta Nro. Comprobante Descripc…" at bounding box center [224, 52] width 403 height 81
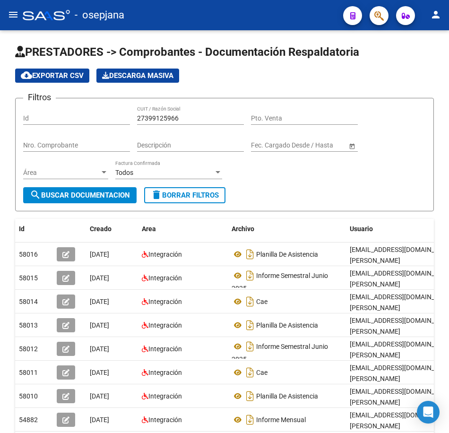
scroll to position [0, 0]
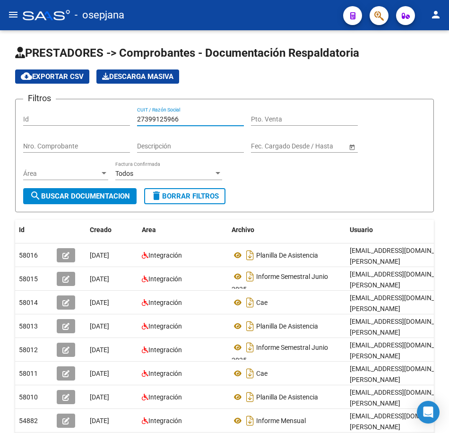
drag, startPoint x: 187, startPoint y: 119, endPoint x: 52, endPoint y: 111, distance: 134.6
click at [52, 111] on div "Filtros Id 27399125966 CUIT / Razón Social Pto. Venta Nro. Comprobante Descripc…" at bounding box center [224, 147] width 403 height 81
paste input "409157675"
click at [118, 194] on span "search Buscar Documentacion" at bounding box center [80, 196] width 100 height 9
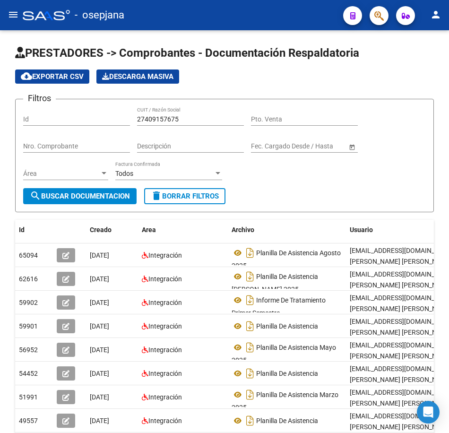
scroll to position [47, 0]
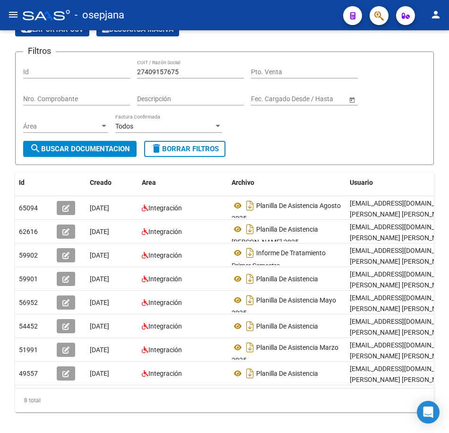
click at [374, 135] on div "Filtros Id 27409157675 CUIT / Razón Social Pto. Venta Nro. Comprobante Descripc…" at bounding box center [224, 100] width 403 height 81
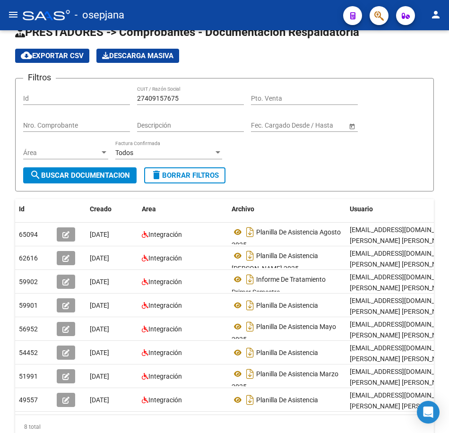
scroll to position [0, 0]
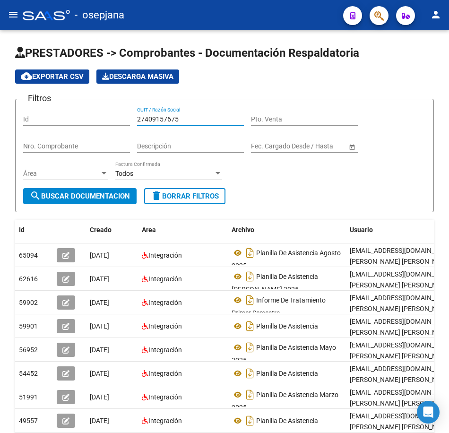
drag, startPoint x: 181, startPoint y: 120, endPoint x: 27, endPoint y: 118, distance: 153.2
click at [27, 118] on div "Filtros Id 27409157675 CUIT / Razón Social Pto. Venta Nro. Comprobante Descripc…" at bounding box center [224, 147] width 403 height 81
paste input "10095292"
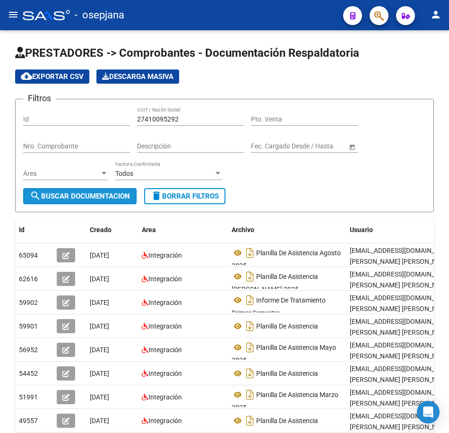
click at [84, 193] on span "search Buscar Documentacion" at bounding box center [80, 196] width 100 height 9
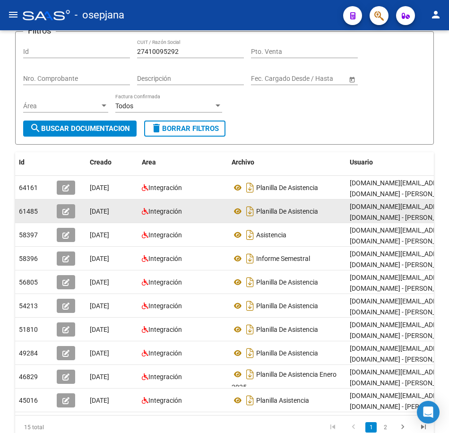
scroll to position [95, 0]
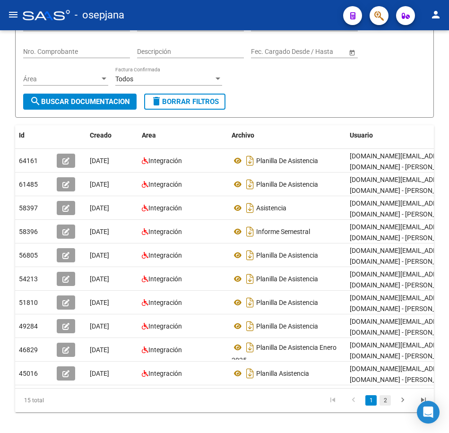
click at [388, 406] on link "2" at bounding box center [385, 400] width 11 height 10
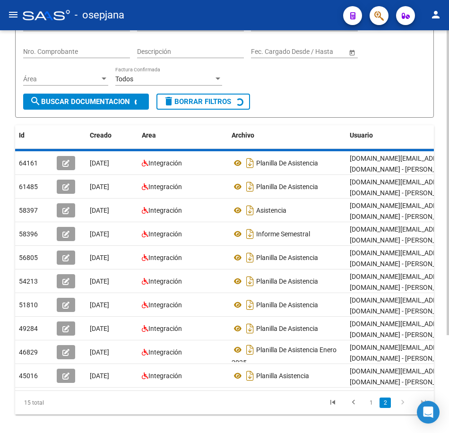
scroll to position [9, 0]
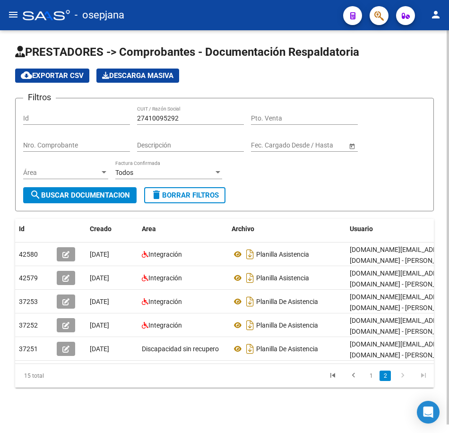
drag, startPoint x: 193, startPoint y: 111, endPoint x: 78, endPoint y: 102, distance: 115.2
click at [78, 106] on div "Filtros Id 27410095292 CUIT / Razón Social Pto. Venta Nro. Comprobante Descripc…" at bounding box center [224, 146] width 403 height 81
paste input "2476110"
click at [118, 191] on span "search Buscar Documentacion" at bounding box center [80, 195] width 100 height 9
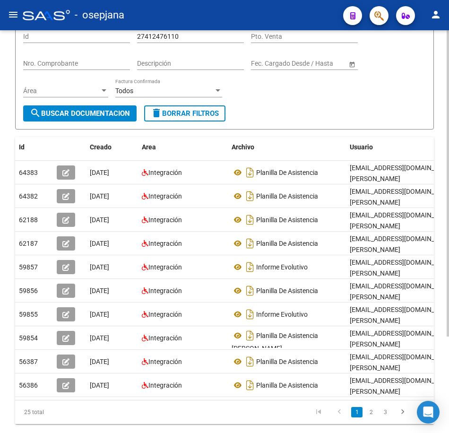
scroll to position [103, 0]
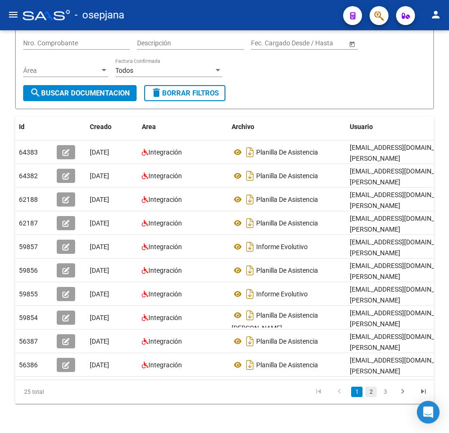
click at [370, 397] on link "2" at bounding box center [371, 392] width 11 height 10
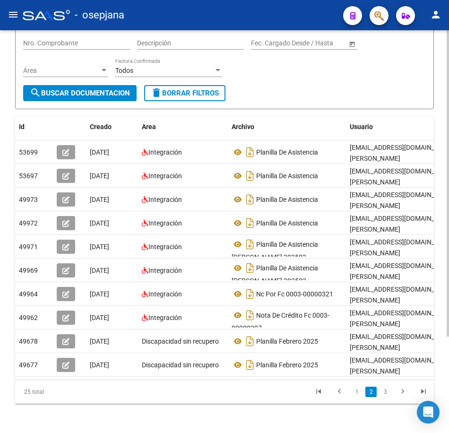
drag, startPoint x: 265, startPoint y: 86, endPoint x: 269, endPoint y: 92, distance: 7.0
click at [265, 86] on form "Filtros Id 27412476110 CUIT / Razón Social Pto. Venta Nro. Comprobante Descripc…" at bounding box center [224, 52] width 419 height 113
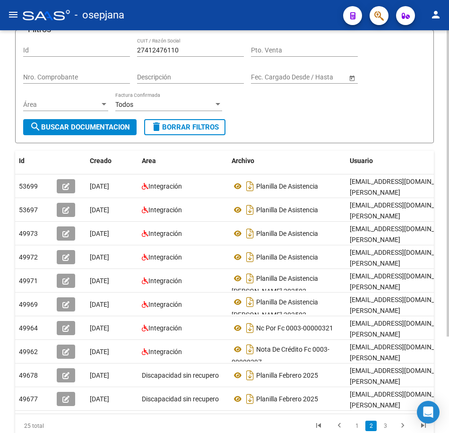
scroll to position [9, 0]
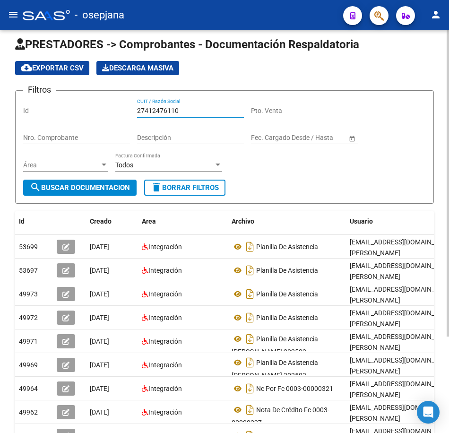
drag, startPoint x: 181, startPoint y: 108, endPoint x: 84, endPoint y: 105, distance: 97.0
click at [84, 105] on div "Filtros Id 27412476110 CUIT / Razón Social Pto. Venta Nro. Comprobante Descripc…" at bounding box center [224, 138] width 403 height 81
paste input "7054958"
click at [124, 187] on span "search Buscar Documentacion" at bounding box center [80, 187] width 100 height 9
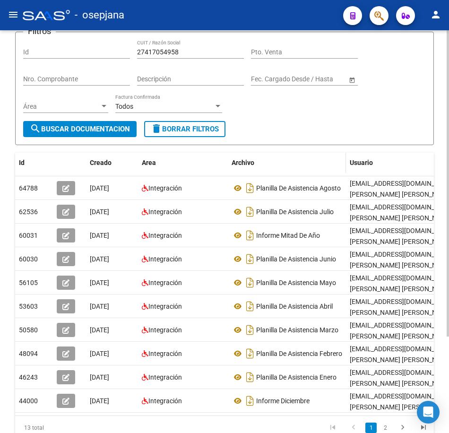
scroll to position [103, 0]
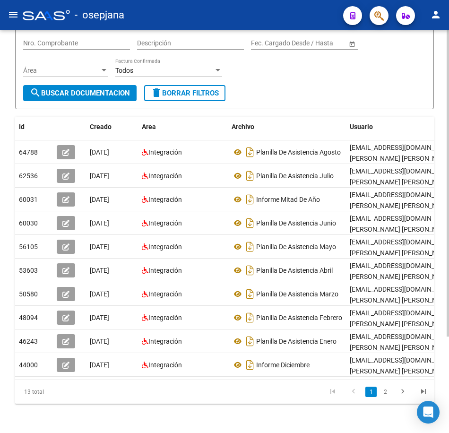
click at [384, 397] on link "2" at bounding box center [385, 392] width 11 height 10
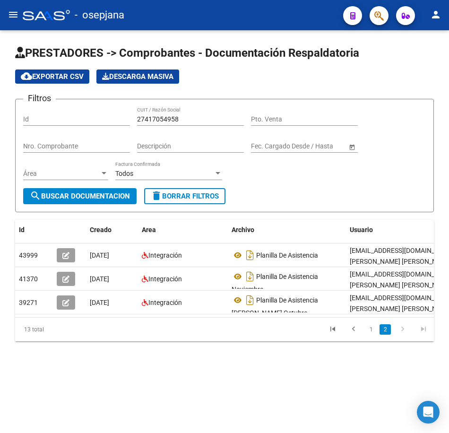
scroll to position [0, 0]
click at [323, 194] on form "Filtros Id 27417054958 CUIT / Razón Social Pto. Venta Nro. Comprobante Descripc…" at bounding box center [224, 155] width 419 height 113
drag, startPoint x: 184, startPoint y: 118, endPoint x: 75, endPoint y: 100, distance: 110.7
click at [75, 100] on form "Filtros Id 27417054958 CUIT / Razón Social Pto. Venta Nro. Comprobante Descripc…" at bounding box center [224, 155] width 419 height 113
paste input "22378451"
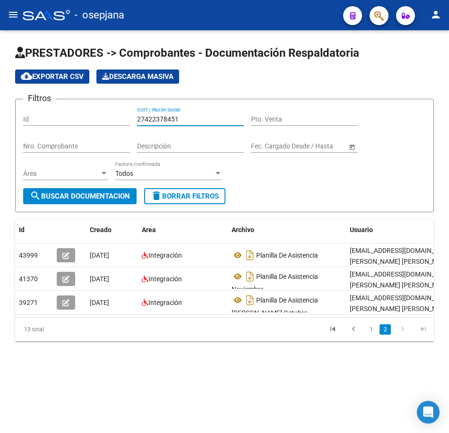
click at [102, 192] on span "search Buscar Documentacion" at bounding box center [80, 196] width 100 height 9
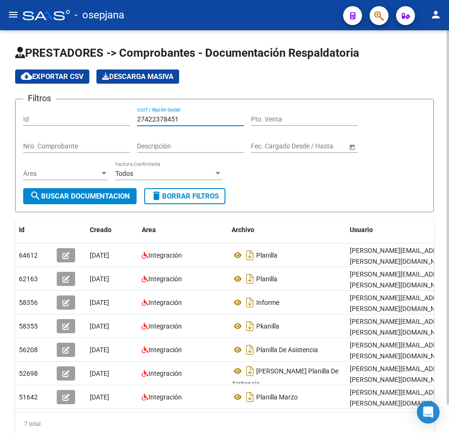
drag, startPoint x: 174, startPoint y: 120, endPoint x: 1, endPoint y: 103, distance: 173.5
click at [1, 103] on div "PRESTADORES -> Comprobantes - Documentación Respaldatoria cloud_download Export…" at bounding box center [224, 255] width 449 height 451
paste input "930271964"
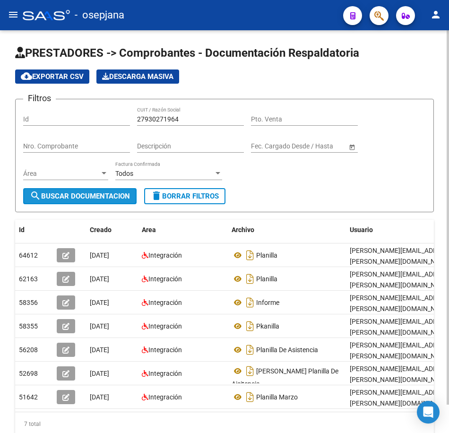
click at [91, 200] on span "search Buscar Documentacion" at bounding box center [80, 196] width 100 height 9
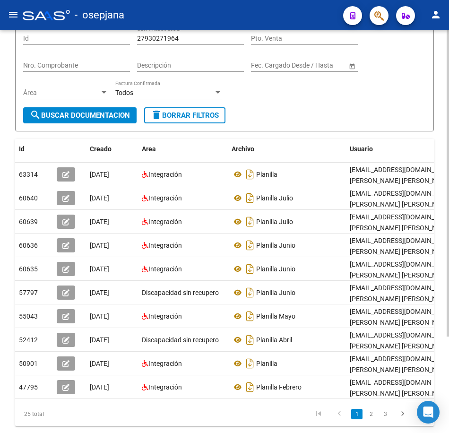
scroll to position [95, 0]
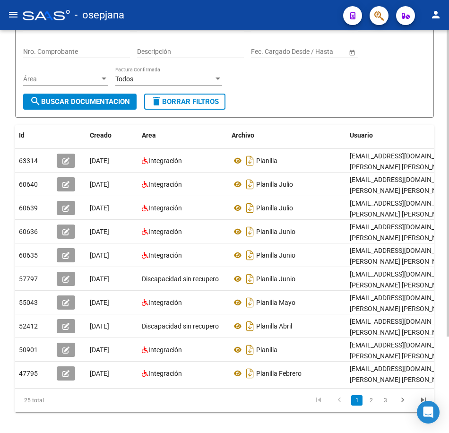
click at [368, 405] on link "2" at bounding box center [371, 400] width 11 height 10
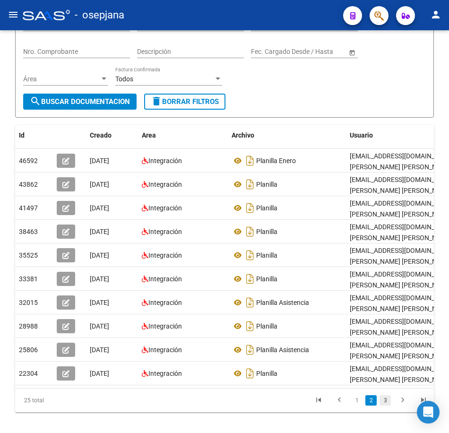
click at [384, 406] on link "3" at bounding box center [385, 400] width 11 height 10
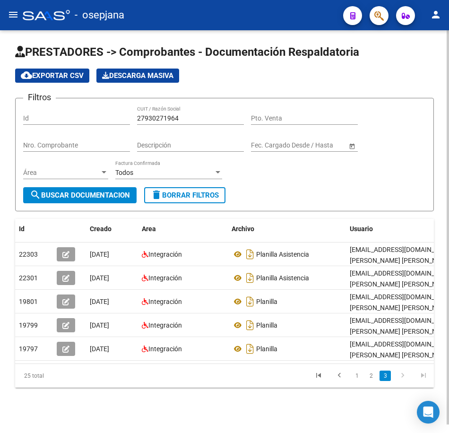
scroll to position [9, 0]
drag, startPoint x: 200, startPoint y: 108, endPoint x: 4, endPoint y: 94, distance: 196.3
click at [4, 94] on div "PRESTADORES -> Comprobantes - Documentación Respaldatoria cloud_download Export…" at bounding box center [224, 231] width 449 height 404
paste input "58084752"
click at [83, 194] on button "search Buscar Documentacion" at bounding box center [79, 195] width 113 height 16
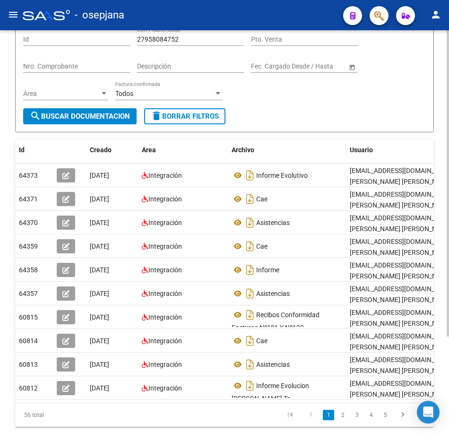
scroll to position [103, 0]
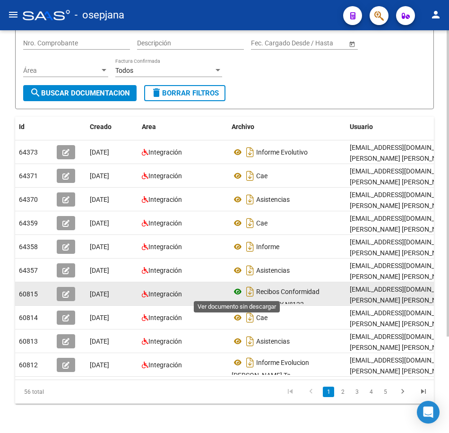
click at [239, 292] on icon at bounding box center [238, 291] width 12 height 11
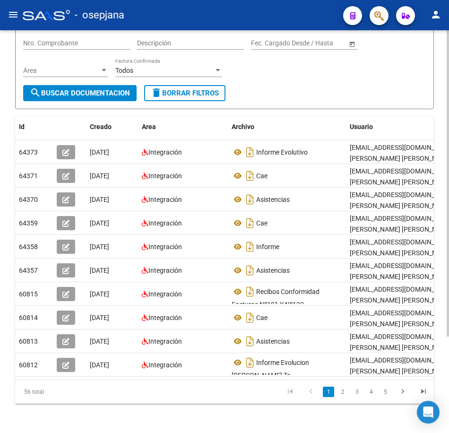
click at [360, 82] on div "Filtros Id 27958084752 CUIT / Razón Social Pto. Venta Nro. Comprobante Descripc…" at bounding box center [224, 44] width 403 height 81
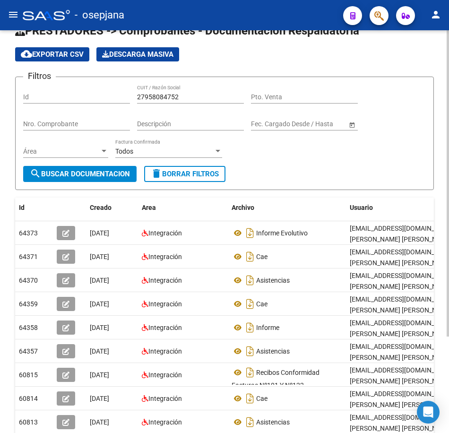
scroll to position [0, 0]
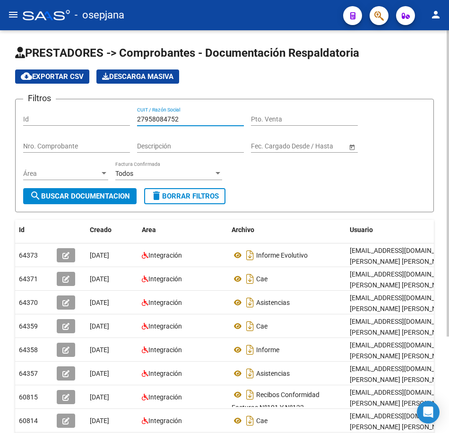
drag, startPoint x: 193, startPoint y: 118, endPoint x: 55, endPoint y: 117, distance: 137.6
click at [55, 117] on div "Filtros Id 27958084752 CUIT / Razón Social Pto. Venta Nro. Comprobante Descripc…" at bounding box center [224, 147] width 403 height 81
paste input "30644213737"
click at [66, 194] on span "search Buscar Documentacion" at bounding box center [80, 196] width 100 height 9
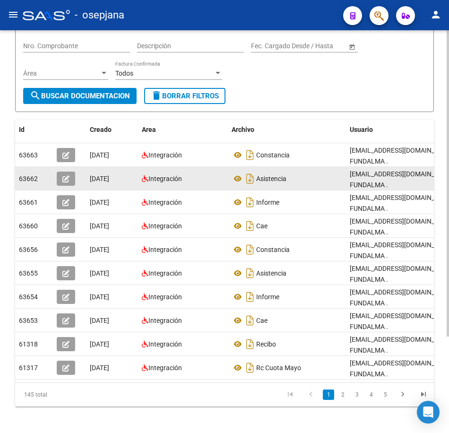
scroll to position [127, 0]
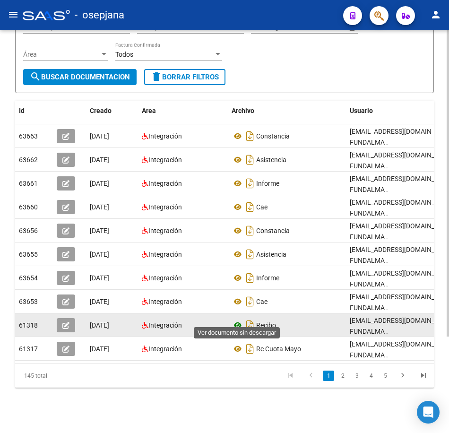
click at [238, 320] on icon at bounding box center [238, 325] width 12 height 11
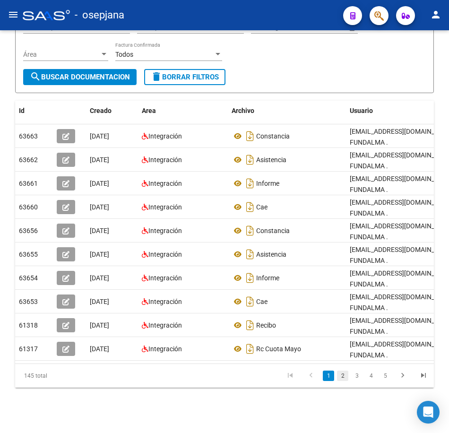
click at [345, 378] on link "2" at bounding box center [342, 376] width 11 height 10
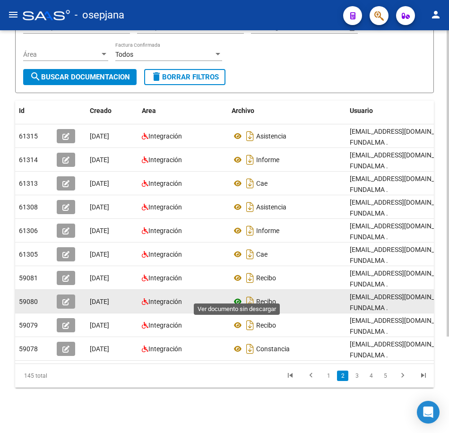
click at [236, 296] on icon at bounding box center [238, 301] width 12 height 11
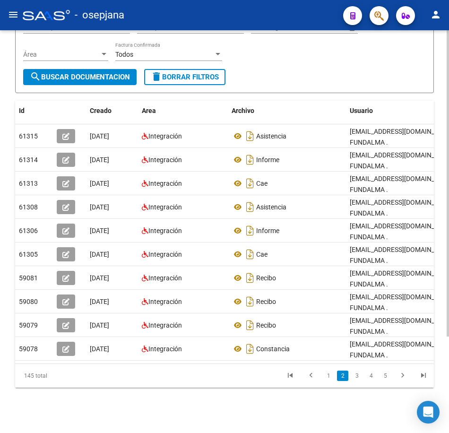
drag, startPoint x: 357, startPoint y: 63, endPoint x: 350, endPoint y: 73, distance: 12.1
click at [357, 63] on form "Filtros Id 30644213737 CUIT / Razón Social Pto. Venta Nro. Comprobante Descripc…" at bounding box center [224, 36] width 419 height 113
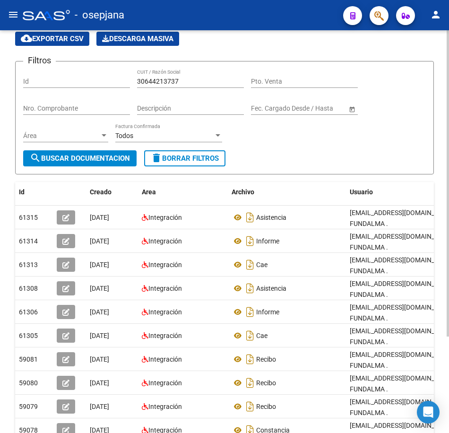
scroll to position [32, 0]
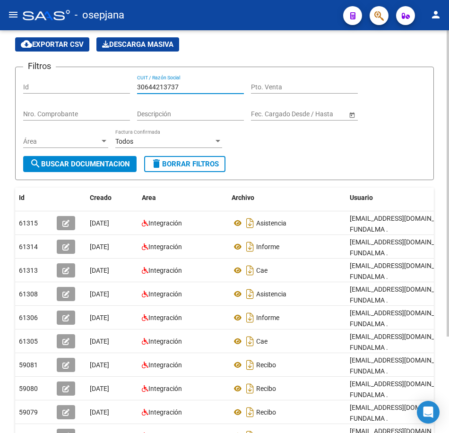
drag, startPoint x: 188, startPoint y: 85, endPoint x: 41, endPoint y: 70, distance: 147.8
click at [63, 76] on div "Filtros Id 30644213737 CUIT / Razón Social Pto. Venta Nro. Comprobante Descripc…" at bounding box center [224, 115] width 403 height 81
paste input "78849843"
click at [97, 159] on button "search Buscar Documentacion" at bounding box center [79, 164] width 113 height 16
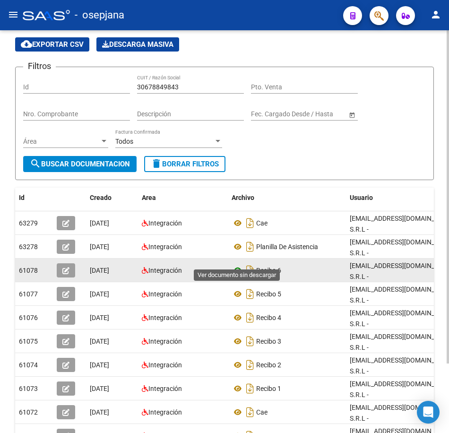
click at [237, 265] on icon at bounding box center [238, 270] width 12 height 11
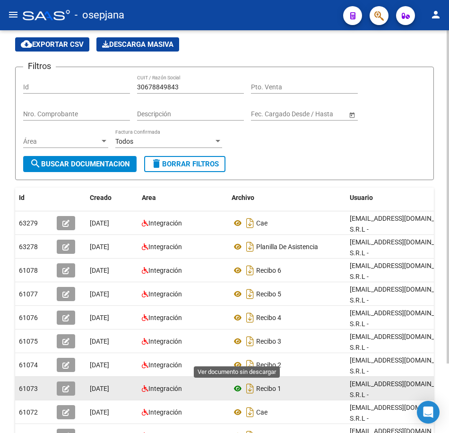
click at [238, 383] on icon at bounding box center [238, 388] width 12 height 11
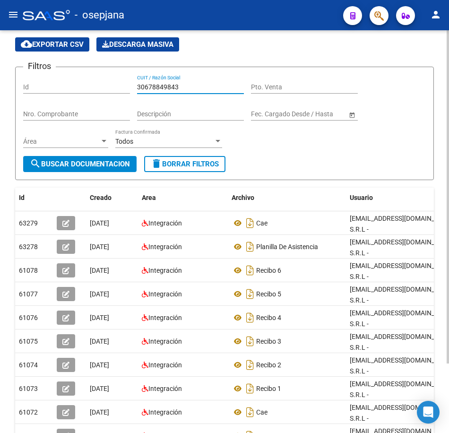
drag, startPoint x: 174, startPoint y: 86, endPoint x: 57, endPoint y: 81, distance: 117.8
click at [57, 81] on div "Filtros Id 30678849843 CUIT / Razón Social Pto. Venta Nro. Comprobante Descripc…" at bounding box center [224, 115] width 403 height 81
paste input "7495"
click at [82, 161] on span "search Buscar Documentacion" at bounding box center [80, 164] width 100 height 9
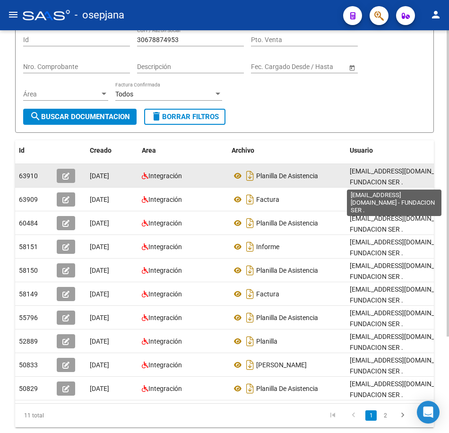
scroll to position [1, 0]
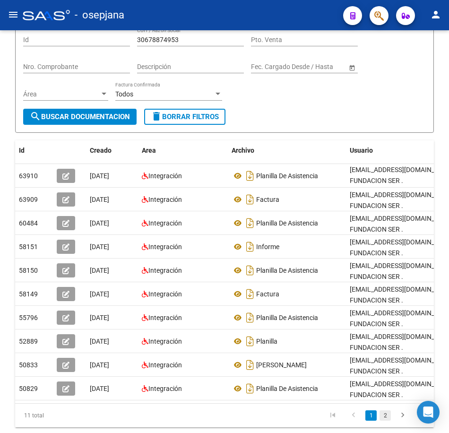
click at [389, 421] on link "2" at bounding box center [385, 415] width 11 height 10
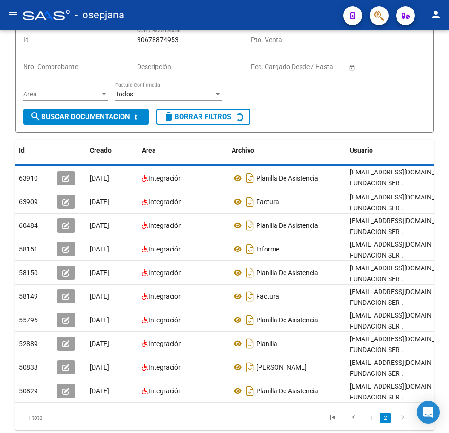
scroll to position [0, 0]
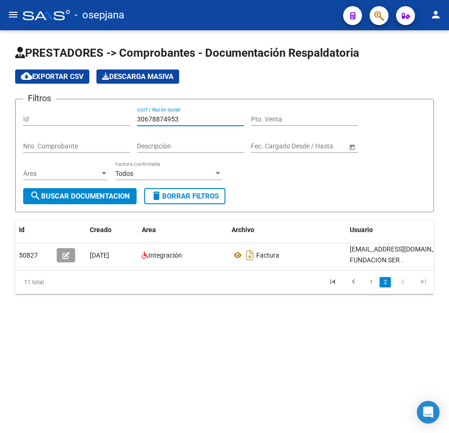
drag, startPoint x: 184, startPoint y: 116, endPoint x: -2, endPoint y: 112, distance: 186.8
click at [0, 112] on html "menu - osepjana person Firma Express Inicio Calendario SSS Instructivos Contact…" at bounding box center [224, 216] width 449 height 433
paste input "87298620"
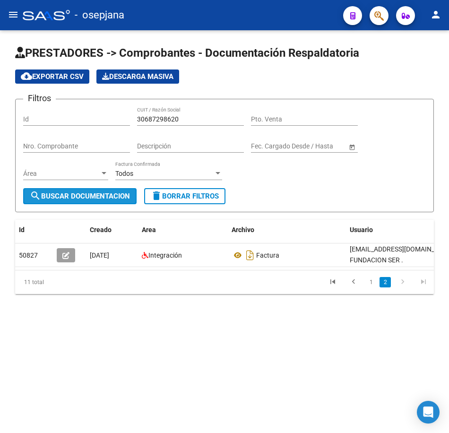
click at [97, 194] on span "search Buscar Documentacion" at bounding box center [80, 196] width 100 height 9
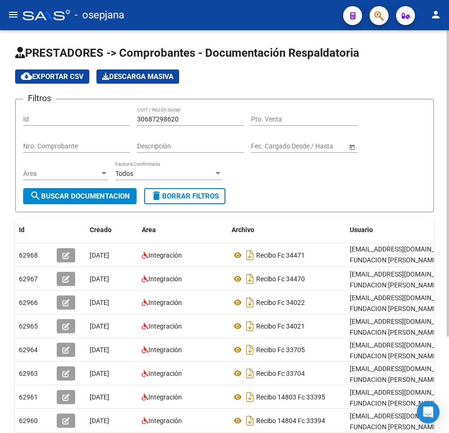
scroll to position [47, 0]
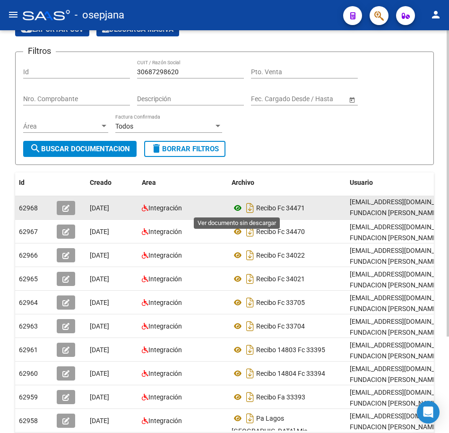
click at [240, 205] on icon at bounding box center [238, 207] width 12 height 11
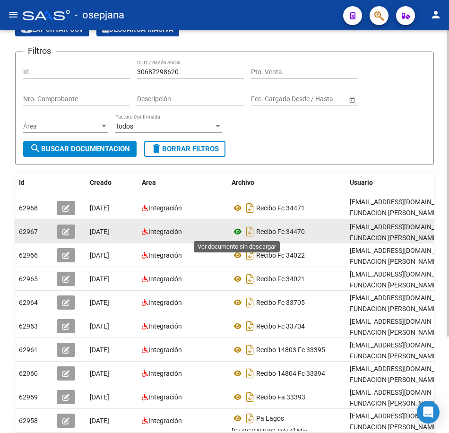
click at [235, 231] on icon at bounding box center [238, 231] width 12 height 11
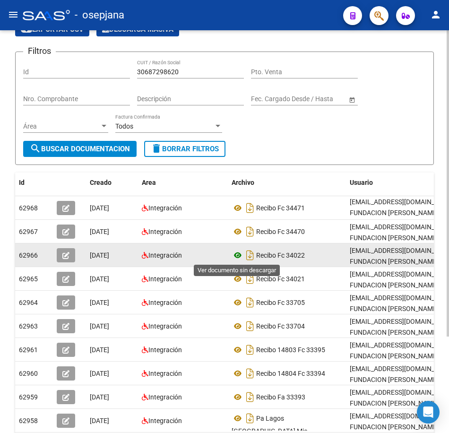
click at [235, 257] on icon at bounding box center [238, 255] width 12 height 11
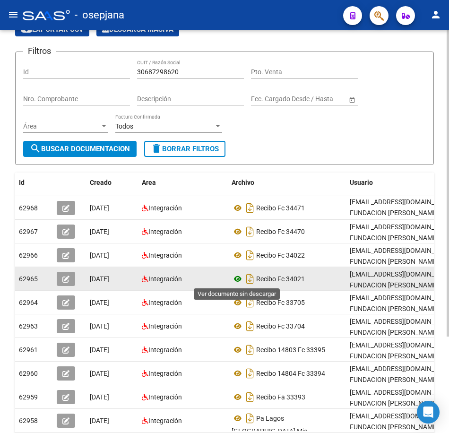
click at [235, 278] on icon at bounding box center [238, 278] width 12 height 11
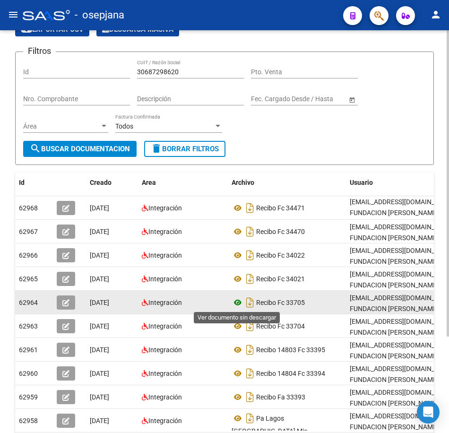
click at [235, 303] on icon at bounding box center [238, 302] width 12 height 11
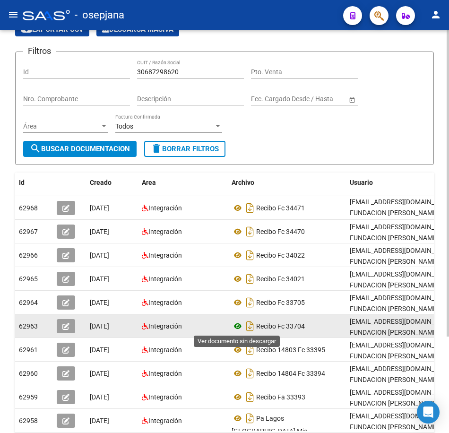
click at [235, 325] on icon at bounding box center [238, 326] width 12 height 11
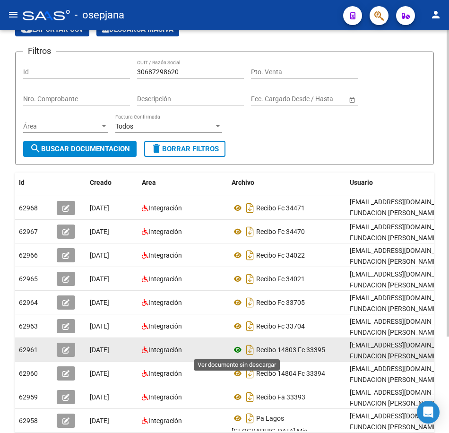
click at [238, 349] on icon at bounding box center [238, 349] width 12 height 11
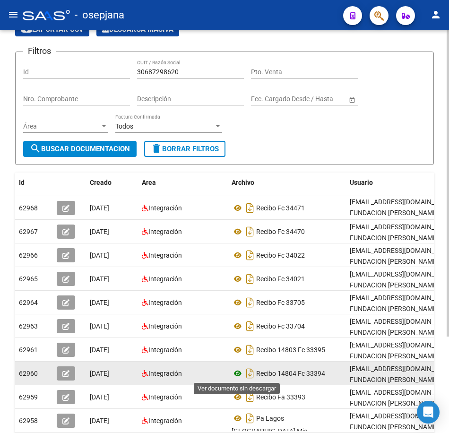
click at [235, 373] on icon at bounding box center [238, 373] width 12 height 11
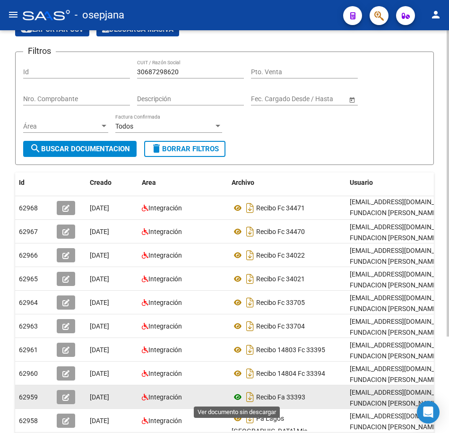
click at [240, 395] on icon at bounding box center [238, 397] width 12 height 11
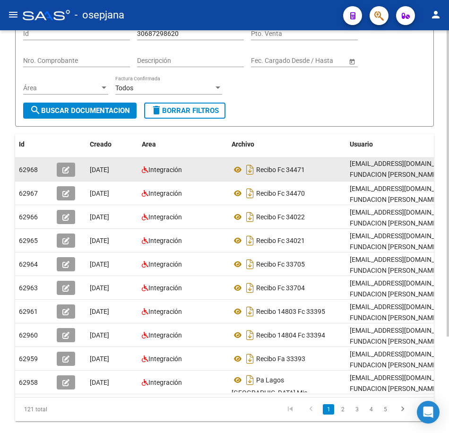
scroll to position [127, 0]
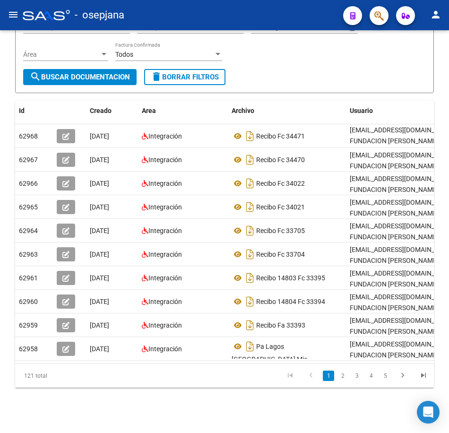
click at [345, 377] on link "2" at bounding box center [342, 376] width 11 height 10
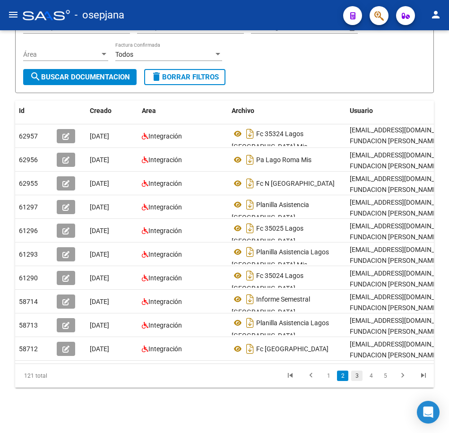
click at [356, 376] on link "3" at bounding box center [356, 376] width 11 height 10
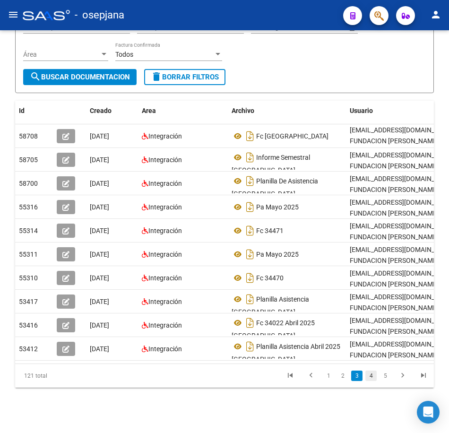
click at [370, 378] on link "4" at bounding box center [371, 376] width 11 height 10
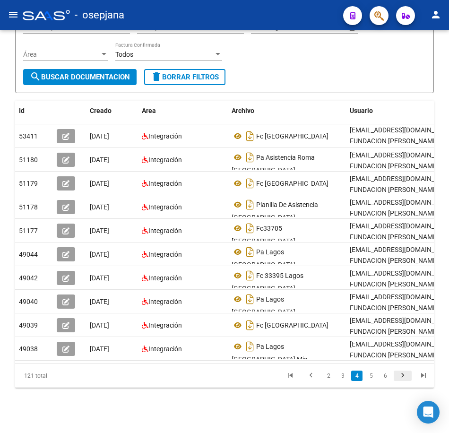
click at [403, 376] on icon "go to next page" at bounding box center [403, 376] width 12 height 11
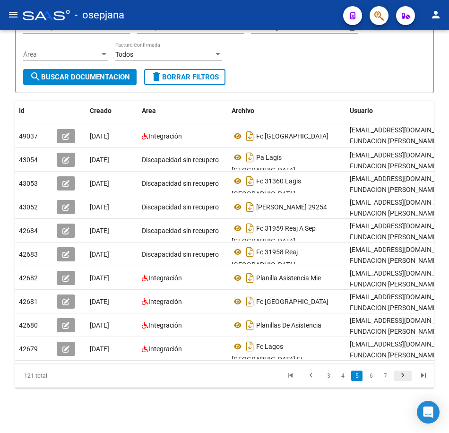
click at [403, 376] on icon "go to next page" at bounding box center [403, 376] width 12 height 11
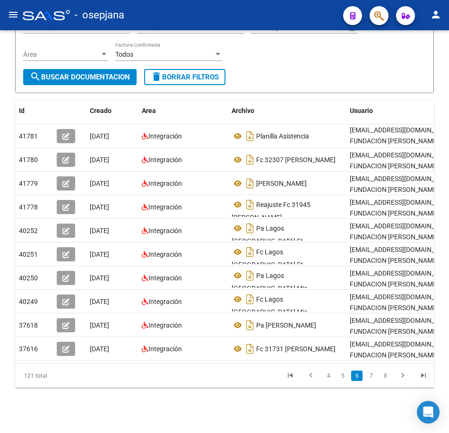
click at [248, 85] on form "Filtros Id 30687298620 CUIT / Razón Social Pto. Venta Nro. Comprobante Descripc…" at bounding box center [224, 36] width 419 height 113
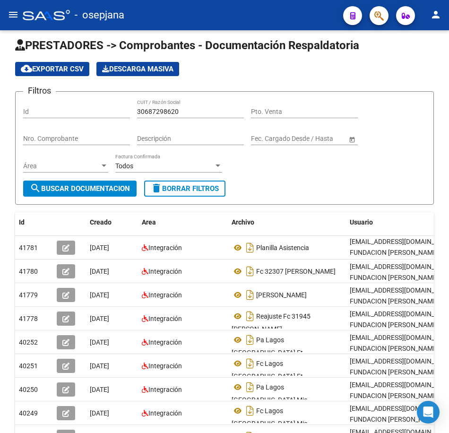
scroll to position [0, 0]
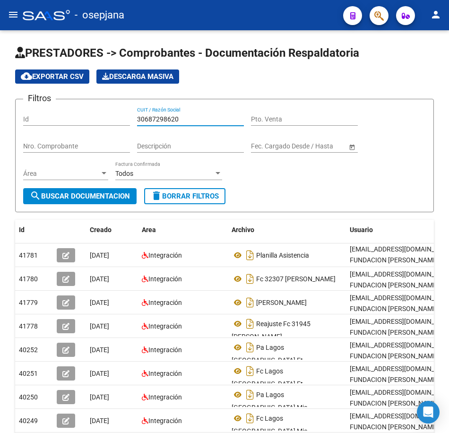
drag, startPoint x: 188, startPoint y: 117, endPoint x: 67, endPoint y: 110, distance: 120.8
click at [67, 110] on div "Filtros Id 30687298620 CUIT / Razón Social Pto. Venta Nro. Comprobante Descripc…" at bounding box center [224, 147] width 403 height 81
paste input "96645112"
click at [129, 197] on span "search Buscar Documentacion" at bounding box center [80, 196] width 100 height 9
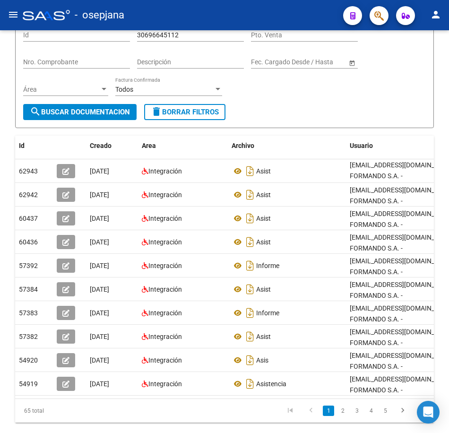
scroll to position [95, 0]
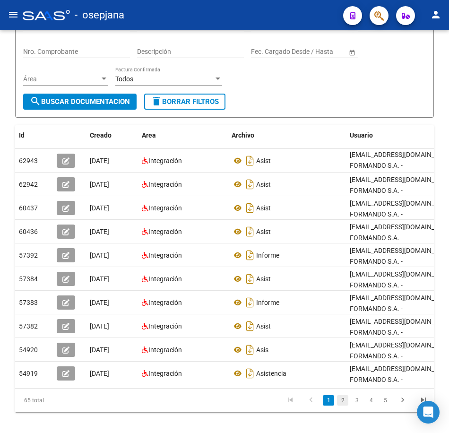
click at [343, 406] on link "2" at bounding box center [342, 400] width 11 height 10
click at [402, 407] on icon "go to next page" at bounding box center [403, 401] width 12 height 11
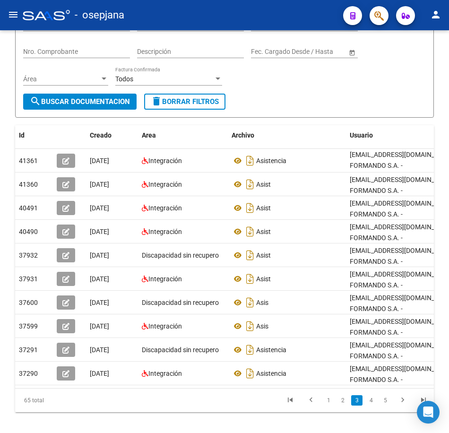
click at [402, 407] on icon "go to next page" at bounding box center [403, 401] width 12 height 11
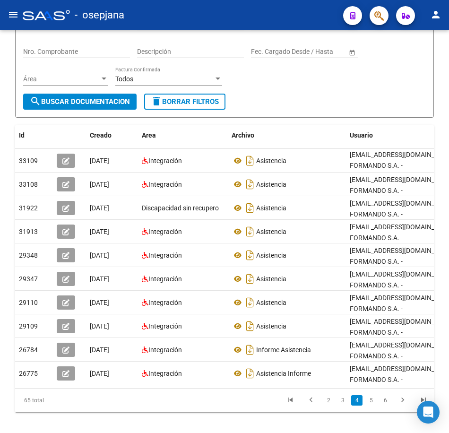
click at [402, 407] on icon "go to next page" at bounding box center [403, 401] width 12 height 11
click at [388, 108] on form "Filtros Id 30696645112 CUIT / Razón Social Pto. Venta Nro. Comprobante Descripc…" at bounding box center [224, 60] width 419 height 113
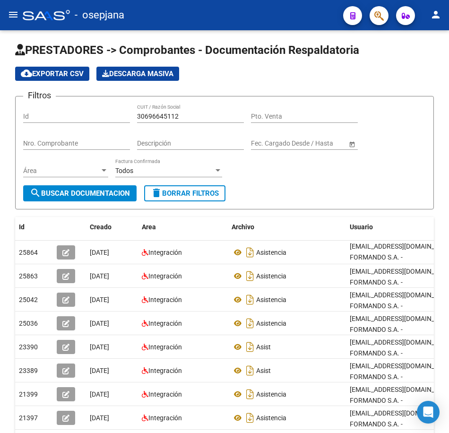
scroll to position [0, 0]
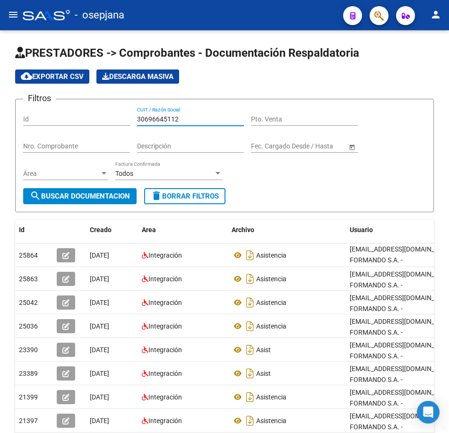
drag, startPoint x: 200, startPoint y: 120, endPoint x: -2, endPoint y: 117, distance: 201.9
click at [0, 117] on html "menu - osepjana person Firma Express Inicio Calendario SSS Instructivos Contact…" at bounding box center [224, 216] width 449 height 433
paste input "712299807"
click at [95, 197] on span "search Buscar Documentacion" at bounding box center [80, 196] width 100 height 9
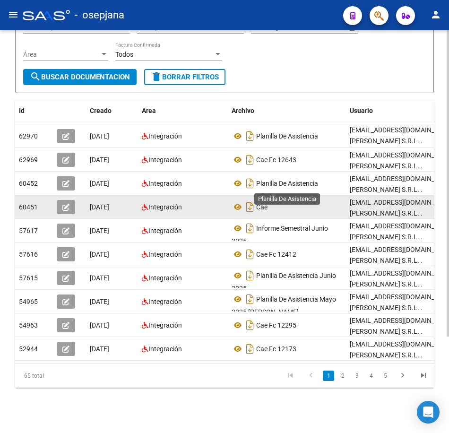
scroll to position [127, 0]
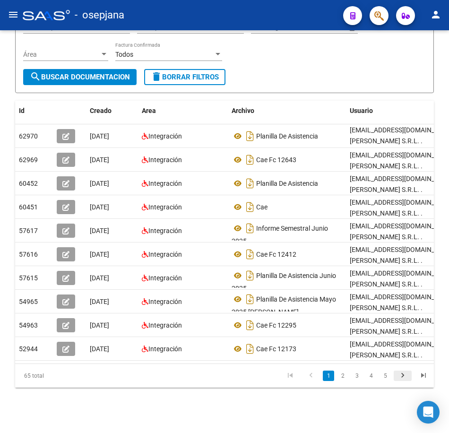
click at [408, 376] on icon "go to next page" at bounding box center [403, 376] width 12 height 11
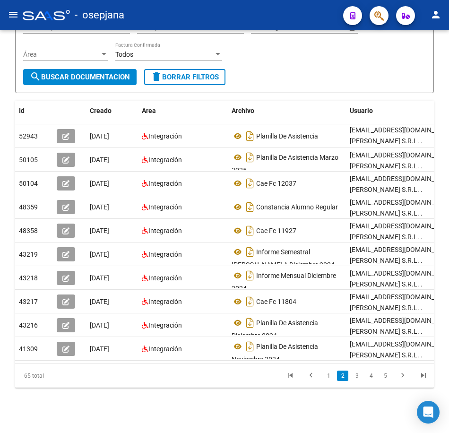
click at [404, 379] on icon "go to next page" at bounding box center [403, 376] width 12 height 11
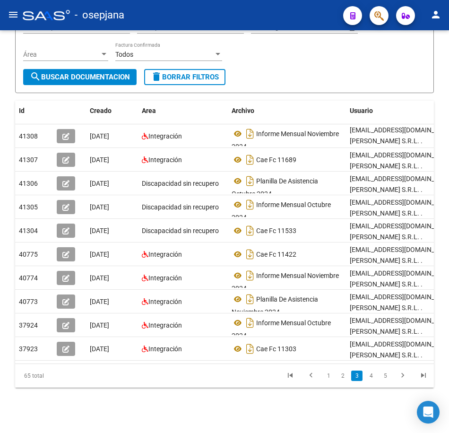
click at [404, 379] on icon "go to next page" at bounding box center [403, 376] width 12 height 11
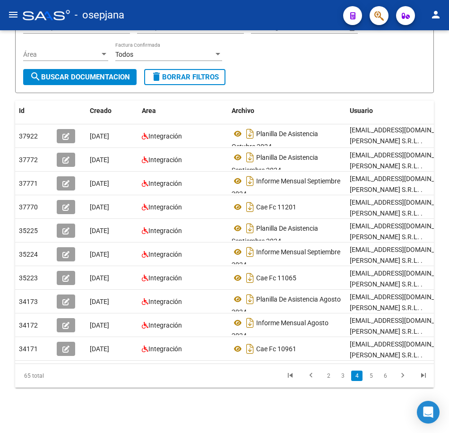
click at [358, 63] on form "Filtros Id 30712299807 CUIT / Razón Social Pto. Venta Nro. Comprobante Descripc…" at bounding box center [224, 36] width 419 height 113
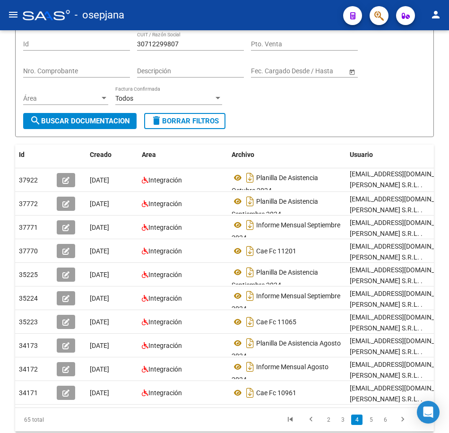
scroll to position [0, 0]
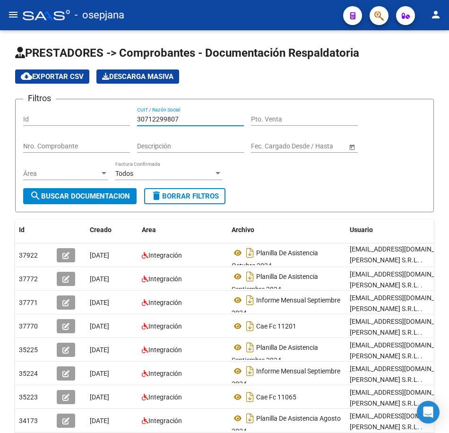
drag, startPoint x: 123, startPoint y: 118, endPoint x: 113, endPoint y: 118, distance: 10.9
click at [113, 118] on div "Filtros Id 30712299807 CUIT / Razón Social Pto. Venta Nro. Comprobante Descripc…" at bounding box center [224, 147] width 403 height 81
paste input "400389"
click at [113, 189] on form "Filtros Id 30712400389 CUIT / Razón Social Pto. Venta Nro. Comprobante Descripc…" at bounding box center [224, 155] width 419 height 113
drag, startPoint x: 113, startPoint y: 189, endPoint x: 104, endPoint y: 192, distance: 9.1
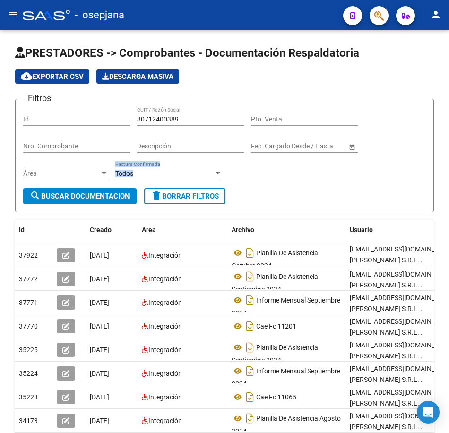
click at [104, 192] on button "search Buscar Documentacion" at bounding box center [79, 196] width 113 height 16
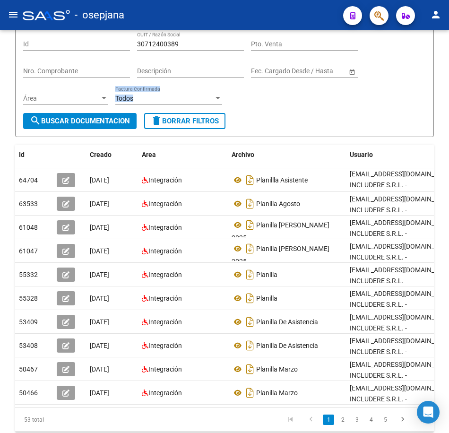
scroll to position [95, 0]
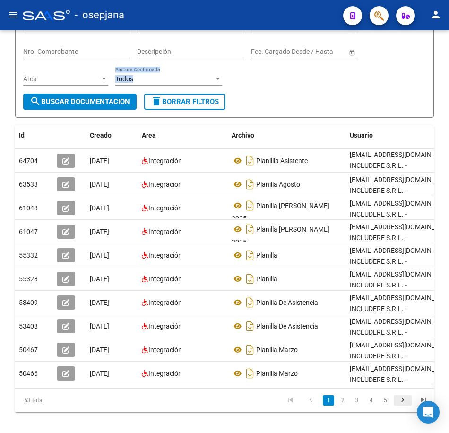
click at [403, 407] on icon "go to next page" at bounding box center [403, 401] width 12 height 11
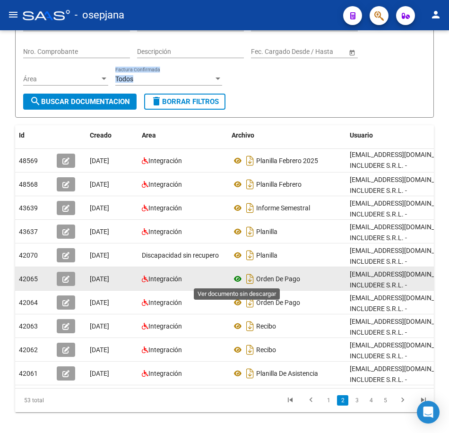
click at [236, 279] on icon at bounding box center [238, 278] width 12 height 11
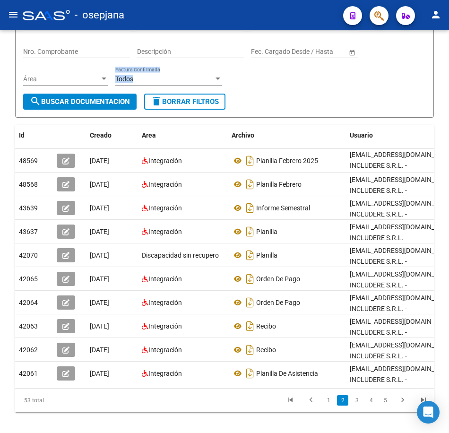
click at [300, 96] on form "Filtros Id 30712400389 CUIT / Razón Social Pto. Venta Nro. Comprobante Descripc…" at bounding box center [224, 60] width 419 height 113
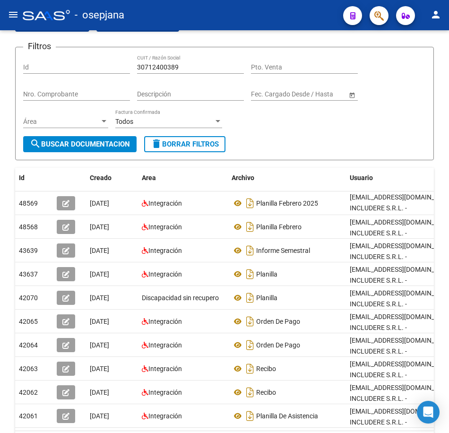
scroll to position [0, 0]
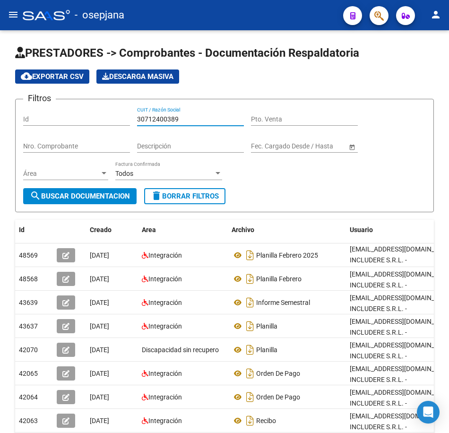
drag, startPoint x: 198, startPoint y: 118, endPoint x: 47, endPoint y: 102, distance: 152.2
click at [47, 107] on div "Filtros Id 30712400389 CUIT / Razón Social Pto. Venta Nro. Comprobante Descripc…" at bounding box center [224, 147] width 403 height 81
paste input "431569"
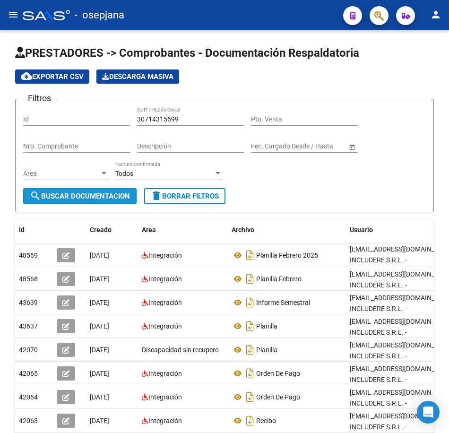
click at [104, 195] on span "search Buscar Documentacion" at bounding box center [80, 196] width 100 height 9
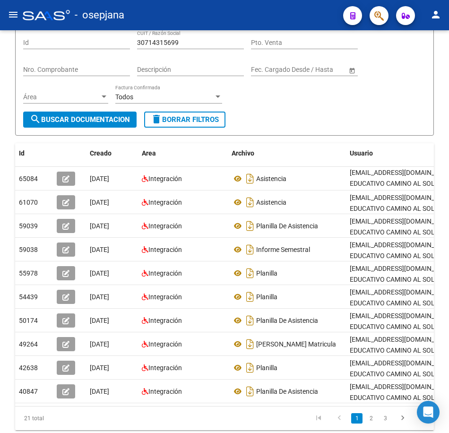
scroll to position [95, 0]
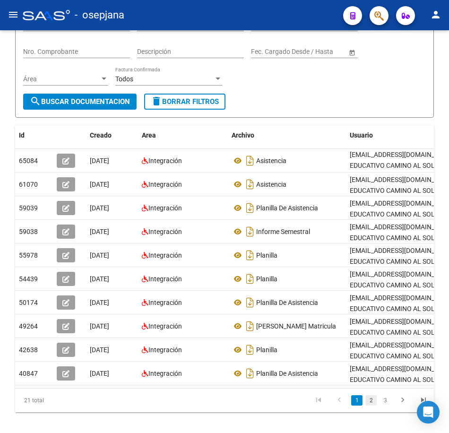
click at [370, 406] on link "2" at bounding box center [371, 400] width 11 height 10
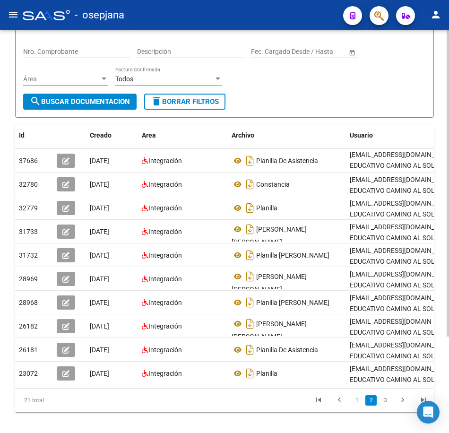
click at [284, 76] on div "Filtros Id 30714315699 CUIT / Razón Social Pto. Venta Nro. Comprobante Descripc…" at bounding box center [224, 52] width 403 height 81
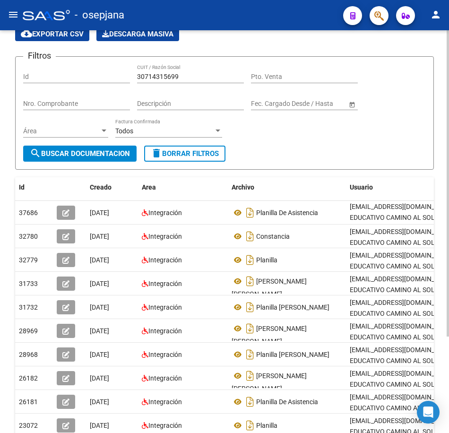
scroll to position [0, 0]
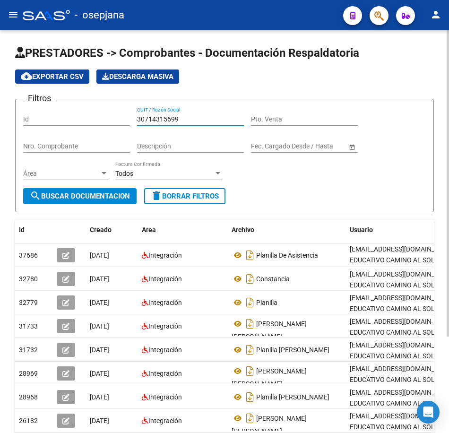
drag, startPoint x: 187, startPoint y: 120, endPoint x: 86, endPoint y: 113, distance: 101.8
click at [93, 113] on div "Filtros Id 30714315699 CUIT / Razón Social Pto. Venta Nro. Comprobante Descripc…" at bounding box center [224, 147] width 403 height 81
paste input "5153390"
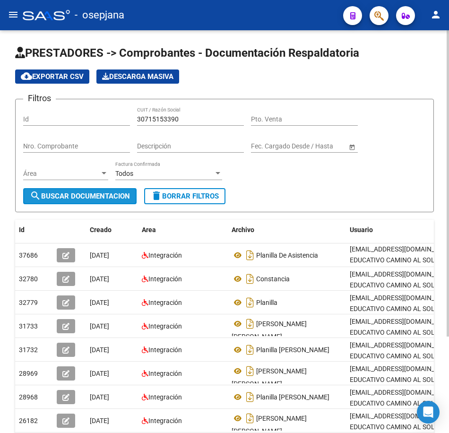
click at [98, 194] on span "search Buscar Documentacion" at bounding box center [80, 196] width 100 height 9
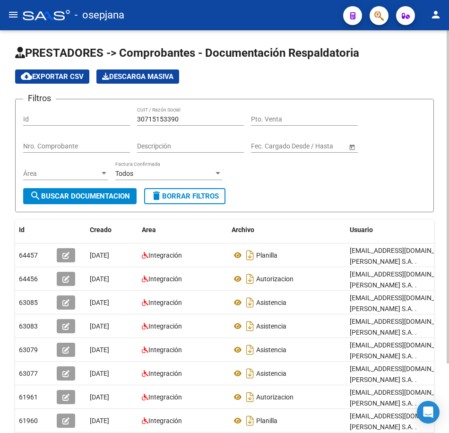
click at [325, 191] on form "Filtros Id 30715153390 CUIT / Razón Social Pto. Venta Nro. Comprobante Descripc…" at bounding box center [224, 155] width 419 height 113
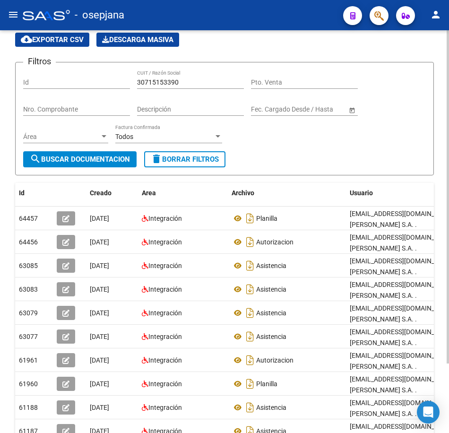
scroll to position [84, 0]
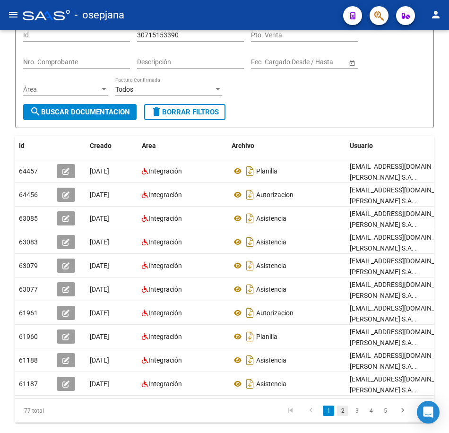
click at [341, 406] on link "2" at bounding box center [342, 411] width 11 height 10
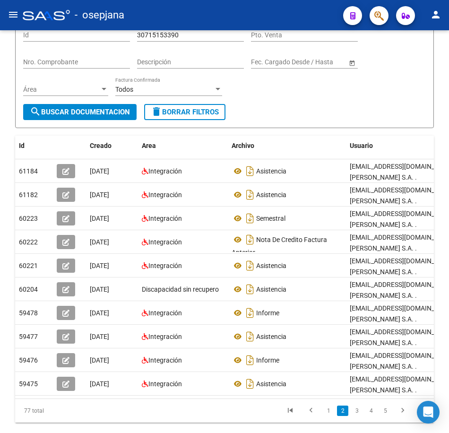
click at [404, 406] on icon "go to next page" at bounding box center [403, 411] width 12 height 11
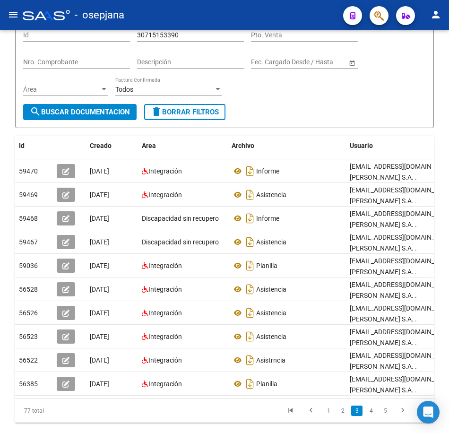
click at [404, 406] on icon "go to next page" at bounding box center [403, 411] width 12 height 11
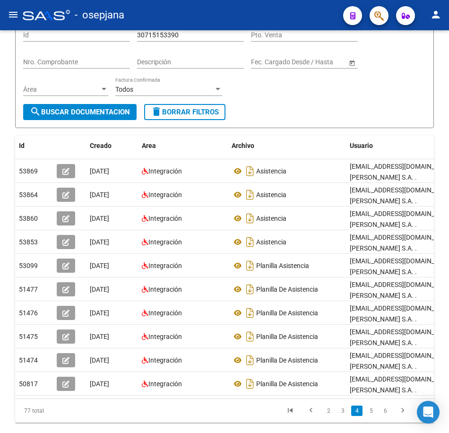
click at [340, 109] on form "Filtros Id 30715153390 CUIT / Razón Social Pto. Venta Nro. Comprobante Descripc…" at bounding box center [224, 71] width 419 height 113
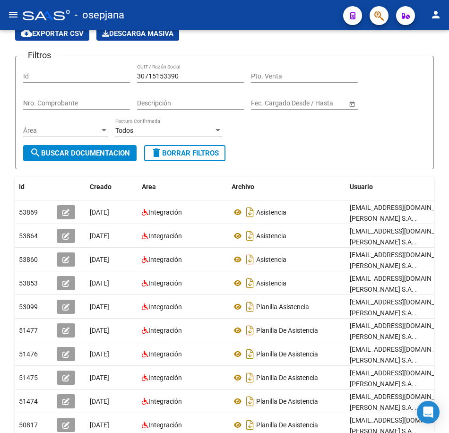
scroll to position [0, 0]
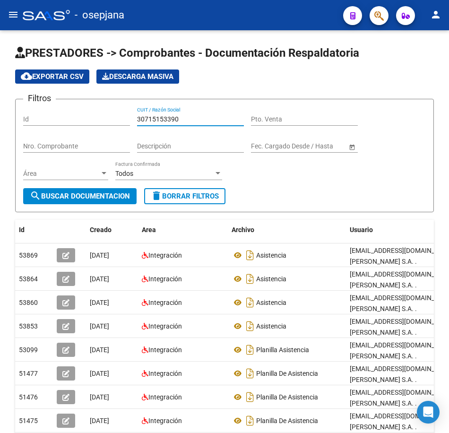
drag, startPoint x: 183, startPoint y: 120, endPoint x: 82, endPoint y: 113, distance: 100.4
click at [82, 113] on div "Filtros Id 30715153390 CUIT / Razón Social Pto. Venta Nro. Comprobante Descripc…" at bounding box center [224, 147] width 403 height 81
paste input "841254"
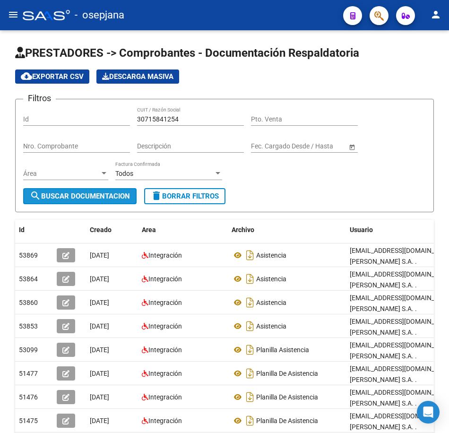
click at [109, 196] on span "search Buscar Documentacion" at bounding box center [80, 196] width 100 height 9
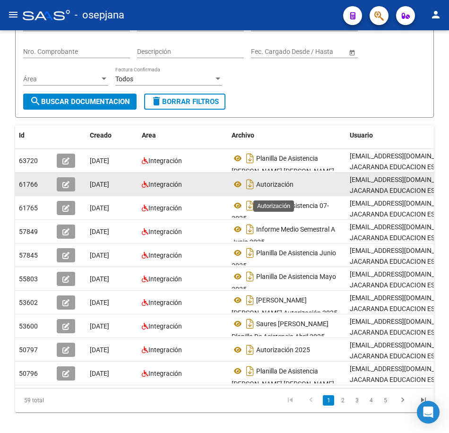
scroll to position [127, 0]
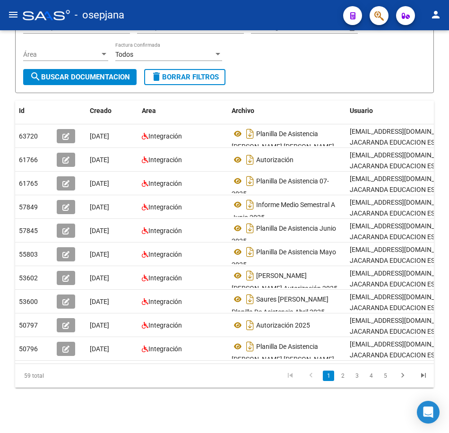
drag, startPoint x: 339, startPoint y: 376, endPoint x: 348, endPoint y: 376, distance: 8.5
click at [339, 376] on link "2" at bounding box center [342, 376] width 11 height 10
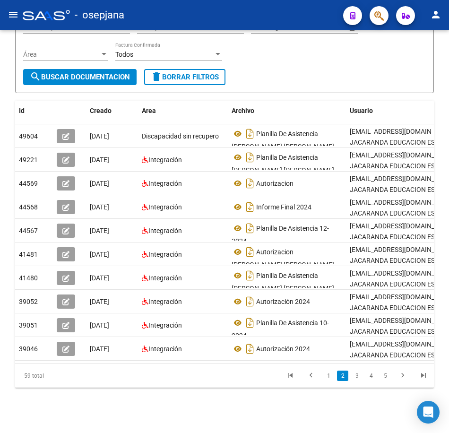
click at [403, 380] on icon "go to next page" at bounding box center [403, 376] width 12 height 11
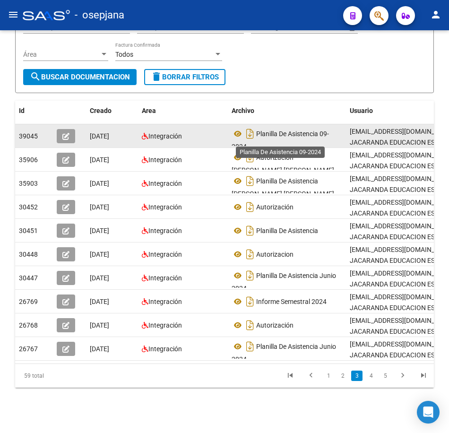
click at [327, 130] on span "Planilla De Asistencia 09-2024" at bounding box center [280, 140] width 97 height 20
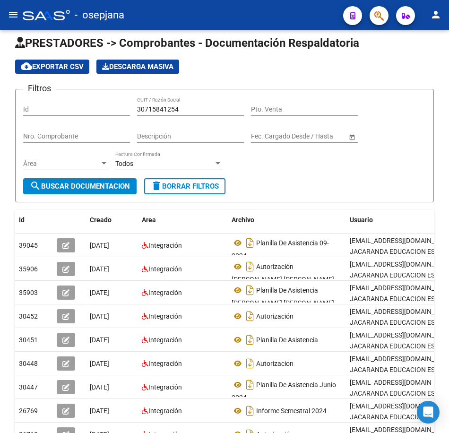
scroll to position [0, 0]
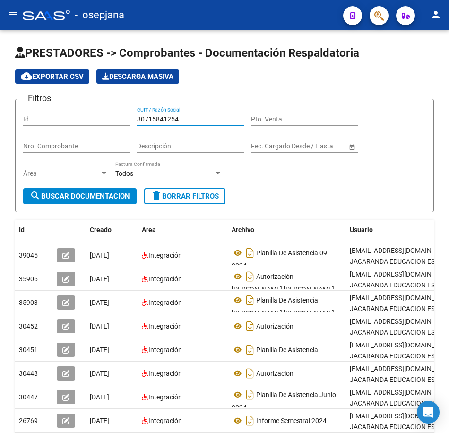
drag, startPoint x: 135, startPoint y: 119, endPoint x: 93, endPoint y: 116, distance: 41.7
click at [98, 116] on div "Filtros Id 30715841254 CUIT / Razón Social Pto. Venta Nro. Comprobante Descripc…" at bounding box center [224, 147] width 403 height 81
paste input "3714509239"
click at [109, 196] on span "search Buscar Documentacion" at bounding box center [80, 196] width 100 height 9
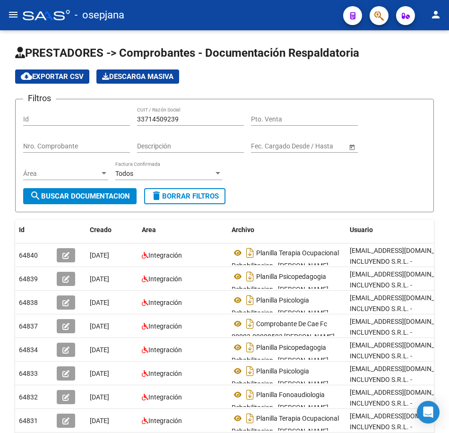
click at [312, 193] on form "Filtros Id 33714509239 CUIT / Razón Social Pto. Venta Nro. Comprobante Descripc…" at bounding box center [224, 155] width 419 height 113
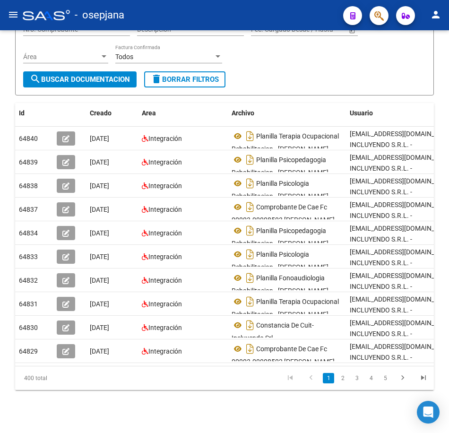
scroll to position [127, 0]
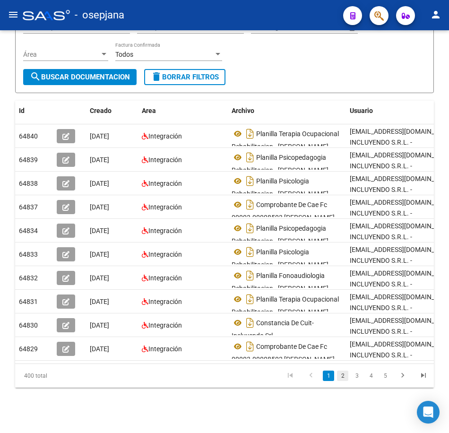
click at [346, 377] on link "2" at bounding box center [342, 376] width 11 height 10
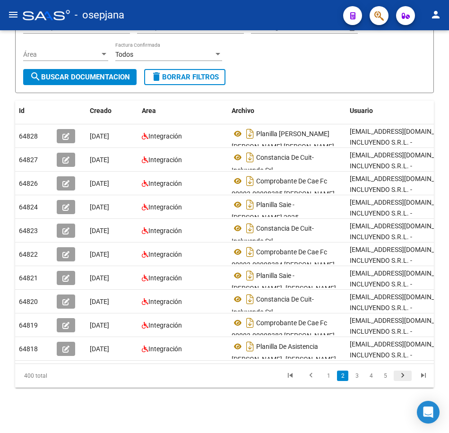
click at [404, 381] on icon "go to next page" at bounding box center [403, 376] width 12 height 11
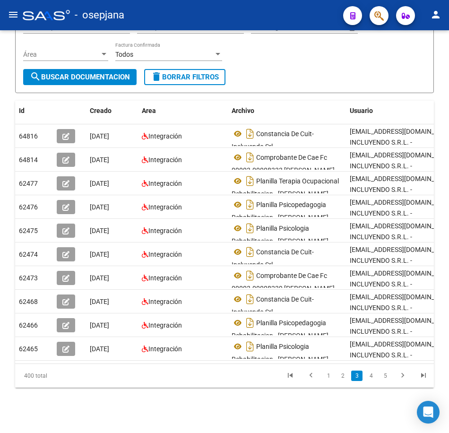
drag, startPoint x: 272, startPoint y: 70, endPoint x: 281, endPoint y: 78, distance: 11.1
click at [272, 70] on form "Filtros Id 33714509239 CUIT / Razón Social Pto. Venta Nro. Comprobante Descripc…" at bounding box center [224, 36] width 419 height 113
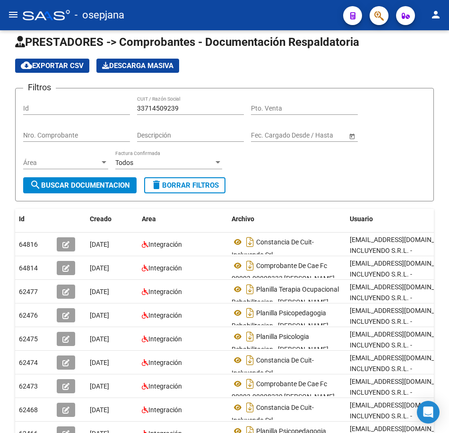
scroll to position [0, 0]
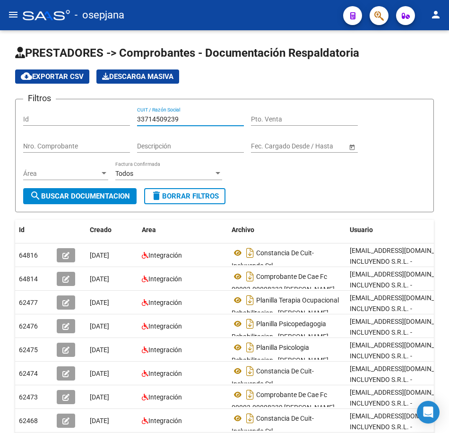
drag, startPoint x: 196, startPoint y: 119, endPoint x: 92, endPoint y: 118, distance: 103.6
click at [92, 118] on div "Filtros Id 33714509239 CUIT / Razón Social Pto. Venta Nro. Comprobante Descripc…" at bounding box center [224, 147] width 403 height 81
paste input "82738"
click at [122, 198] on span "search Buscar Documentacion" at bounding box center [80, 196] width 100 height 9
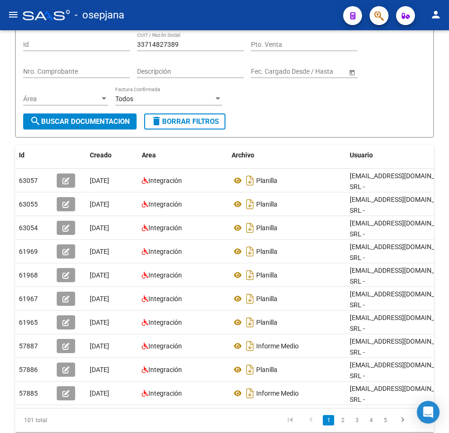
scroll to position [84, 0]
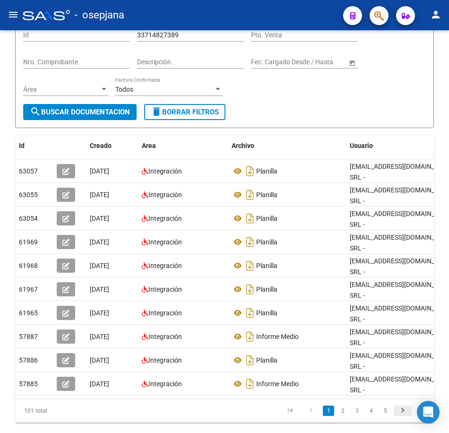
click at [404, 406] on icon "go to next page" at bounding box center [403, 411] width 12 height 11
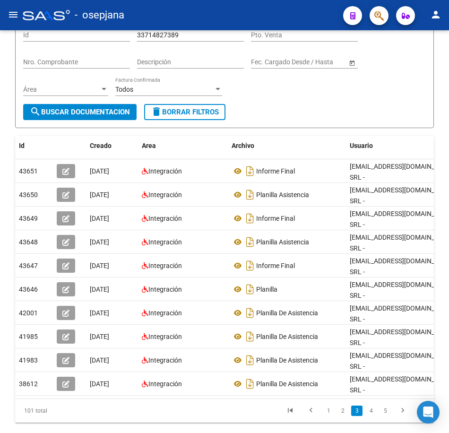
click at [403, 406] on icon "go to next page" at bounding box center [403, 411] width 12 height 11
click at [331, 116] on form "Filtros Id 33714827389 CUIT / Razón Social Pto. Venta Nro. Comprobante Descripc…" at bounding box center [224, 71] width 419 height 113
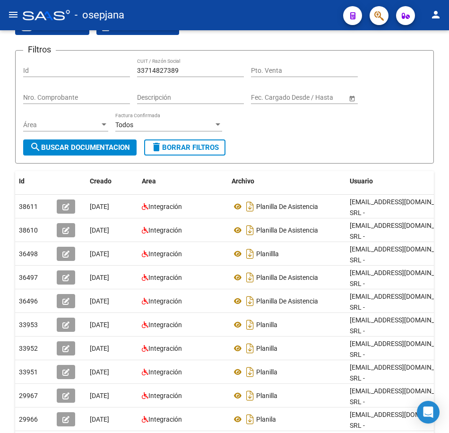
scroll to position [0, 0]
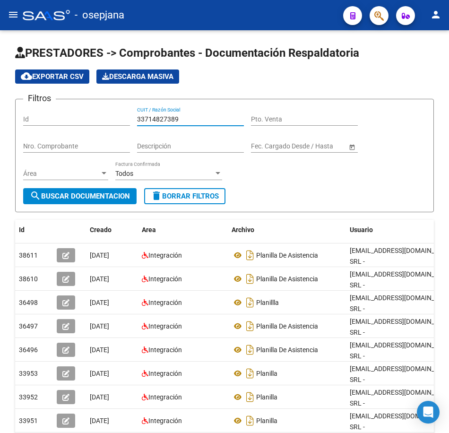
drag, startPoint x: 185, startPoint y: 120, endPoint x: 76, endPoint y: 110, distance: 110.1
click at [76, 110] on div "Filtros Id 33714827389 CUIT / Razón Social Pto. Venta Nro. Comprobante Descripc…" at bounding box center [224, 147] width 403 height 81
paste input "600156"
type input "33716001569"
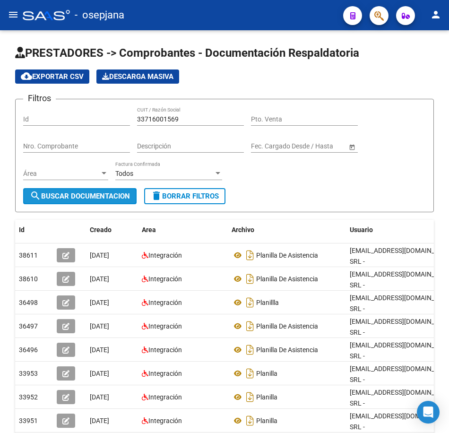
click at [112, 200] on span "search Buscar Documentacion" at bounding box center [80, 196] width 100 height 9
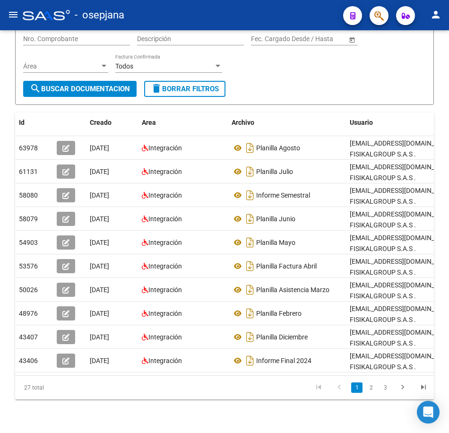
scroll to position [127, 0]
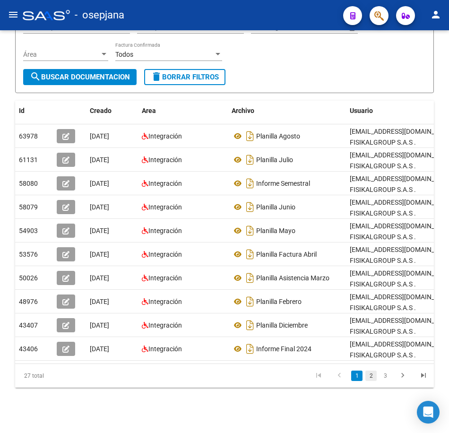
click at [373, 378] on link "2" at bounding box center [371, 376] width 11 height 10
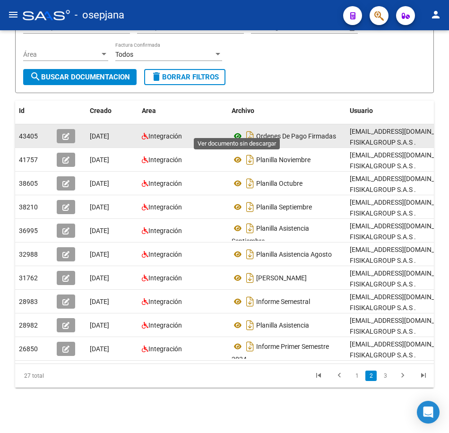
click at [238, 131] on icon at bounding box center [238, 136] width 12 height 11
